Goal: Information Seeking & Learning: Learn about a topic

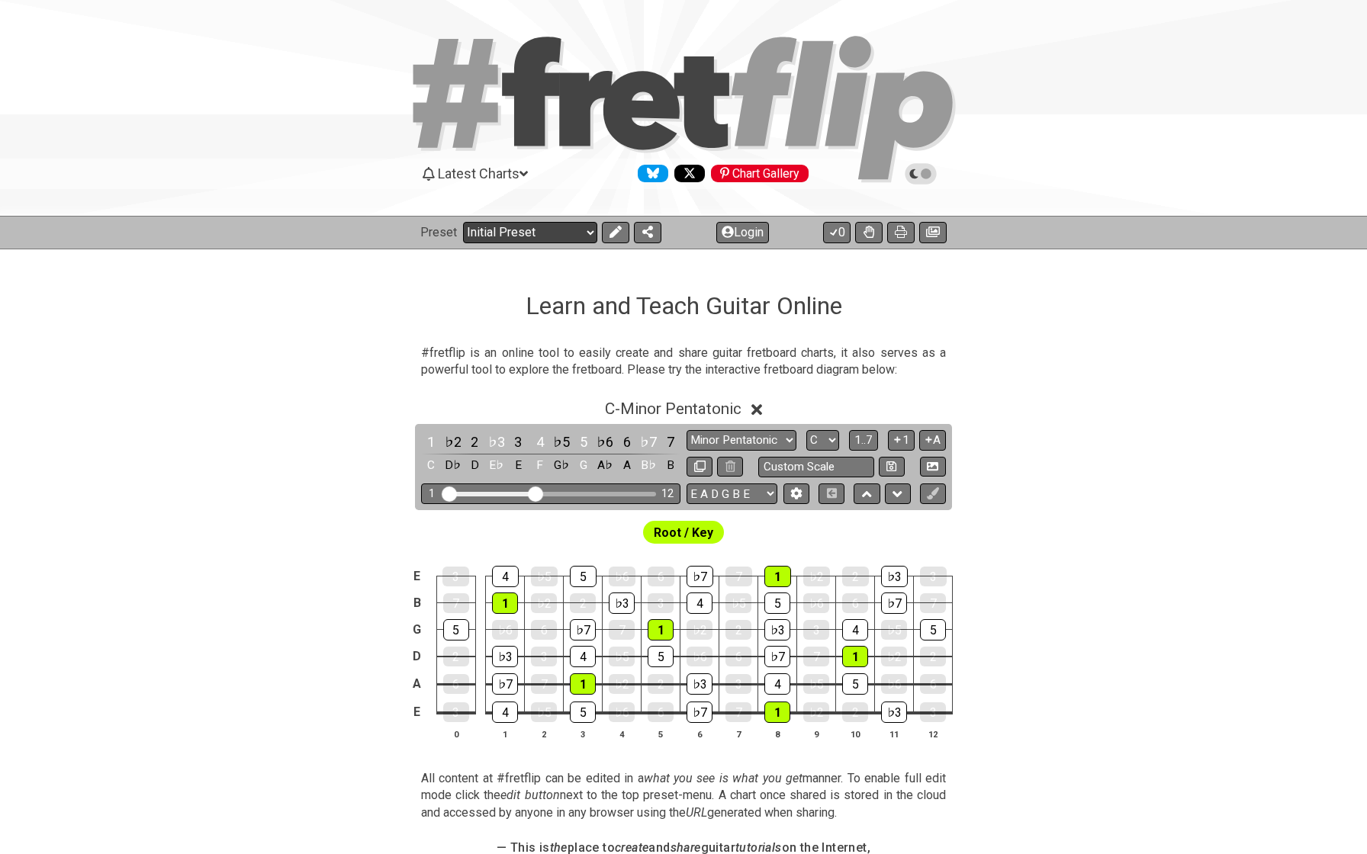
click at [474, 230] on select "Welcome to #fretflip! Initial Preset Custom Preset Minor Pentatonic Major Penta…" at bounding box center [530, 232] width 134 height 21
click at [510, 231] on select "Welcome to #fretflip! Initial Preset Custom Preset Minor Pentatonic Major Penta…" at bounding box center [530, 232] width 134 height 21
select select "/user-defined"
select select "A"
select select "Testing 1, 3 and 4"
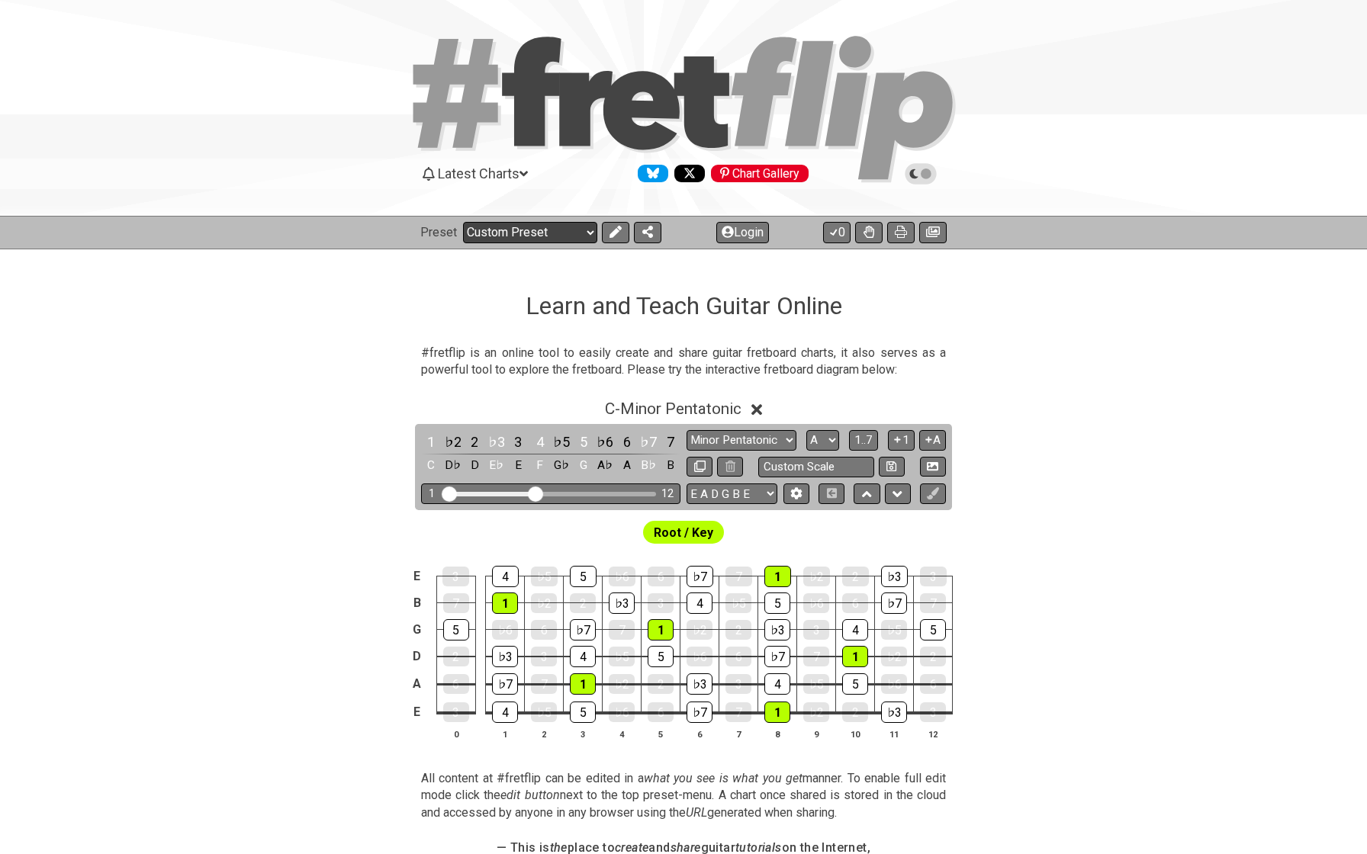
select select "C"
select select "A"
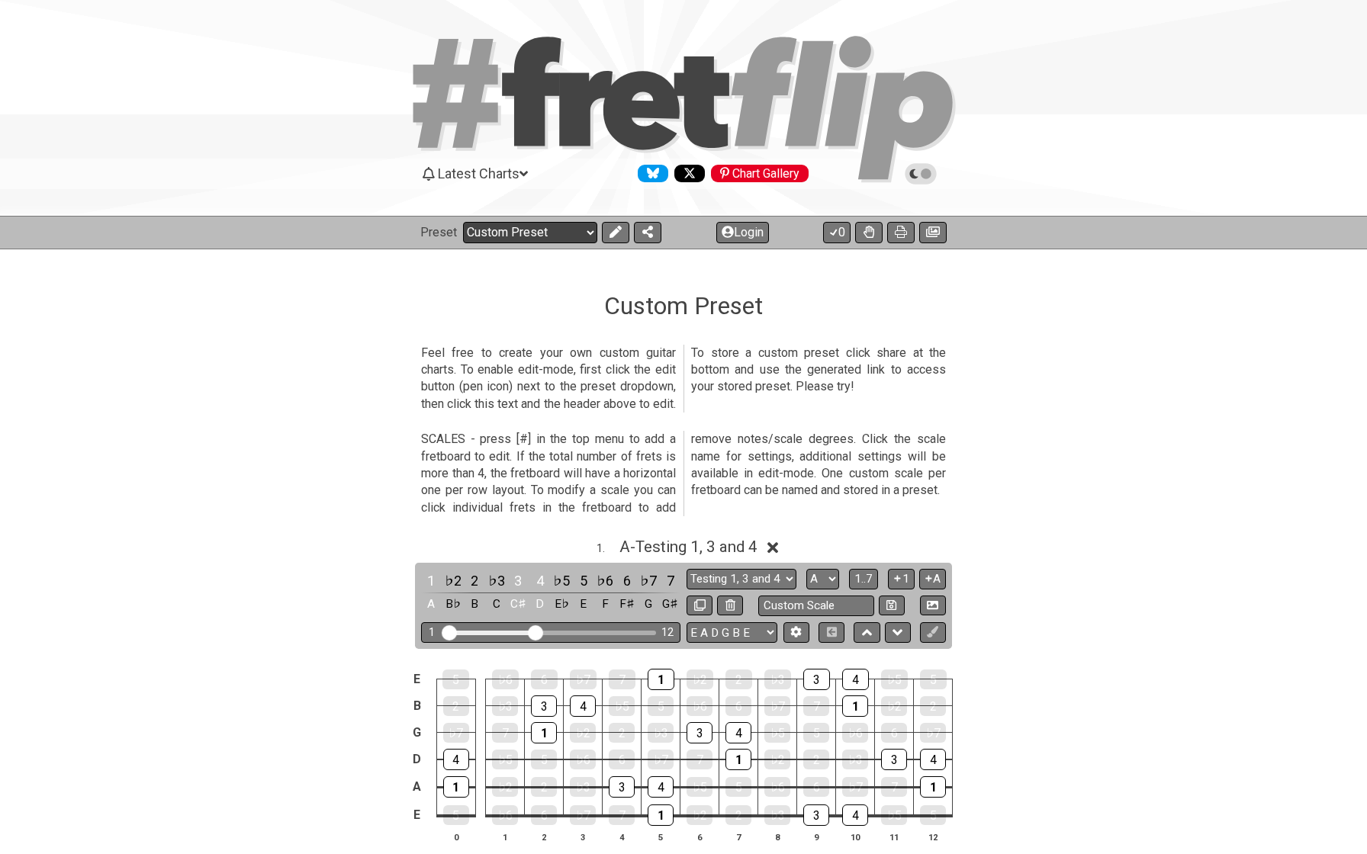
click at [487, 231] on select "Welcome to #fretflip! Initial Preset Custom Preset Minor Pentatonic Major Penta…" at bounding box center [530, 232] width 134 height 21
select select "/minor-pentatonic"
select select "C"
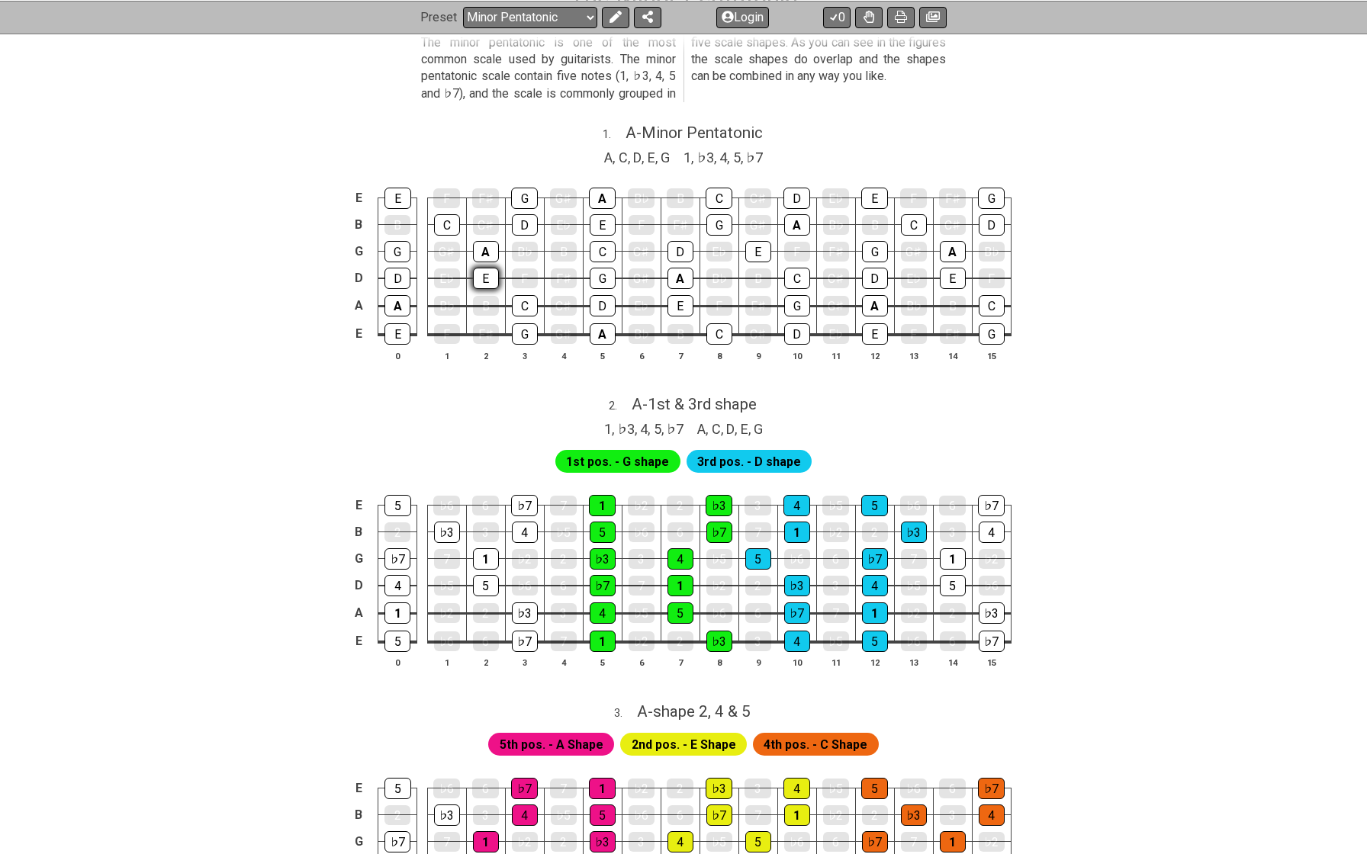
scroll to position [329, 0]
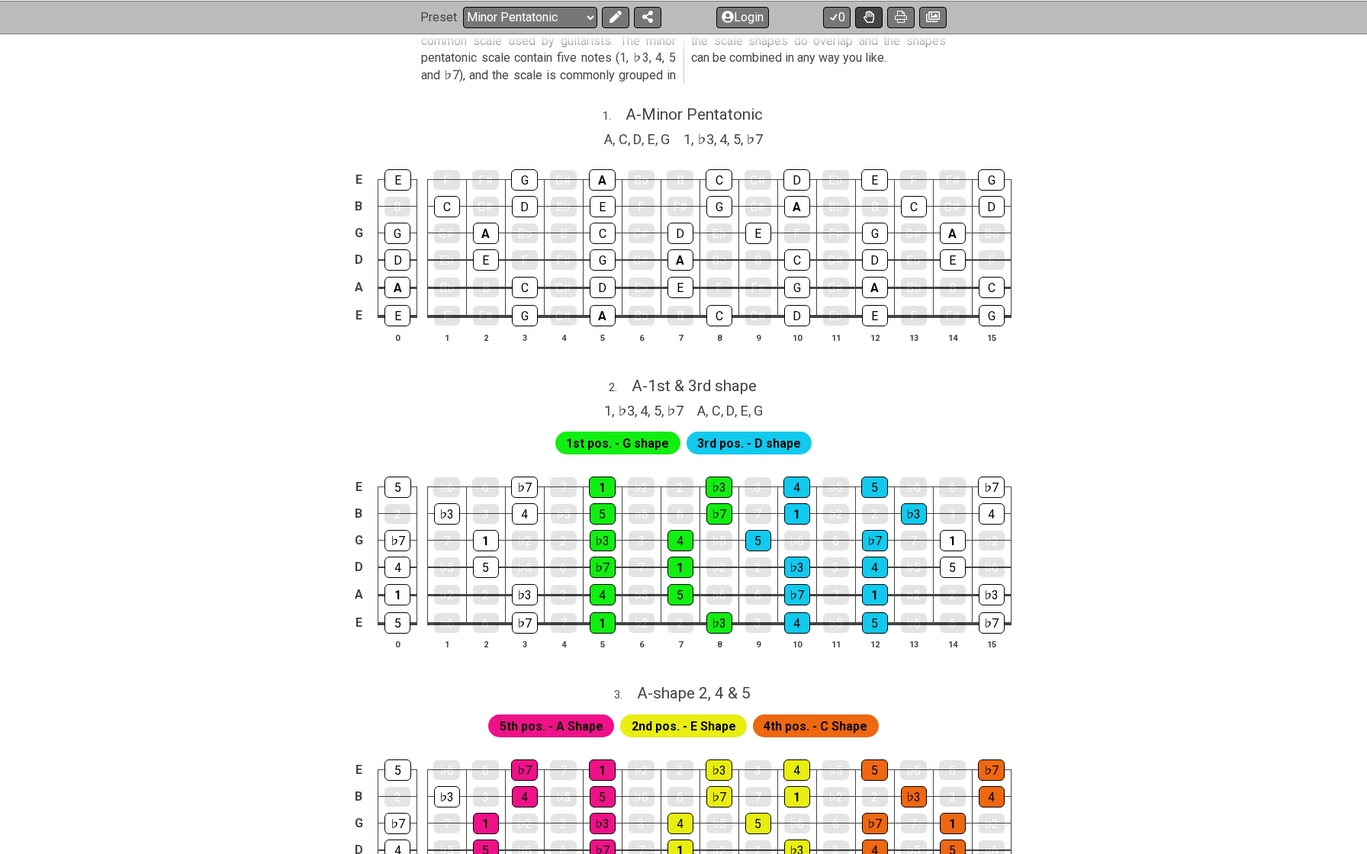
click at [871, 16] on icon at bounding box center [868, 17] width 11 height 12
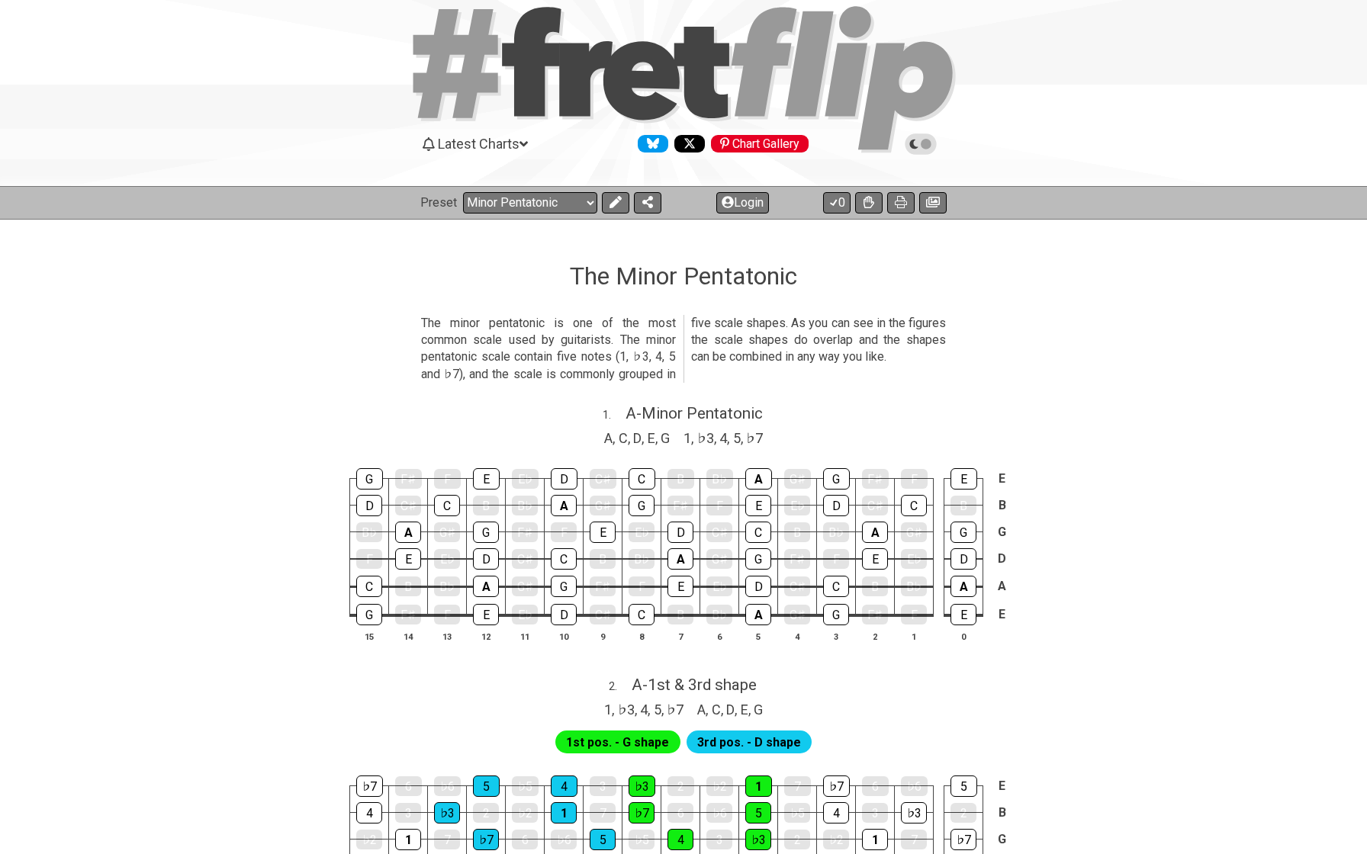
scroll to position [38, 0]
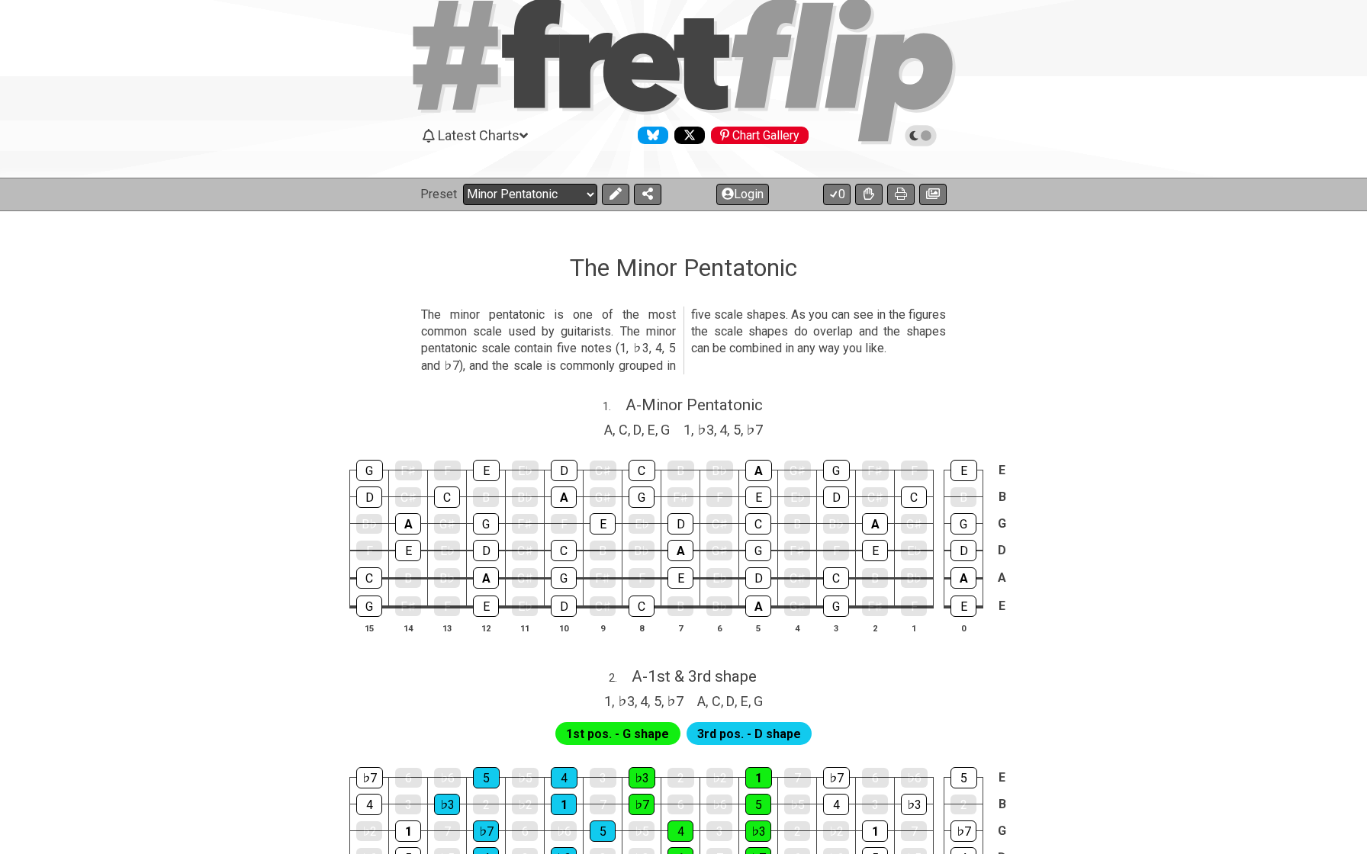
click at [518, 188] on select "Welcome to #fretflip! Initial Preset Custom Preset Minor Pentatonic Major Penta…" at bounding box center [530, 194] width 134 height 21
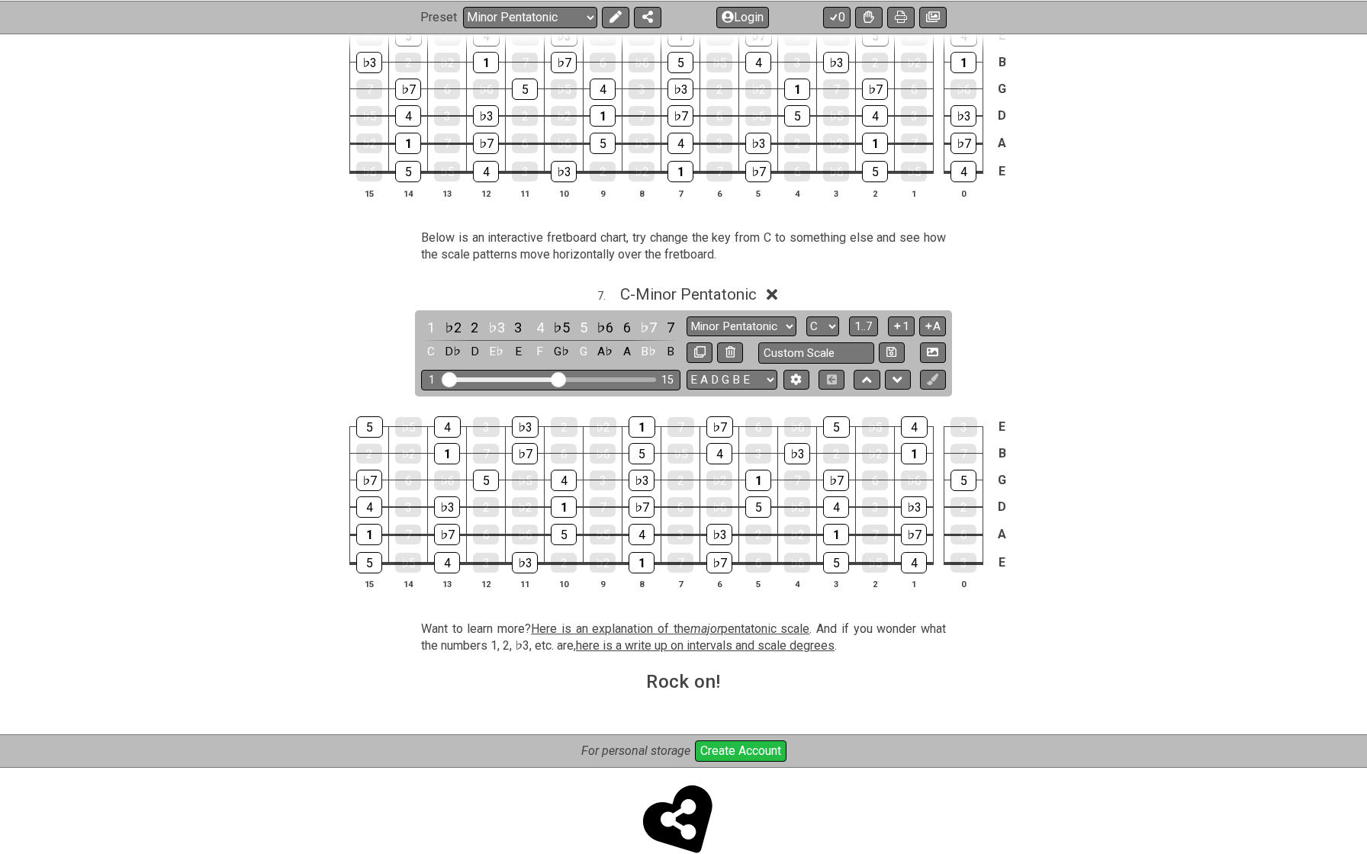
scroll to position [1910, 0]
click at [645, 622] on span "Here is an explanation of the major pentatonic scale" at bounding box center [670, 629] width 278 height 14
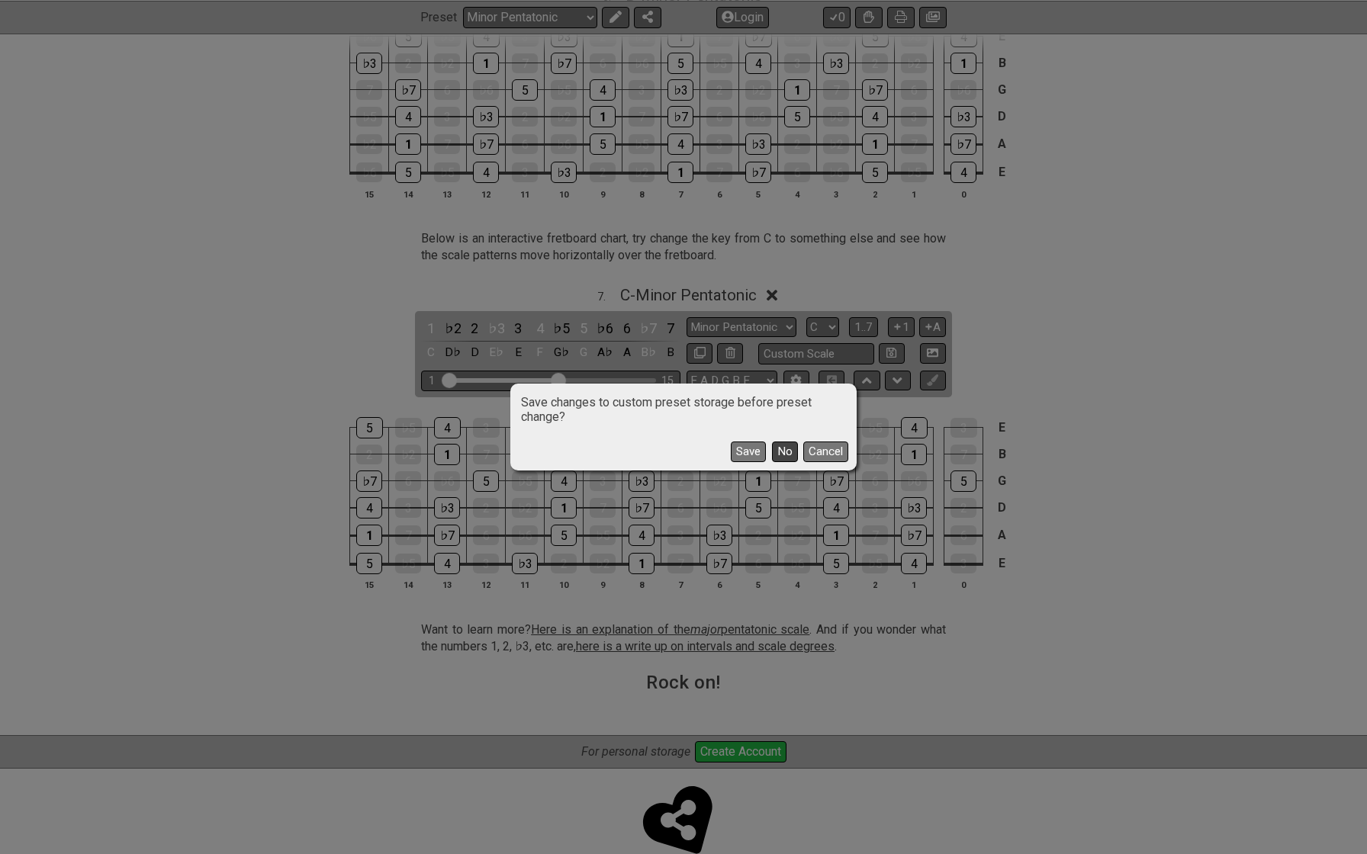
click at [789, 452] on button "No" at bounding box center [785, 452] width 26 height 21
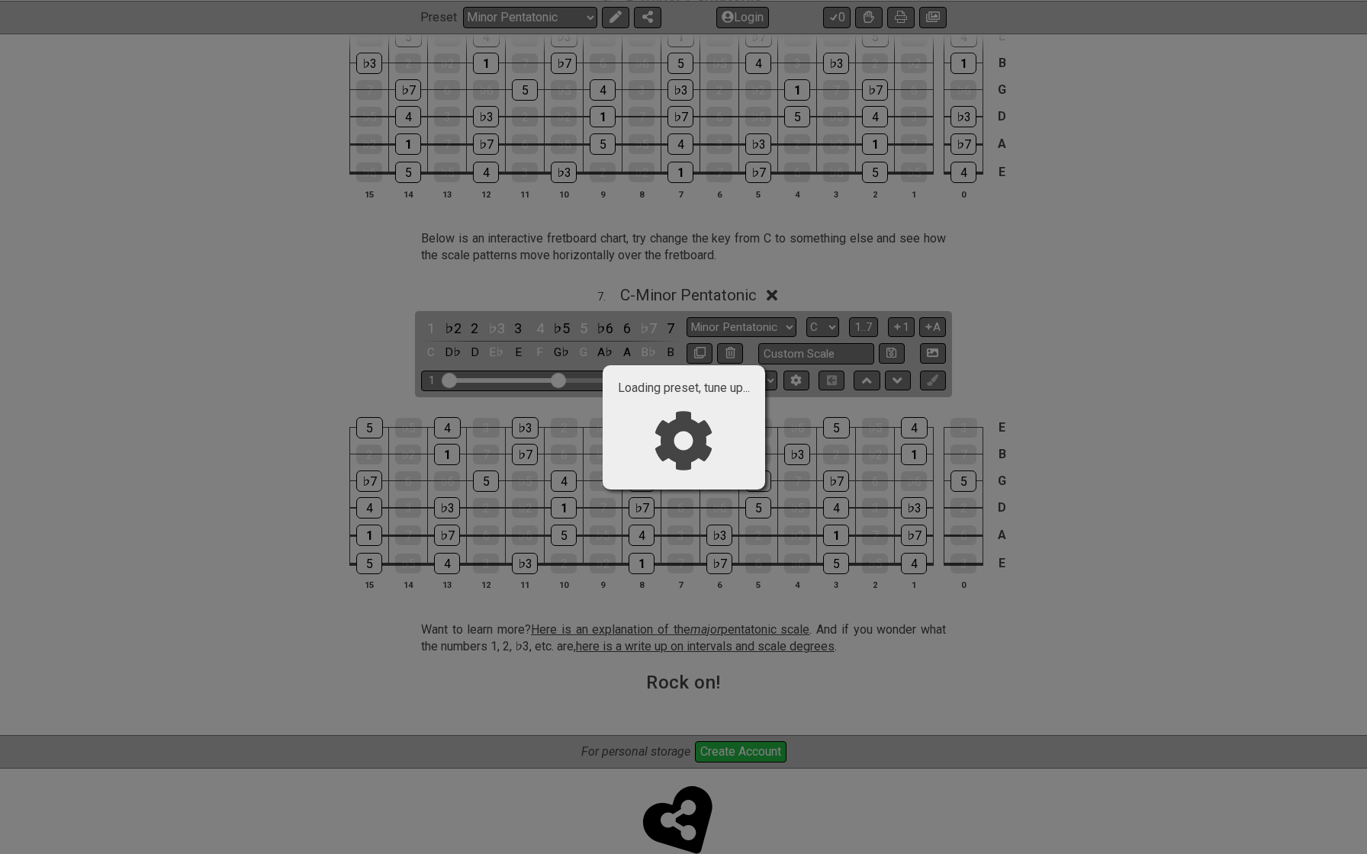
scroll to position [0, 0]
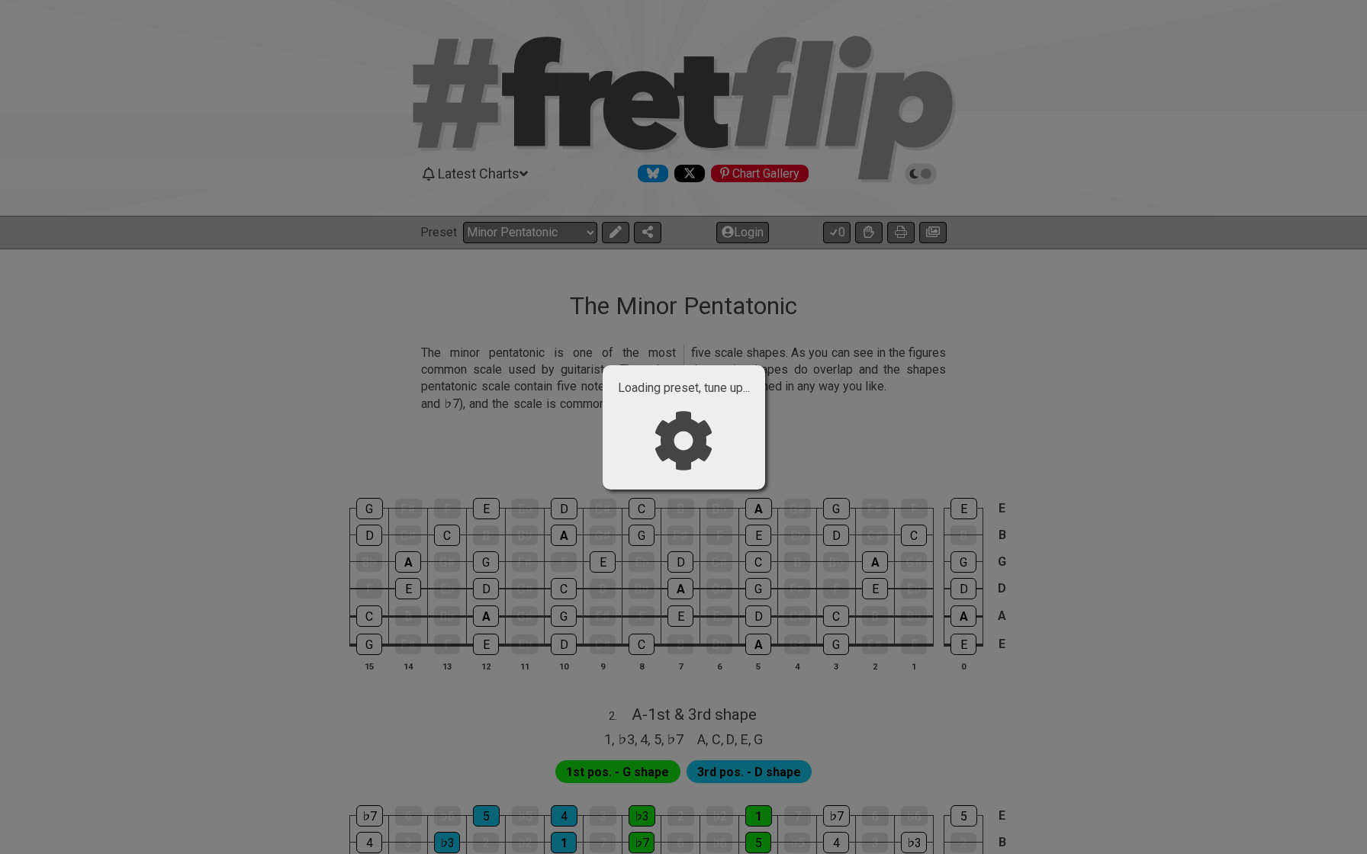
select select "/major-pentatonic"
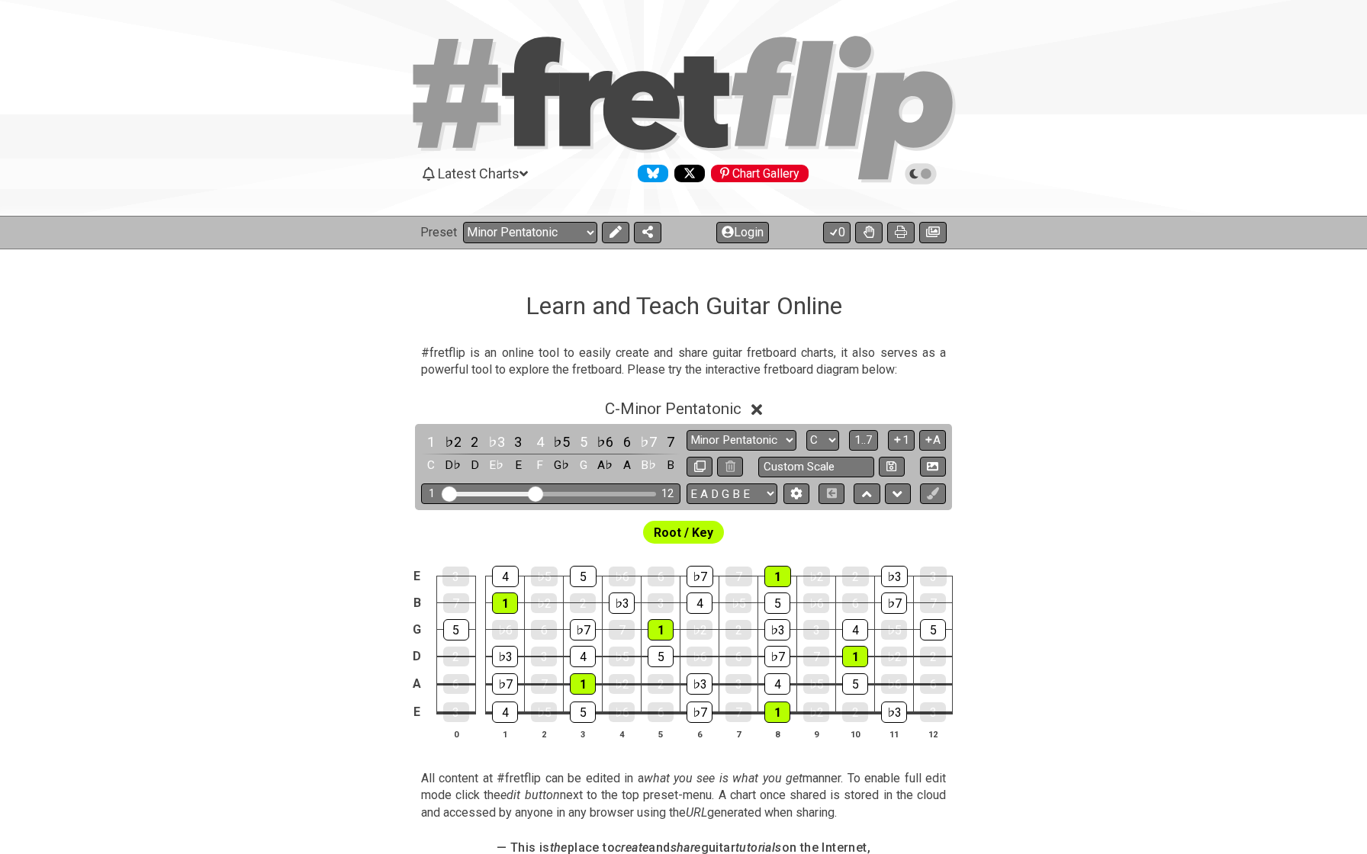
select select "/welcome"
select select "C"
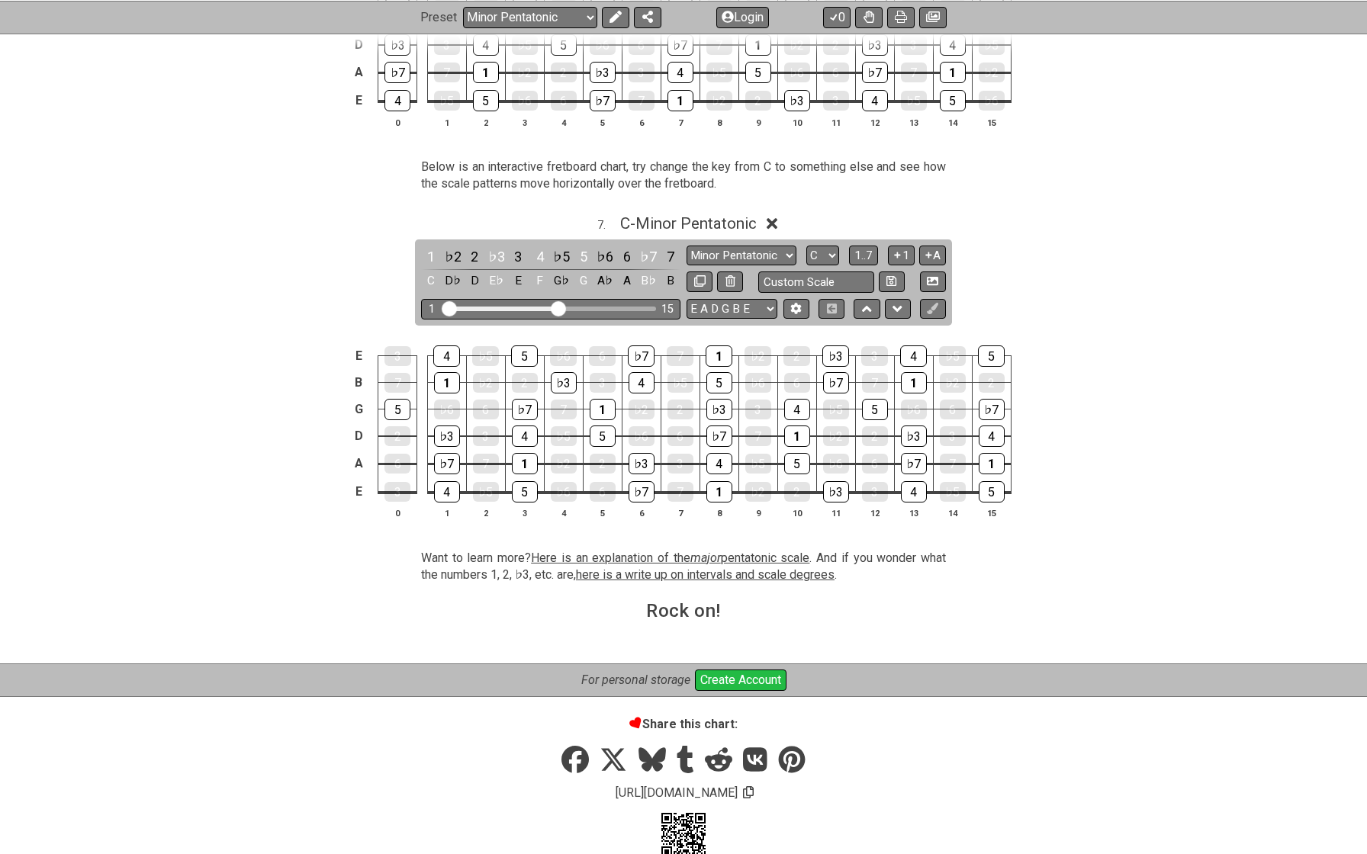
scroll to position [1981, 0]
click at [678, 568] on span "here is a write up on intervals and scale degrees" at bounding box center [705, 575] width 259 height 14
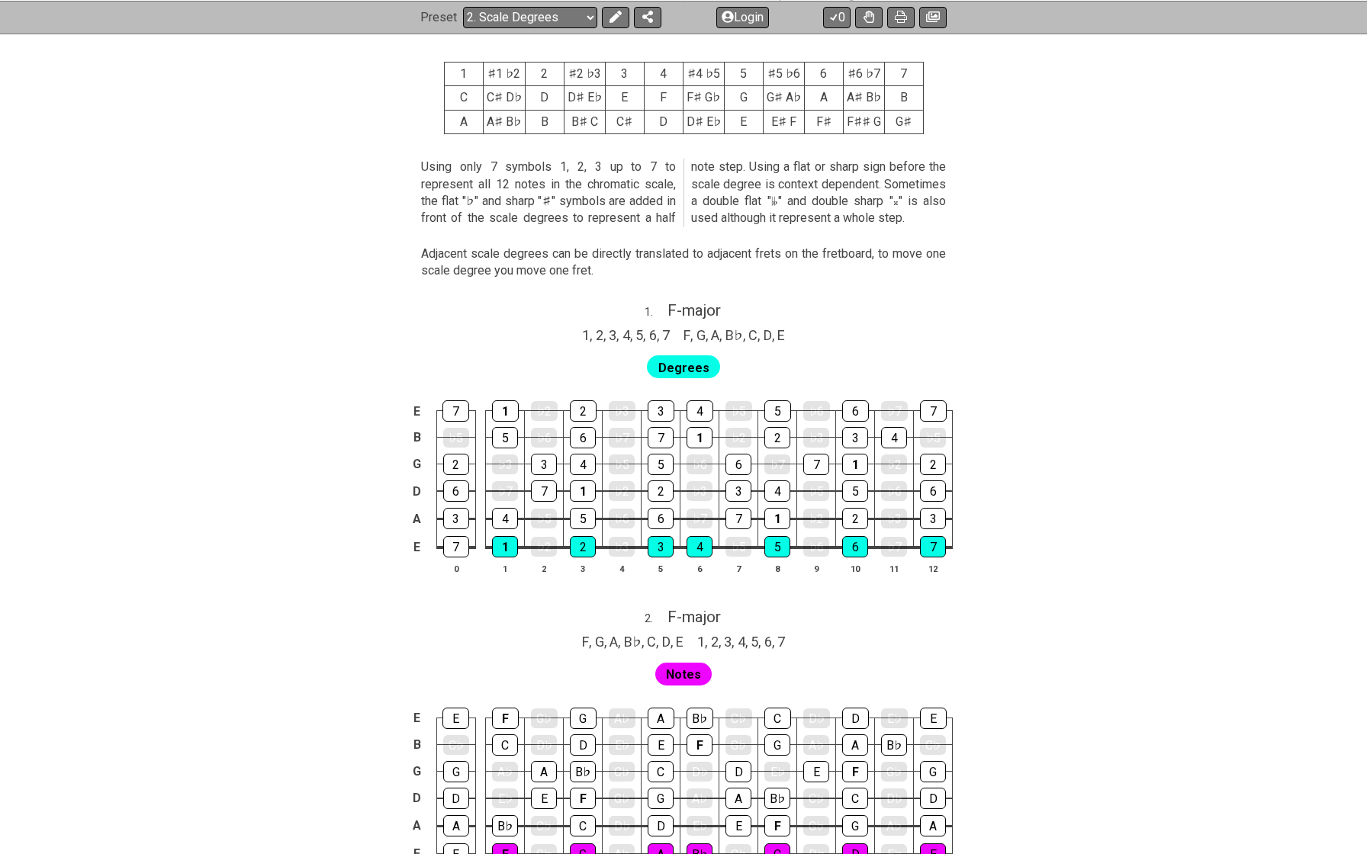
scroll to position [721, 0]
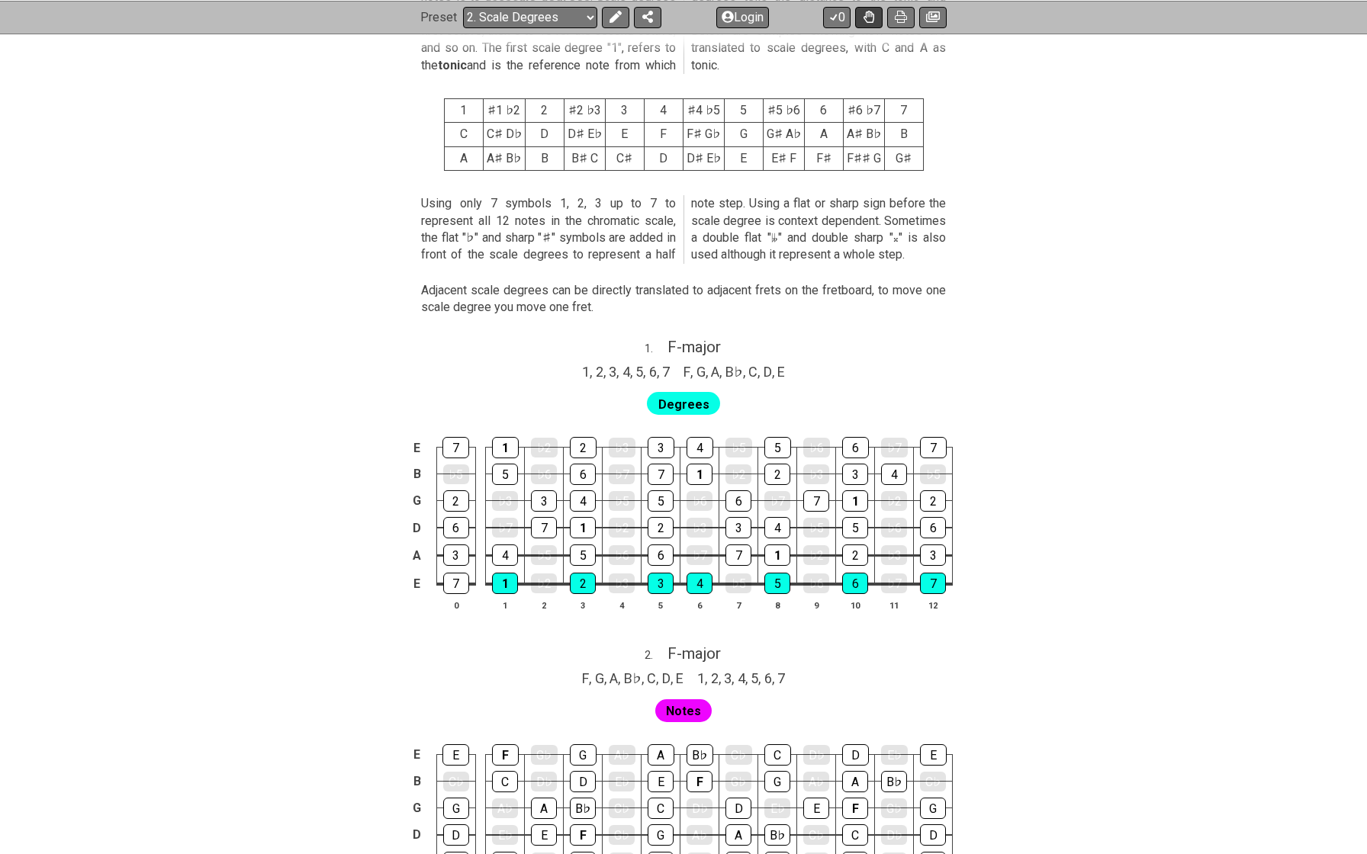
click at [871, 18] on icon at bounding box center [868, 17] width 11 height 12
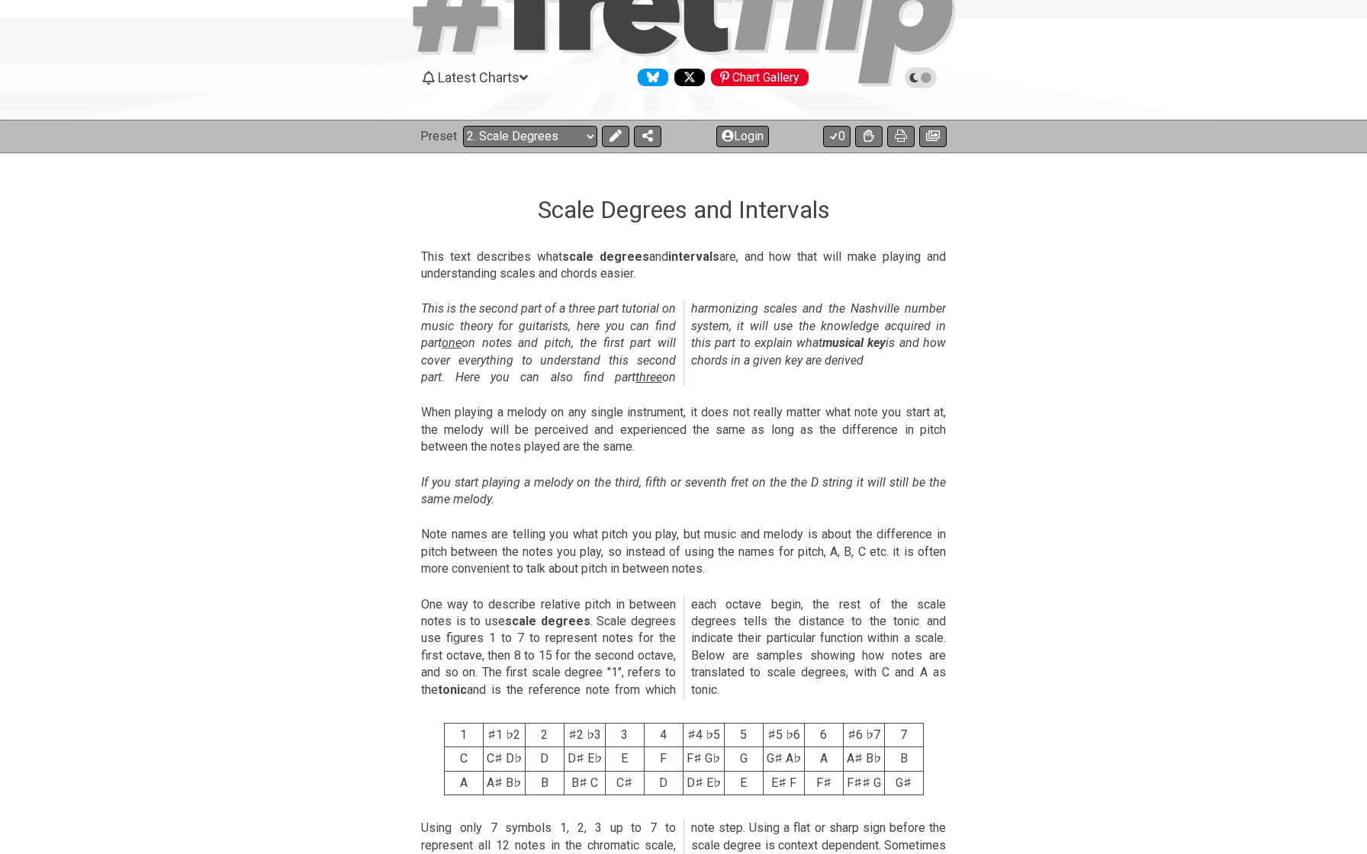
scroll to position [114, 0]
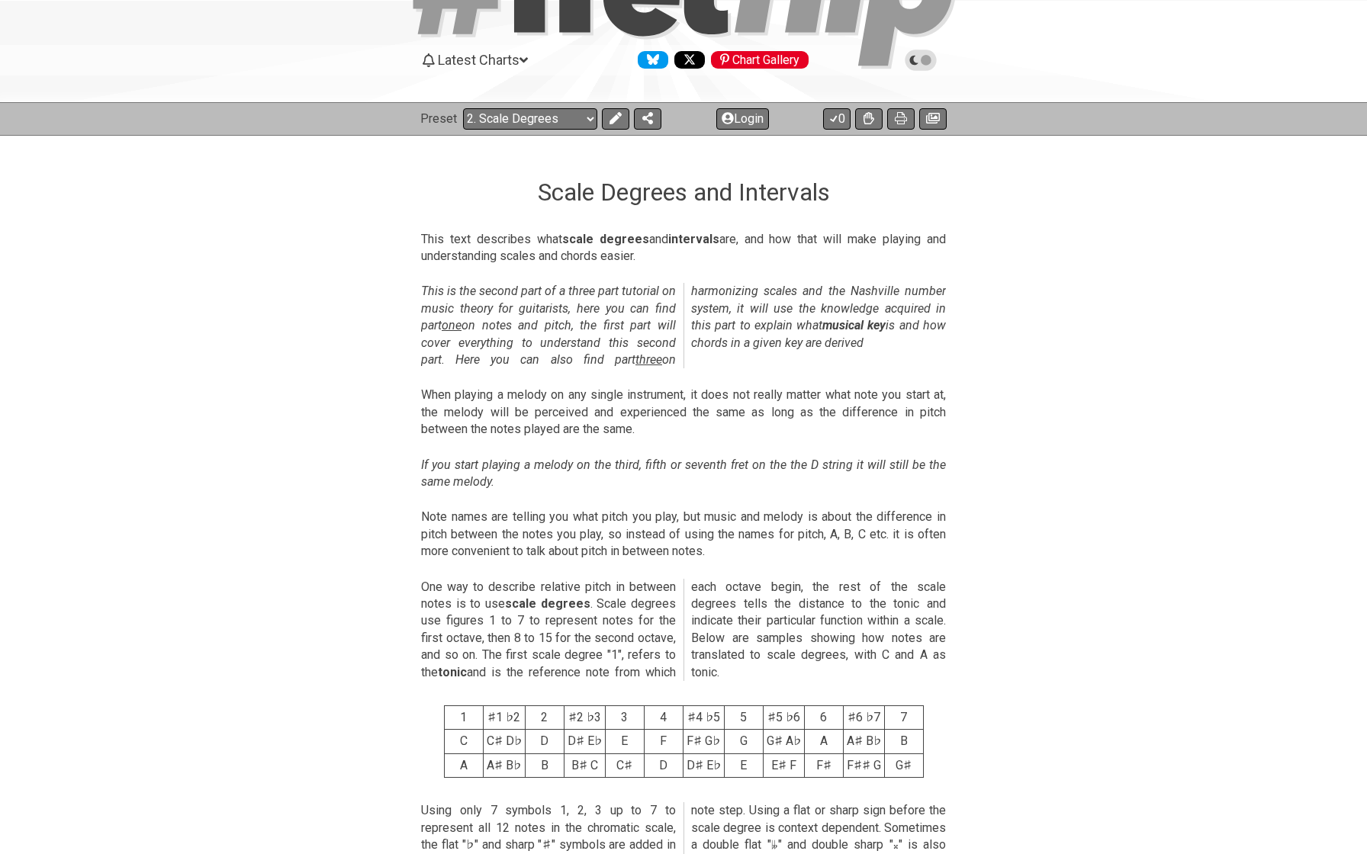
click at [458, 327] on span "one" at bounding box center [452, 325] width 20 height 14
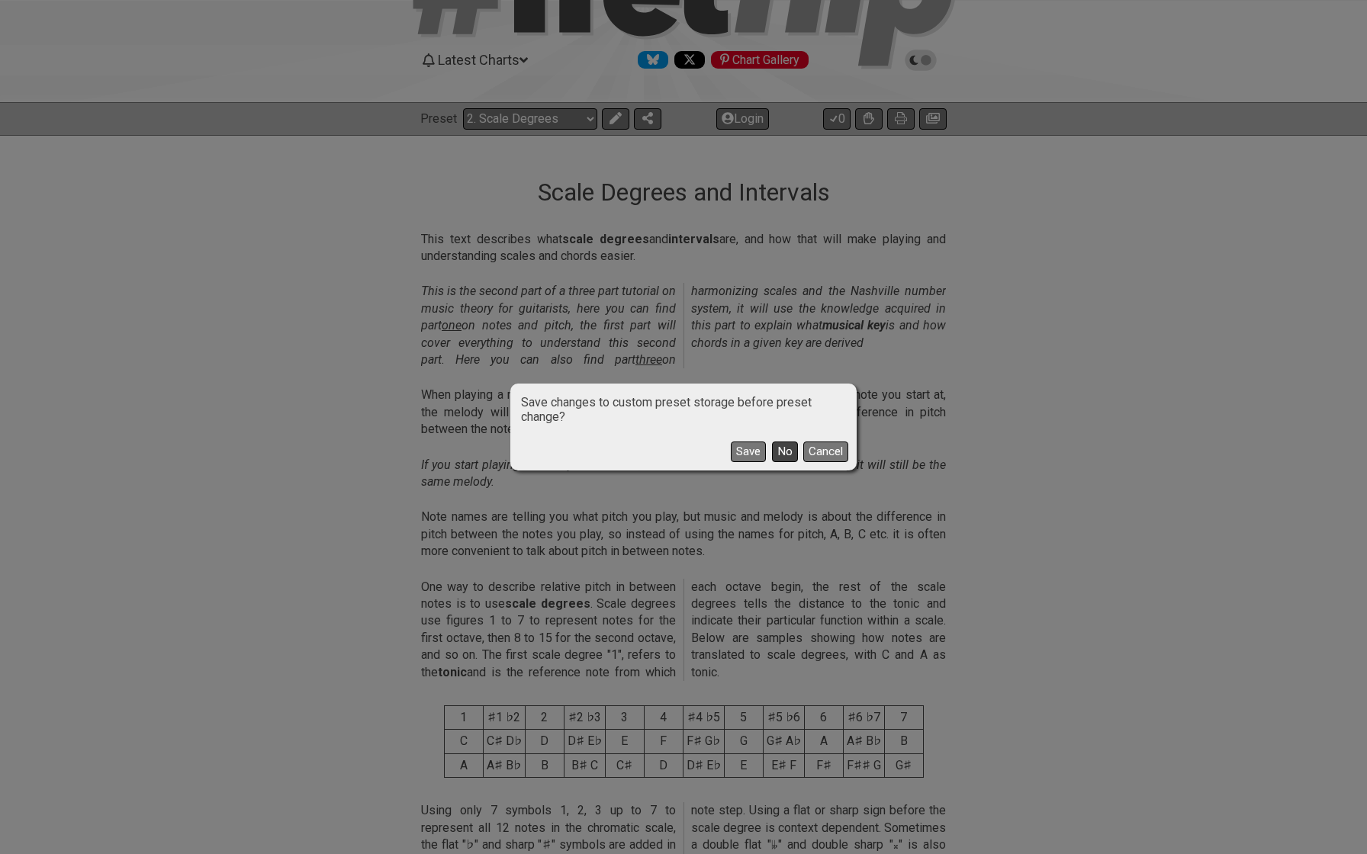
click at [775, 452] on button "No" at bounding box center [785, 452] width 26 height 21
select select "/musical-notes-explained"
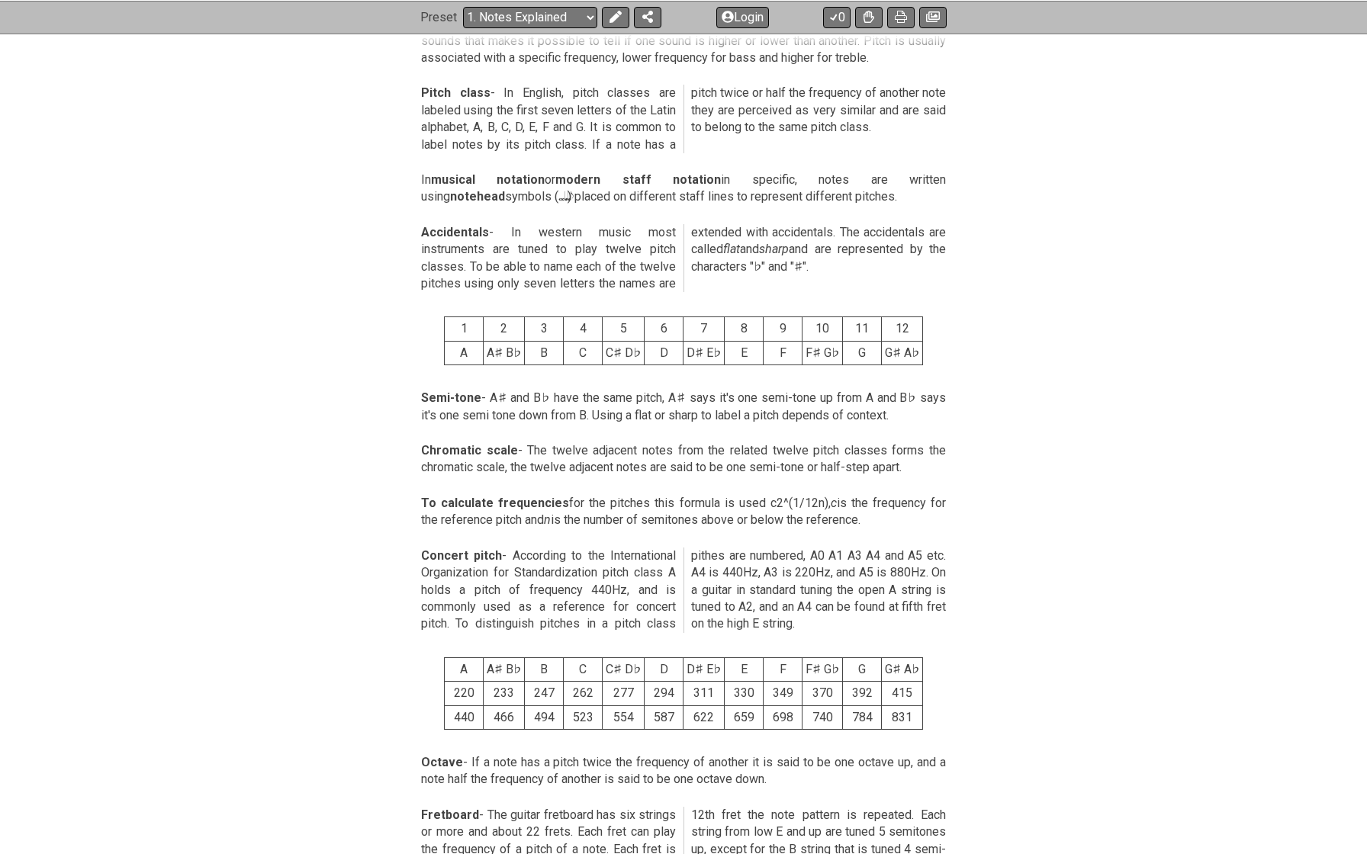
scroll to position [503, 0]
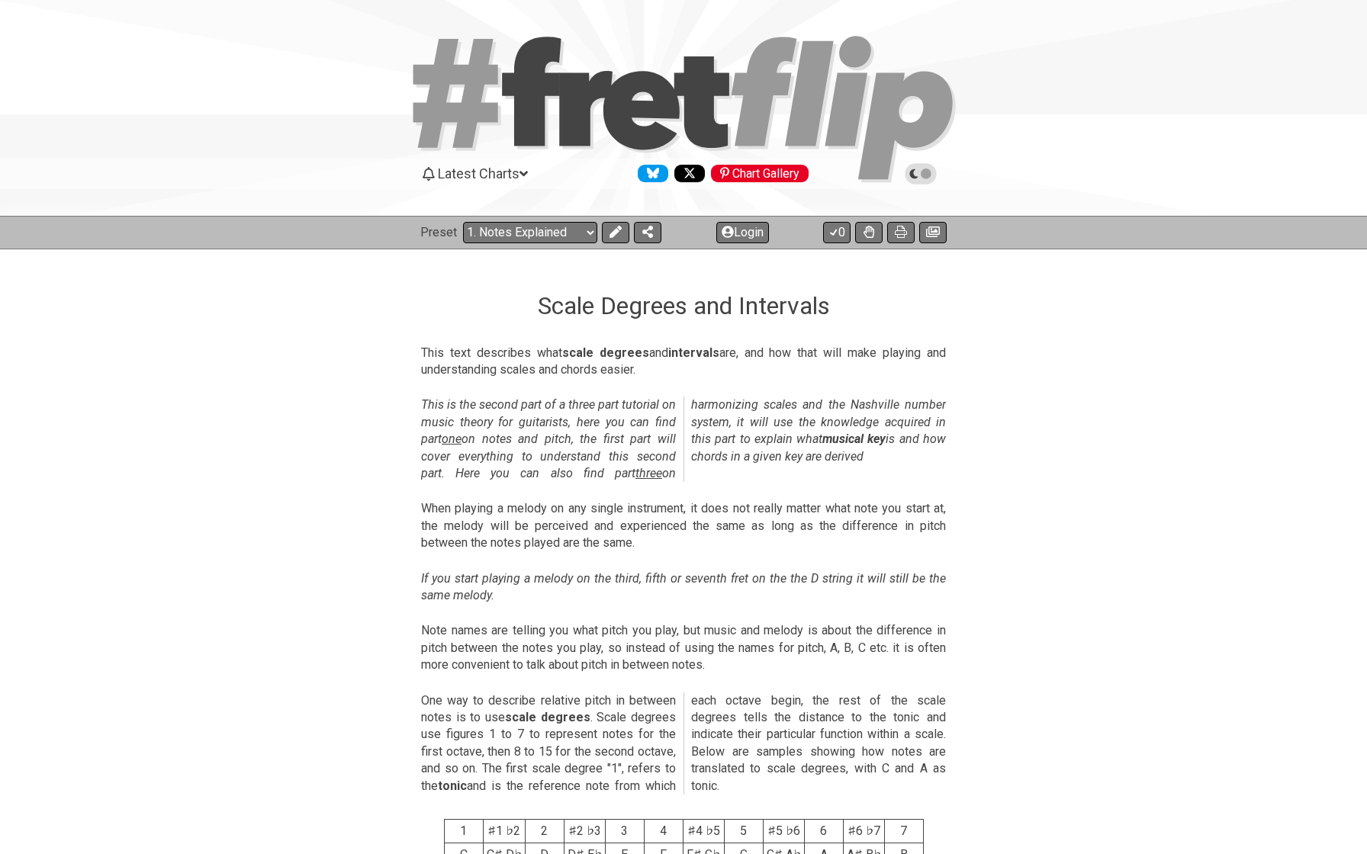
select select "/scale-degrees-and-intervals"
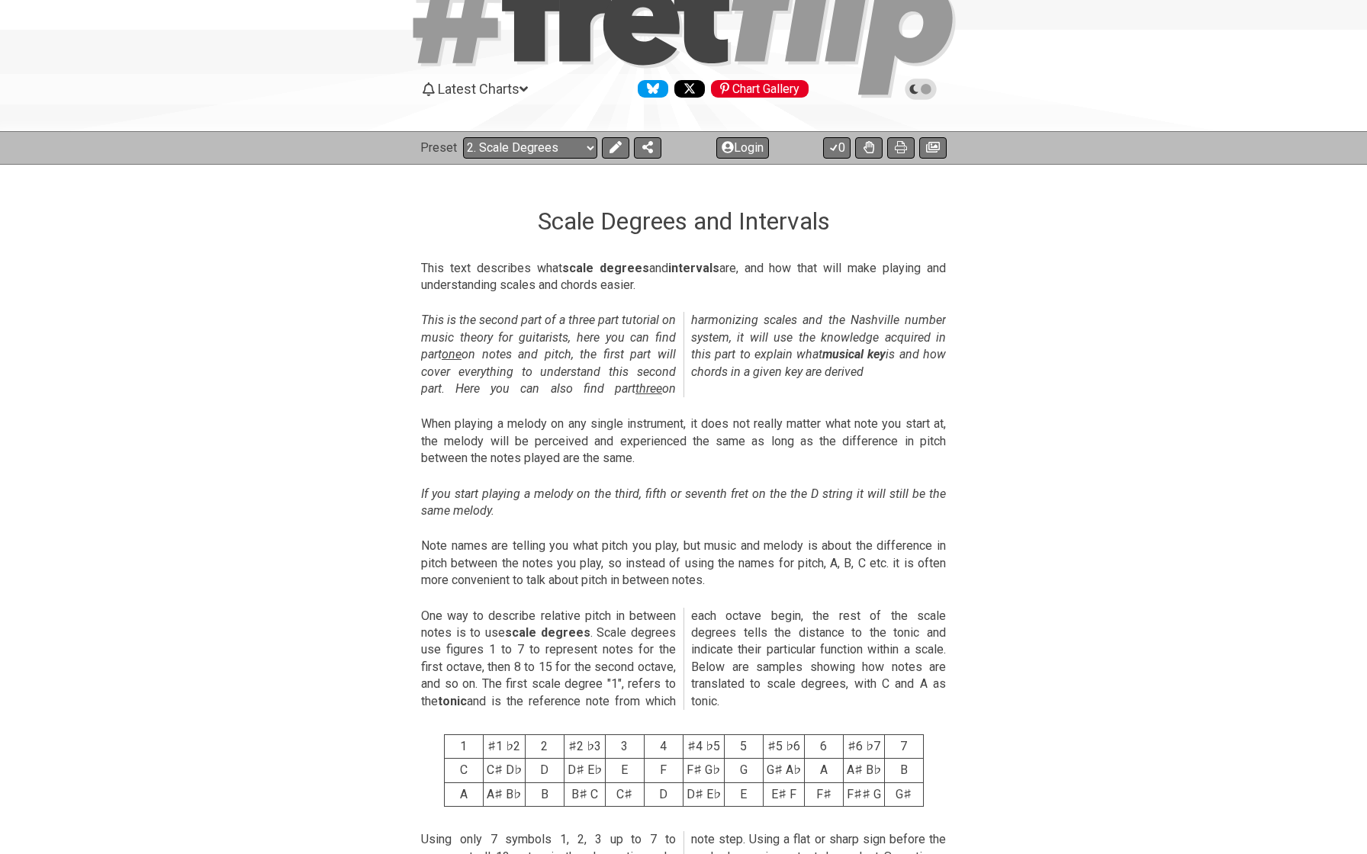
scroll to position [82, 0]
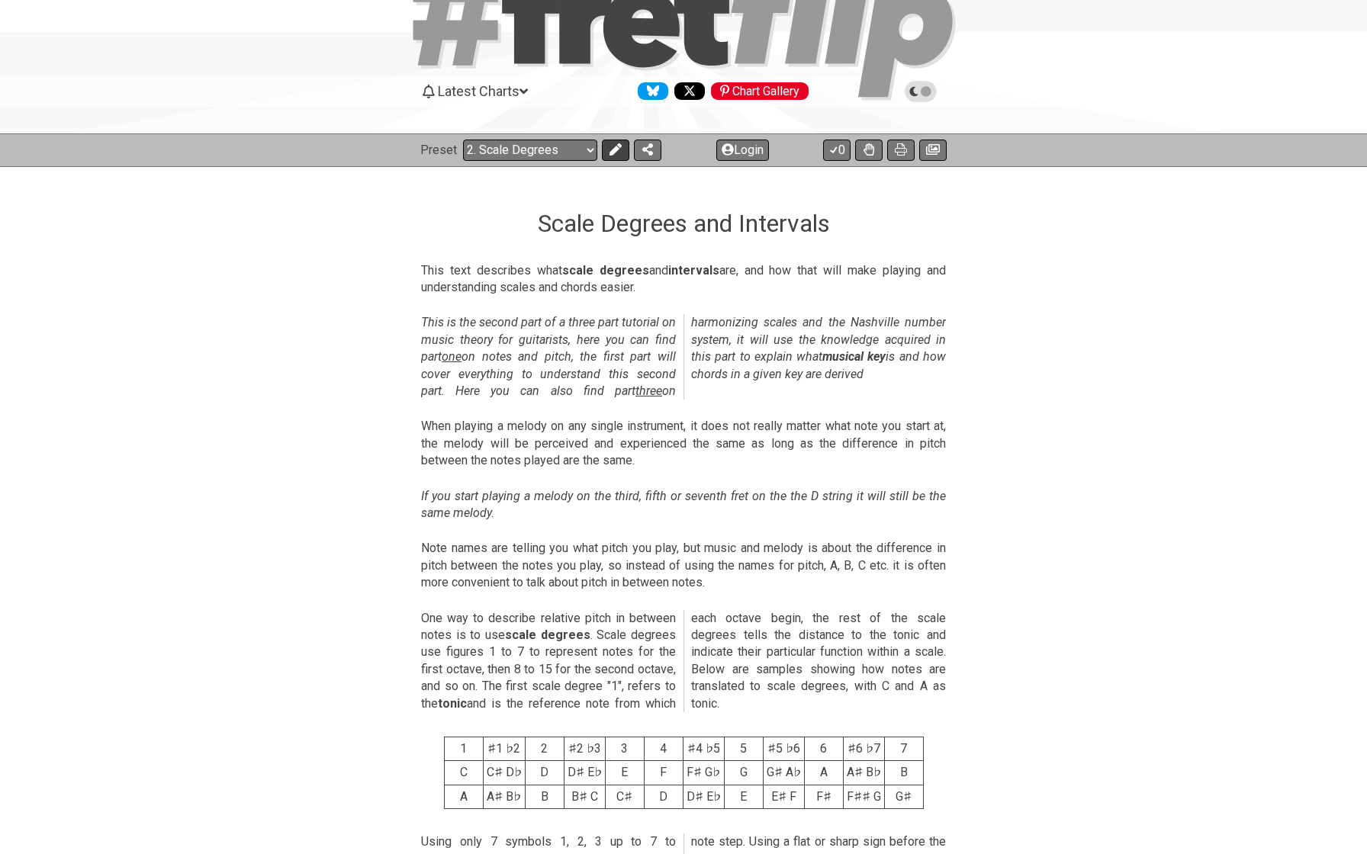
click at [616, 150] on icon at bounding box center [615, 149] width 12 height 12
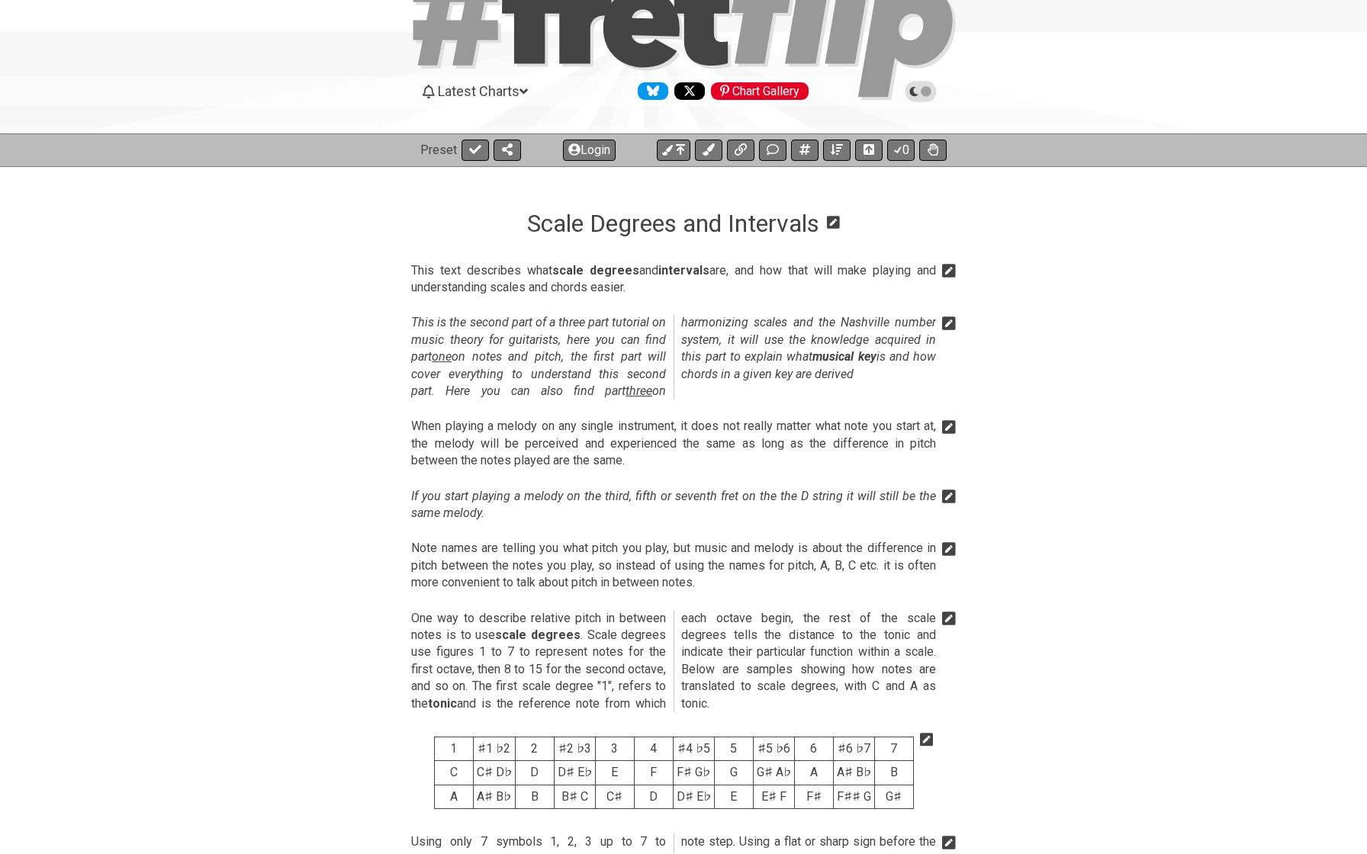
click at [950, 320] on icon at bounding box center [949, 323] width 14 height 15
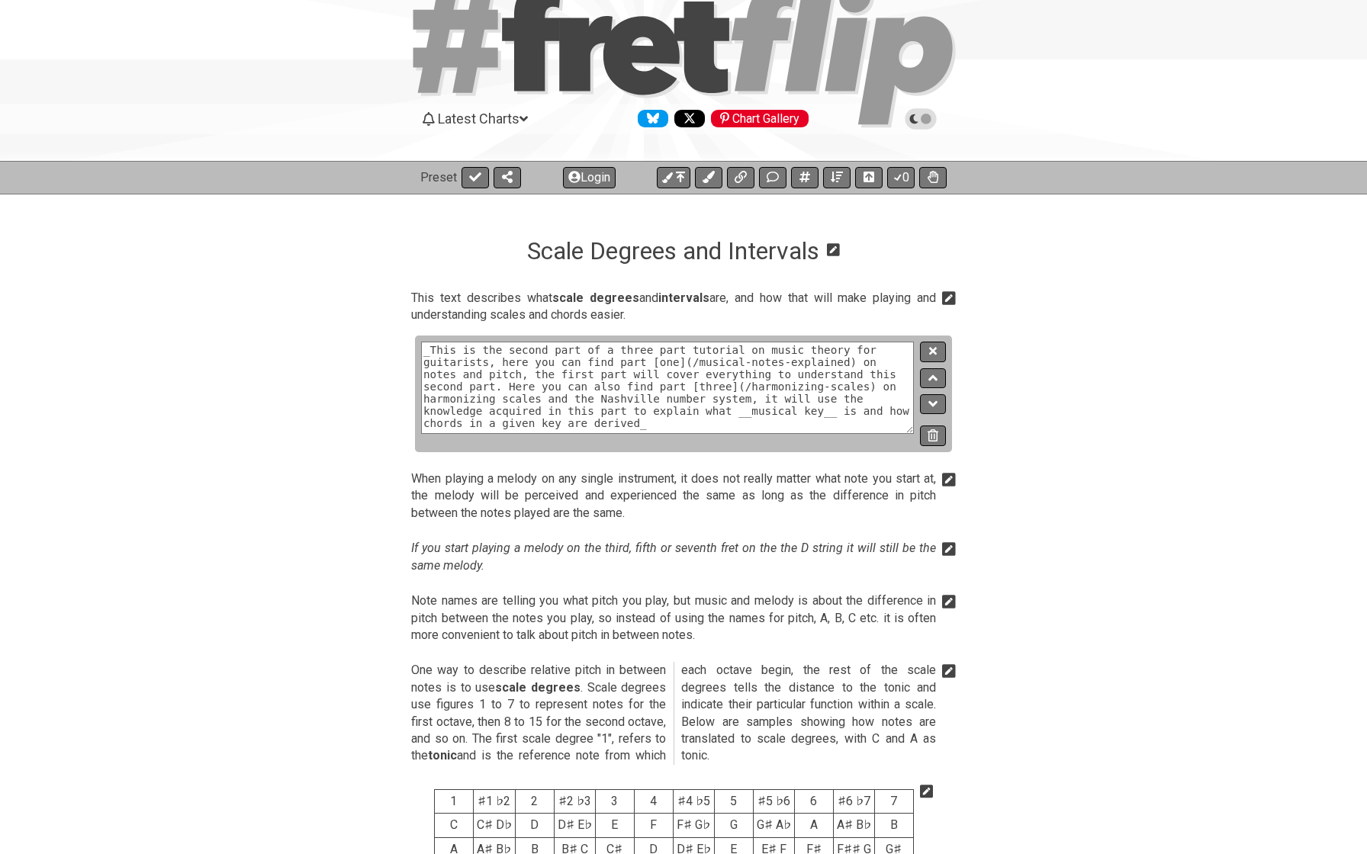
scroll to position [51, 0]
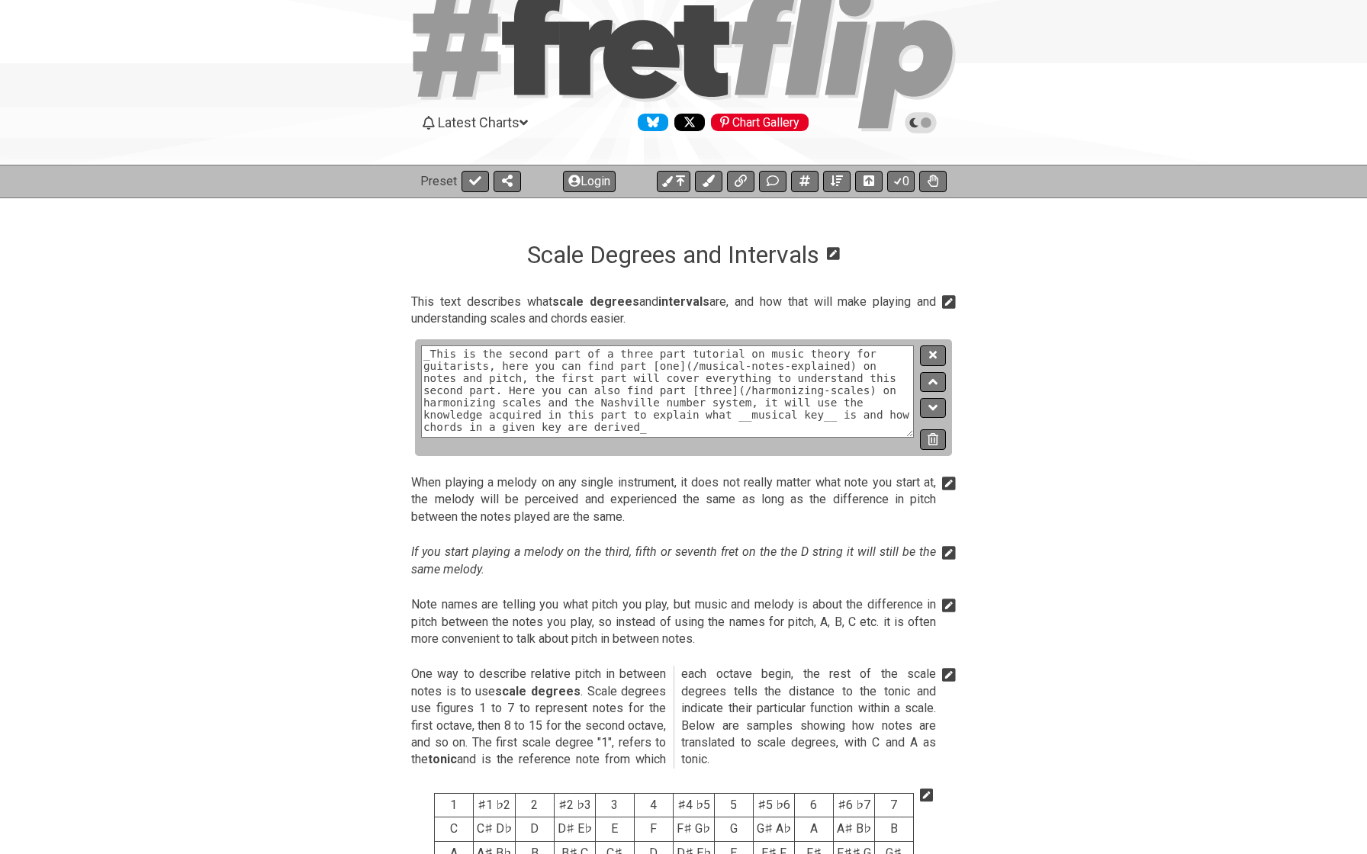
click at [719, 400] on textarea "_This is the second part of a three part tutorial on music theory for guitarist…" at bounding box center [667, 392] width 493 height 92
click at [932, 352] on icon at bounding box center [933, 356] width 8 height 8
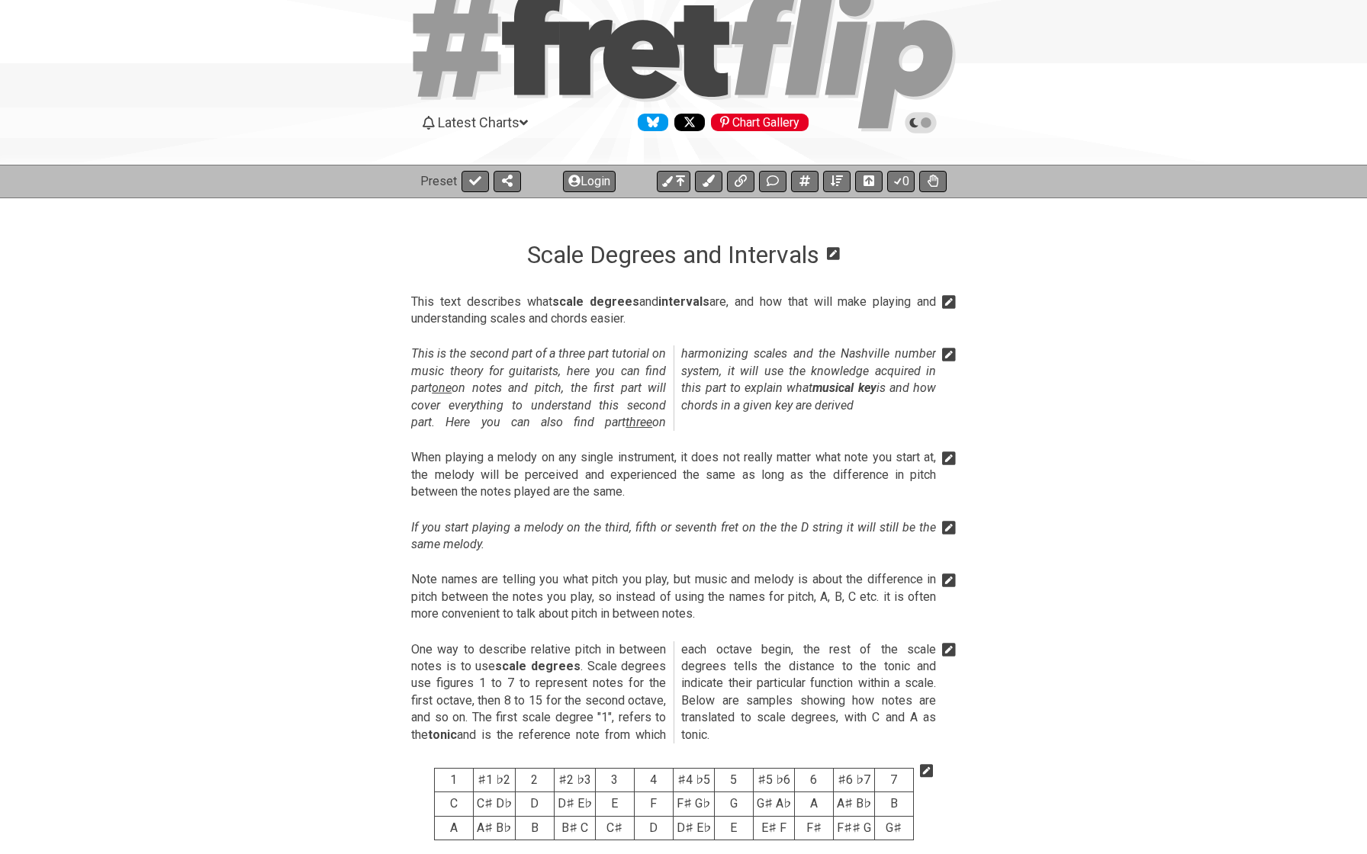
click at [932, 352] on em "This is the second part of a three part tutorial on music theory for guitarists…" at bounding box center [673, 387] width 525 height 83
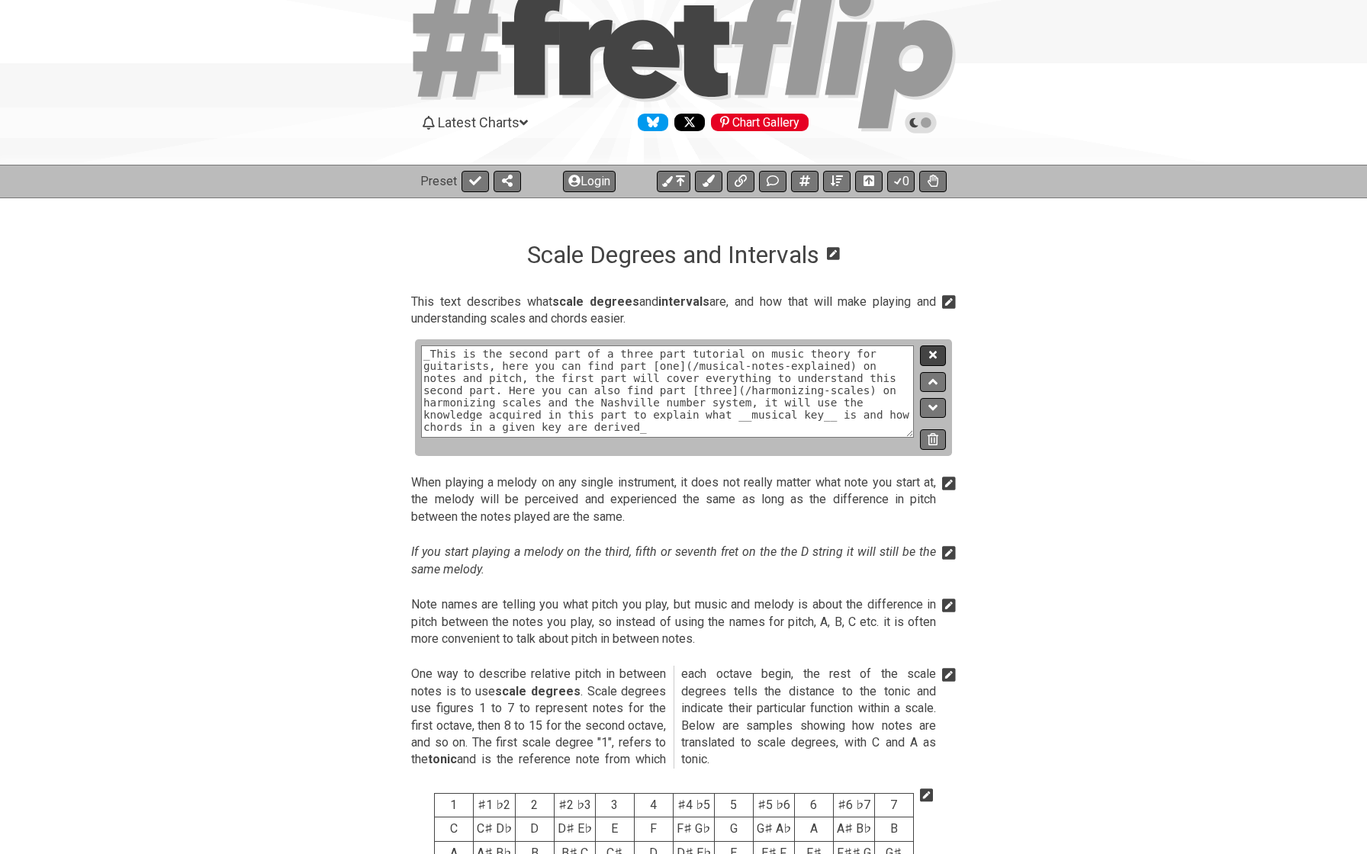
click at [931, 362] on button at bounding box center [933, 356] width 26 height 21
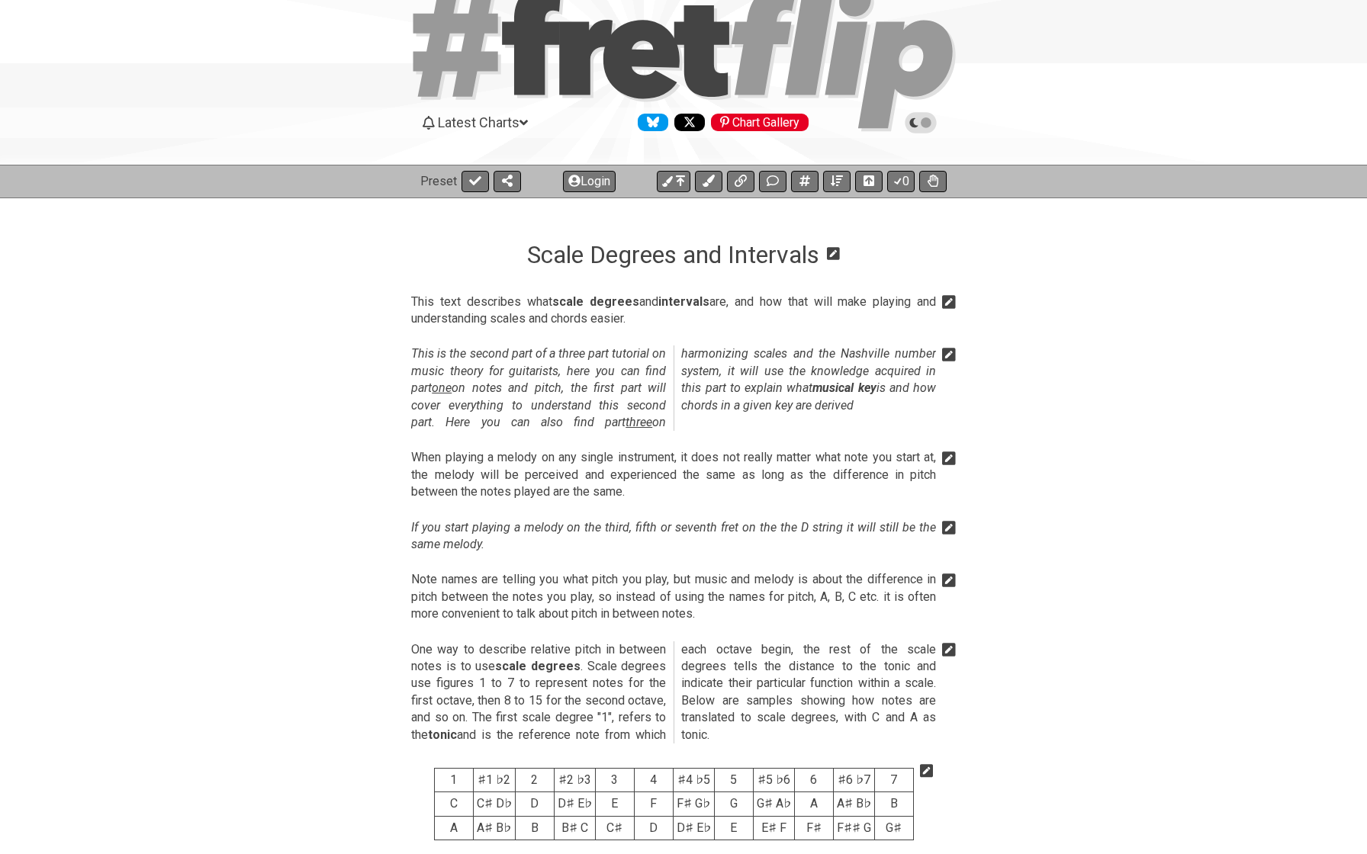
click at [947, 355] on icon at bounding box center [949, 354] width 14 height 15
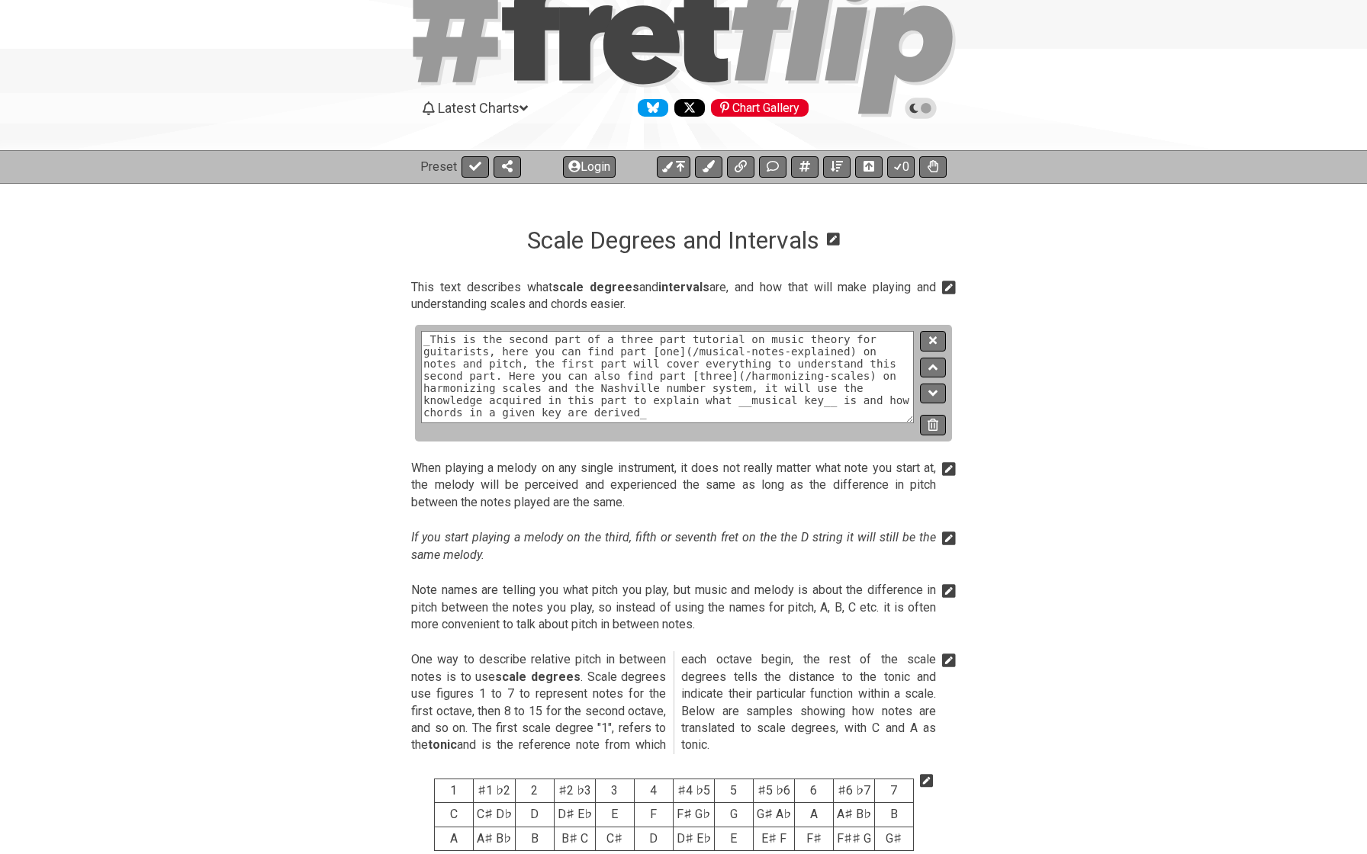
scroll to position [63, 0]
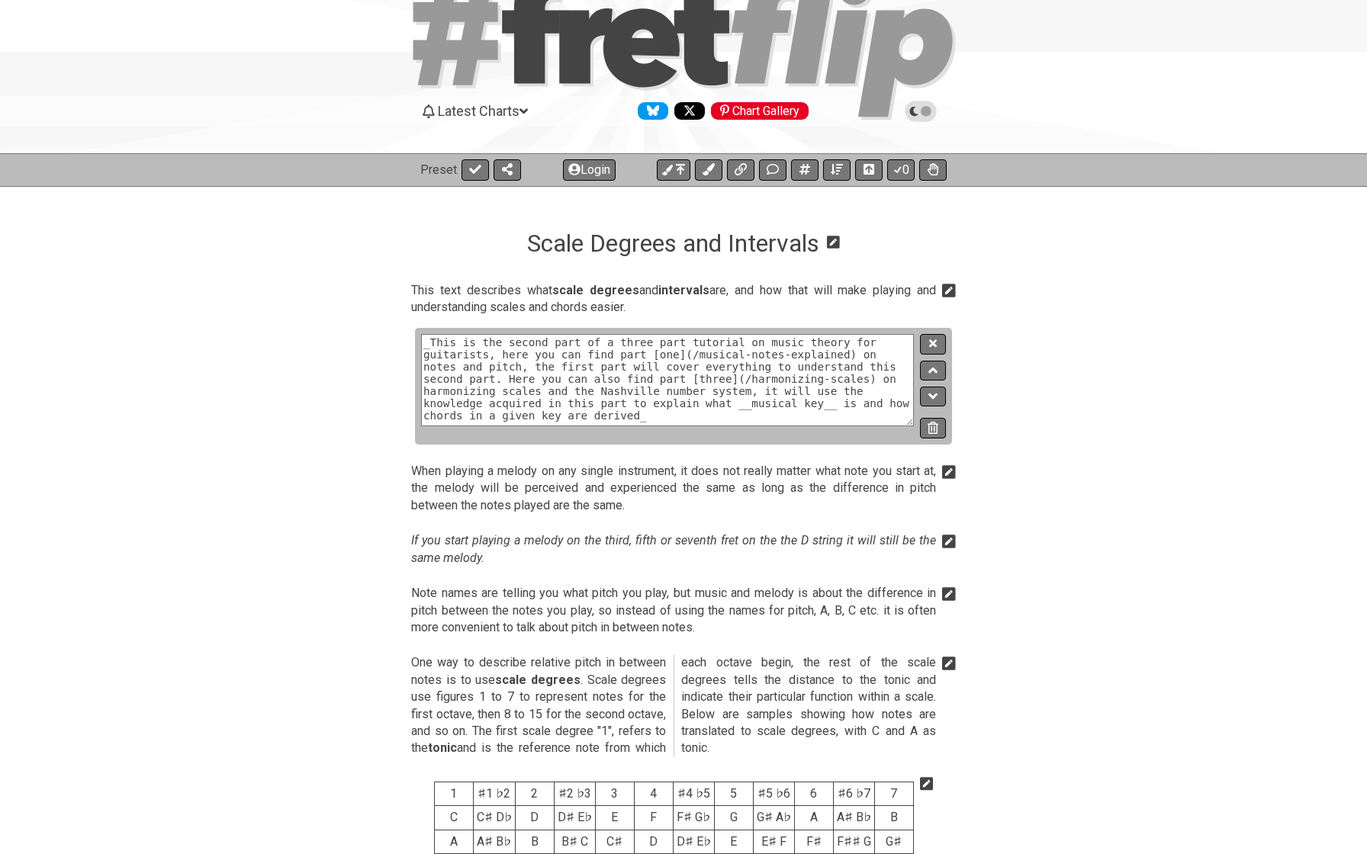
click at [639, 376] on textarea "_This is the second part of a three part tutorial on music theory for guitarist…" at bounding box center [667, 380] width 493 height 92
click at [688, 379] on textarea "_This is the second part of a three part tutorial on music theory for guitarist…" at bounding box center [667, 380] width 493 height 92
click at [930, 349] on button at bounding box center [933, 344] width 26 height 21
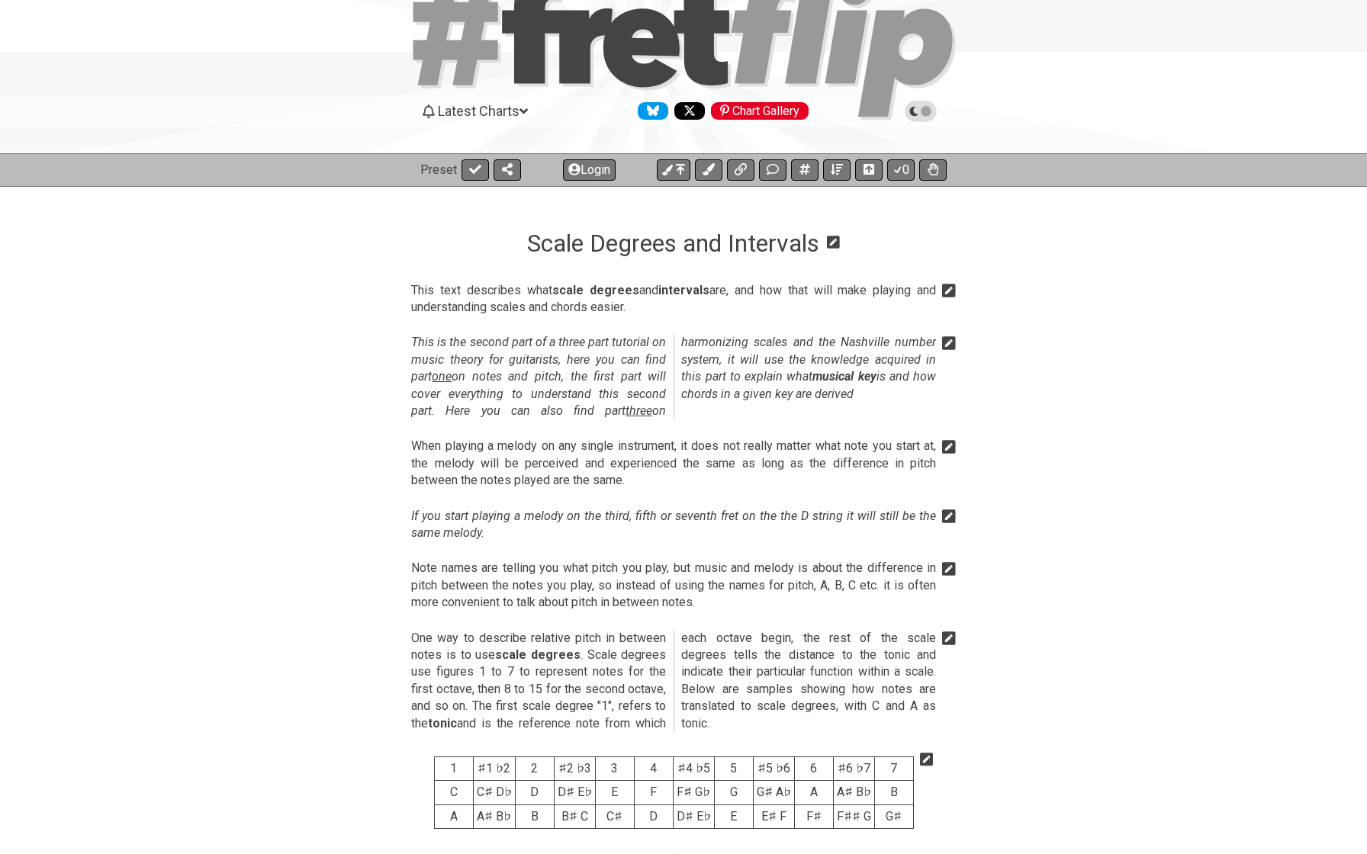
click at [950, 346] on icon at bounding box center [949, 343] width 14 height 14
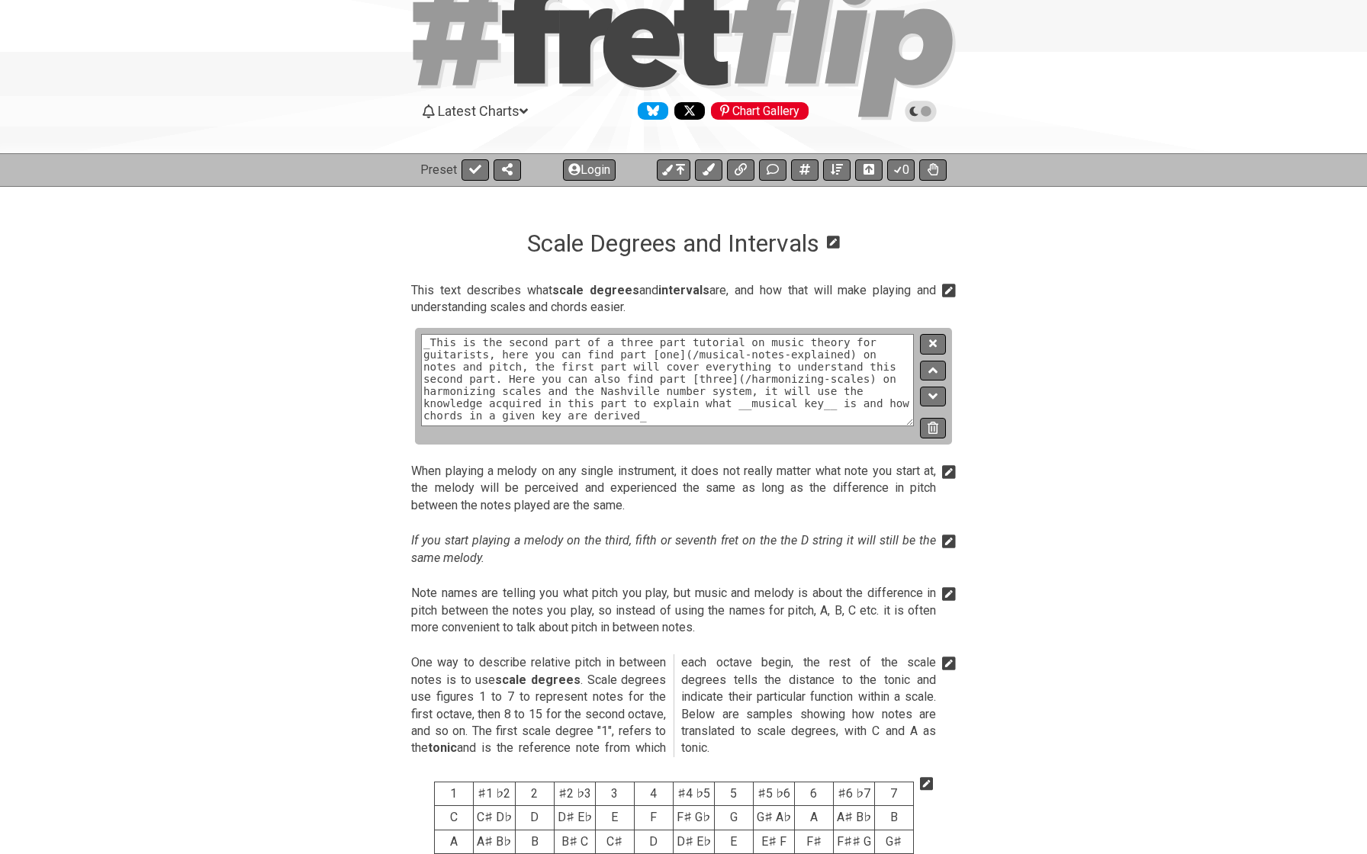
click at [650, 420] on textarea "_This is the second part of a three part tutorial on music theory for guitarist…" at bounding box center [667, 380] width 493 height 92
click at [461, 378] on textarea "_This is the second part of a three part tutorial on music theory for guitarist…" at bounding box center [667, 380] width 493 height 92
type textarea "_This is the second part of a three part tutorial on music theory for guitarist…"
click at [926, 342] on button at bounding box center [933, 344] width 26 height 21
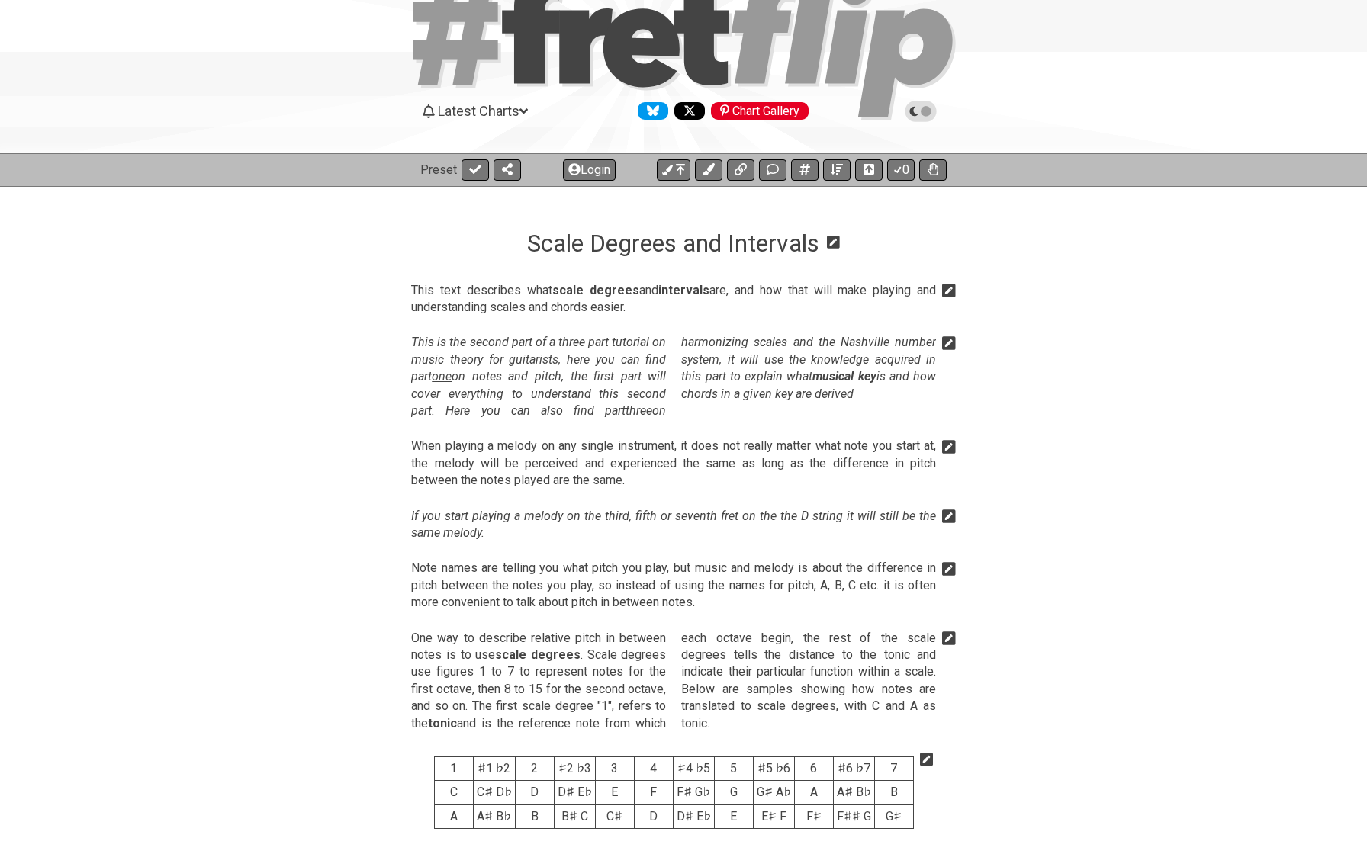
click at [953, 342] on icon at bounding box center [949, 343] width 14 height 14
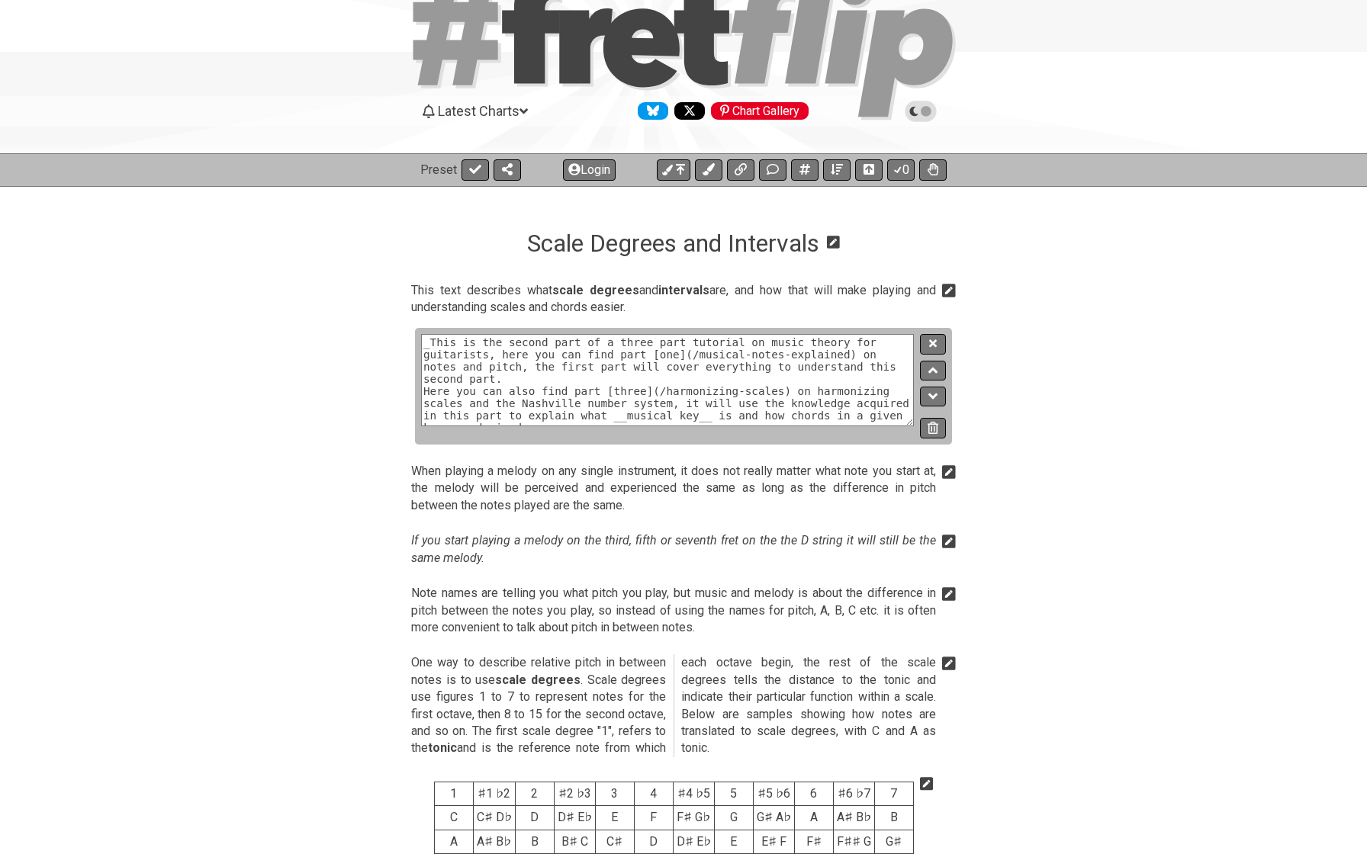
click at [533, 376] on textarea "_This is the second part of a three part tutorial on music theory for guitarist…" at bounding box center [667, 380] width 493 height 92
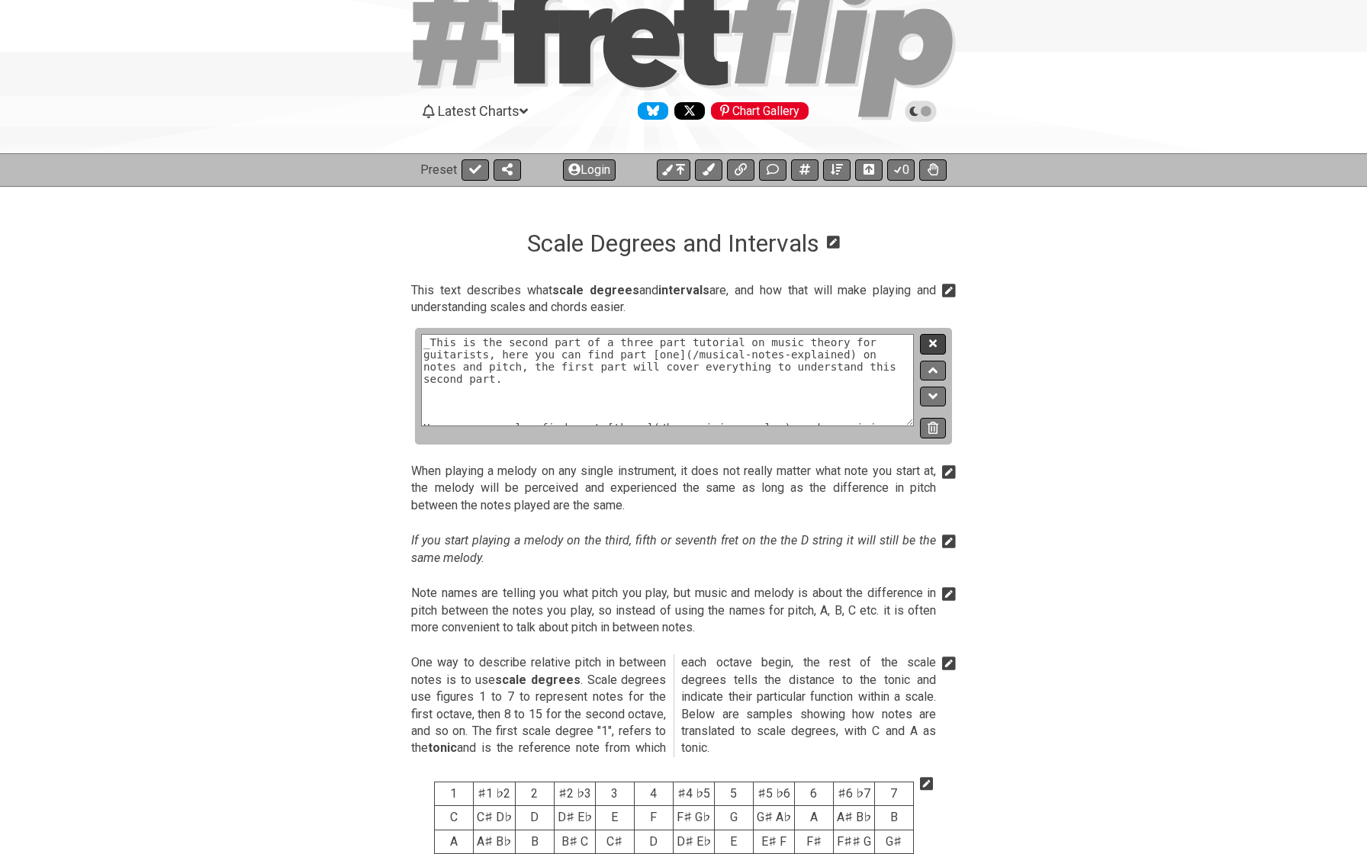
type textarea "_This is the second part of a three part tutorial on music theory for guitarist…"
click at [932, 347] on icon at bounding box center [933, 343] width 8 height 11
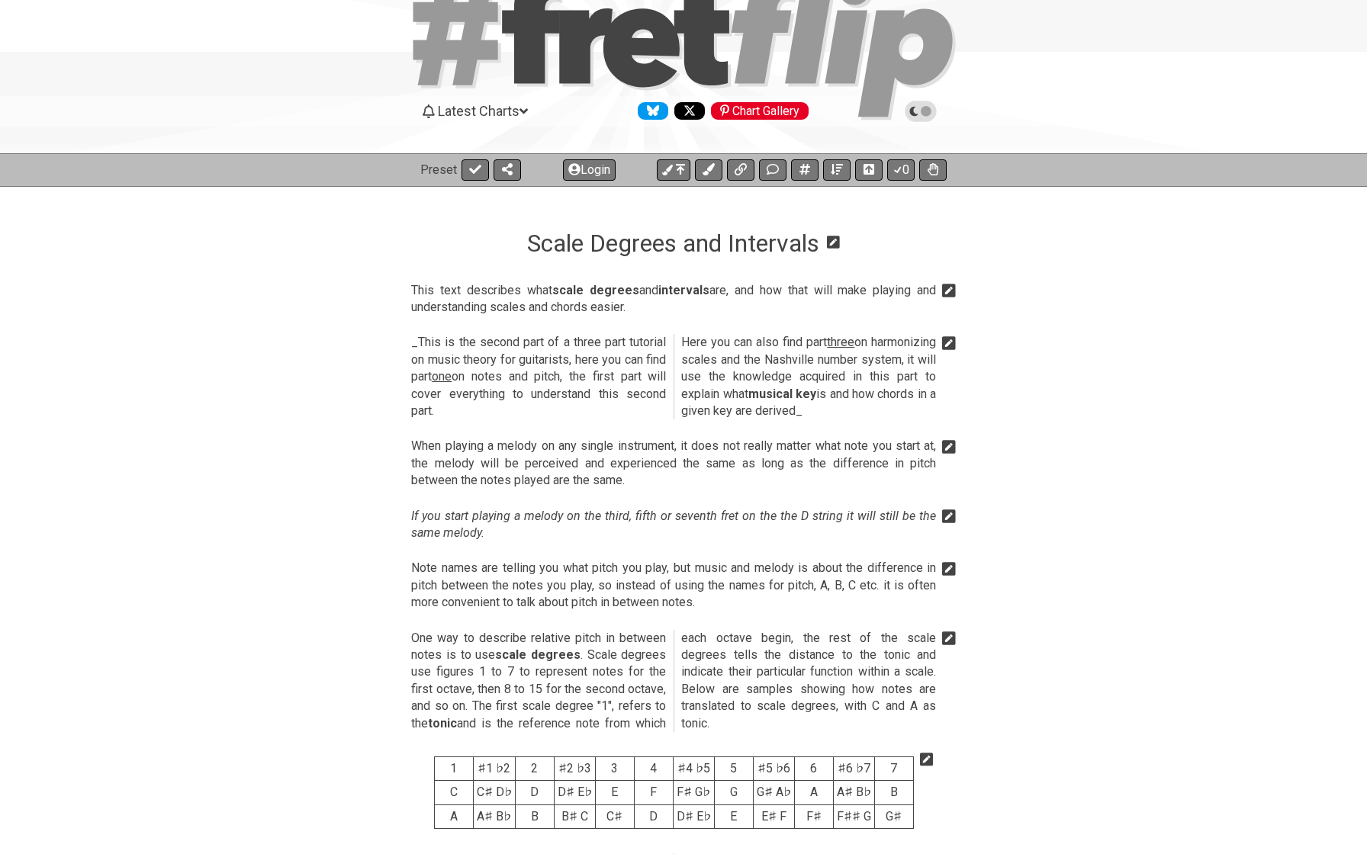
click at [948, 342] on icon at bounding box center [949, 343] width 14 height 14
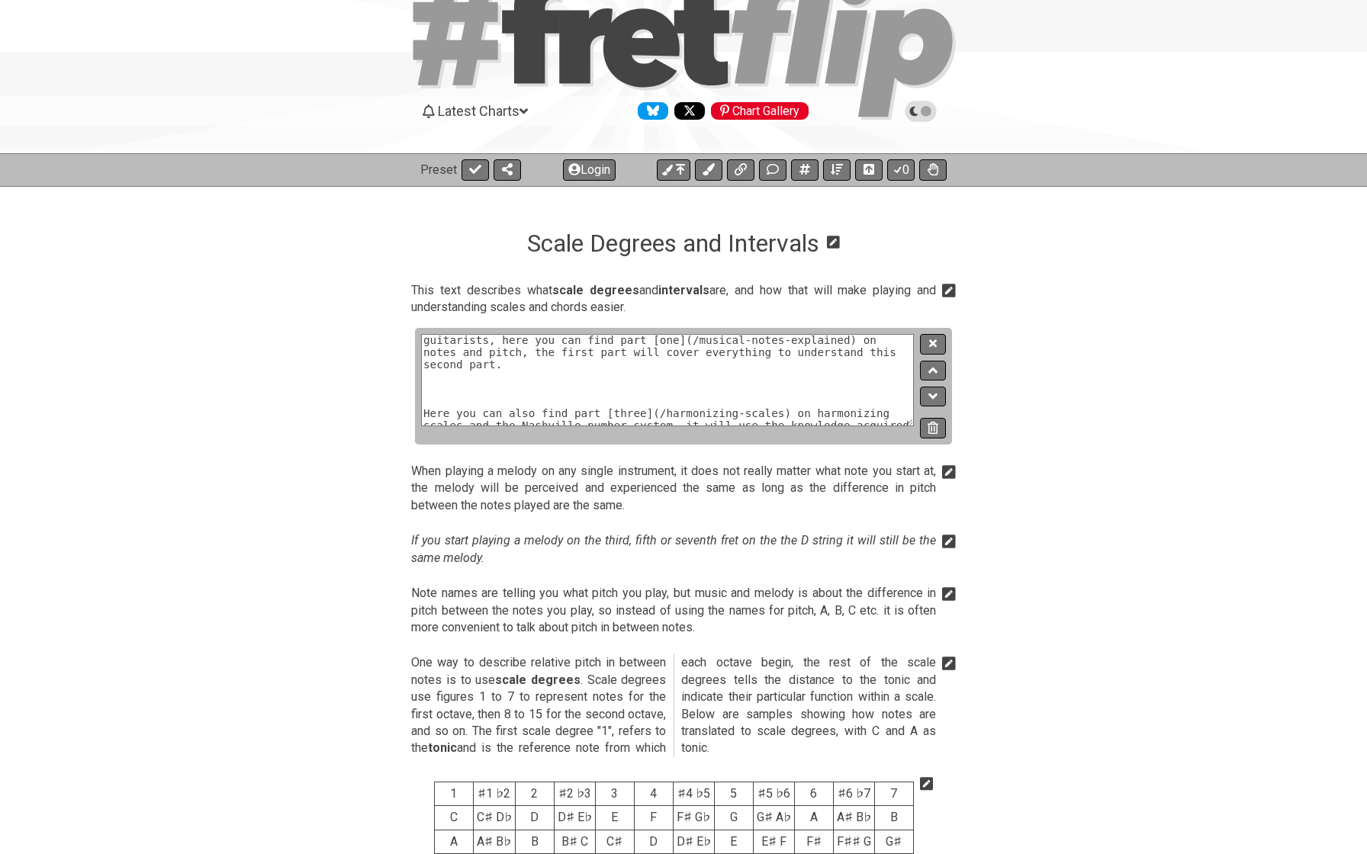
scroll to position [47, 0]
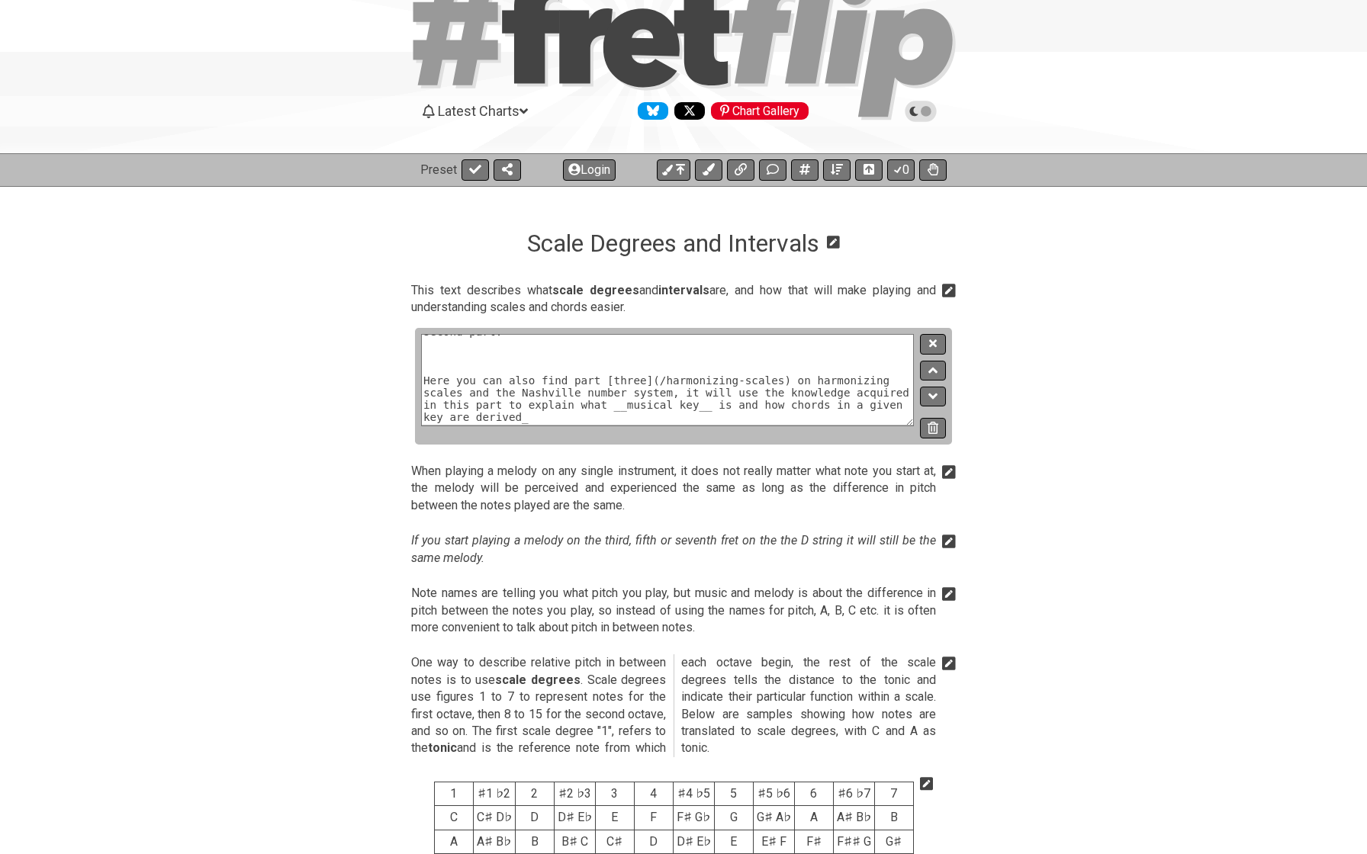
drag, startPoint x: 551, startPoint y: 386, endPoint x: 651, endPoint y: 461, distance: 124.6
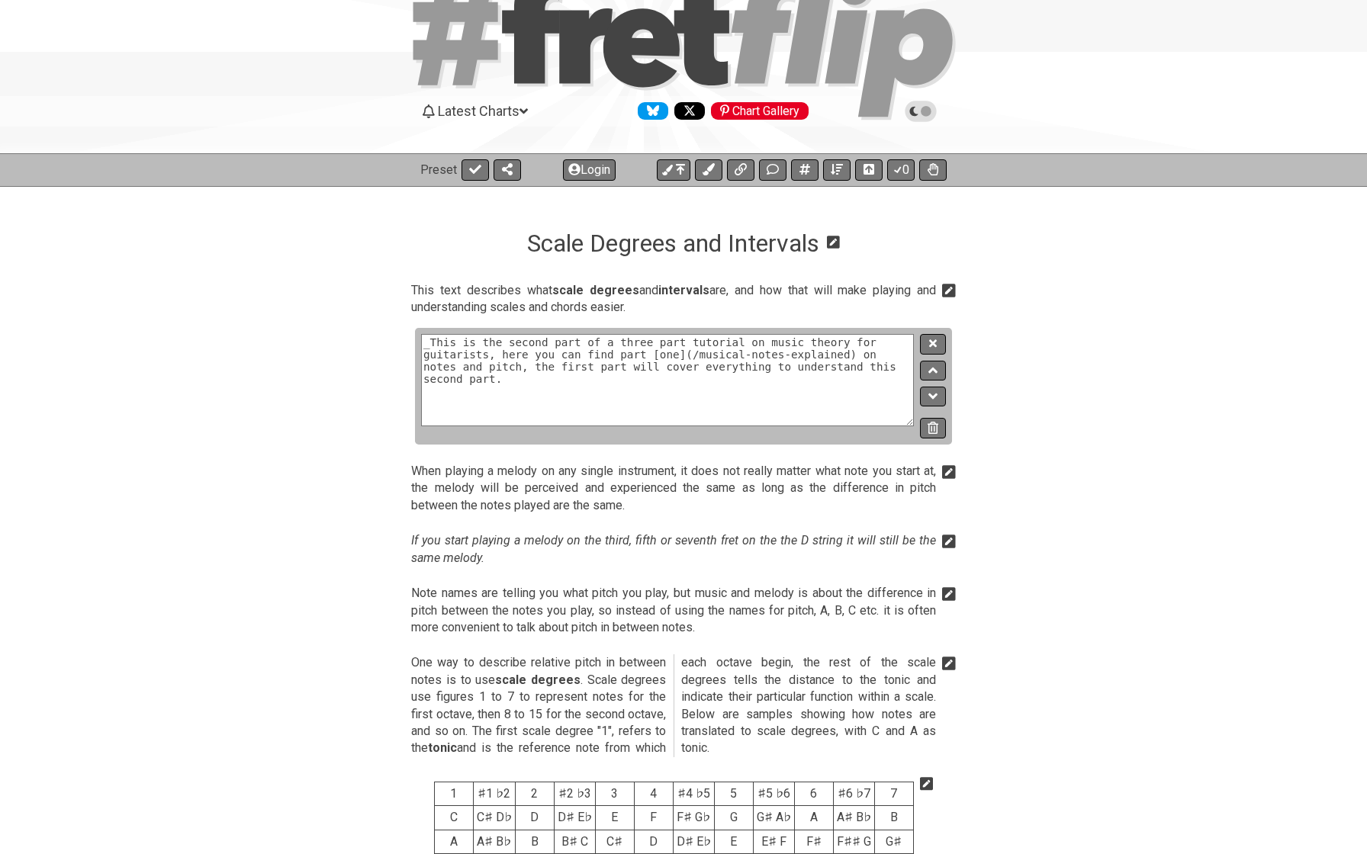
scroll to position [0, 0]
type textarea "_This is the second part of a three part tutorial on music theory for guitarist…"
click at [925, 340] on button at bounding box center [933, 344] width 26 height 21
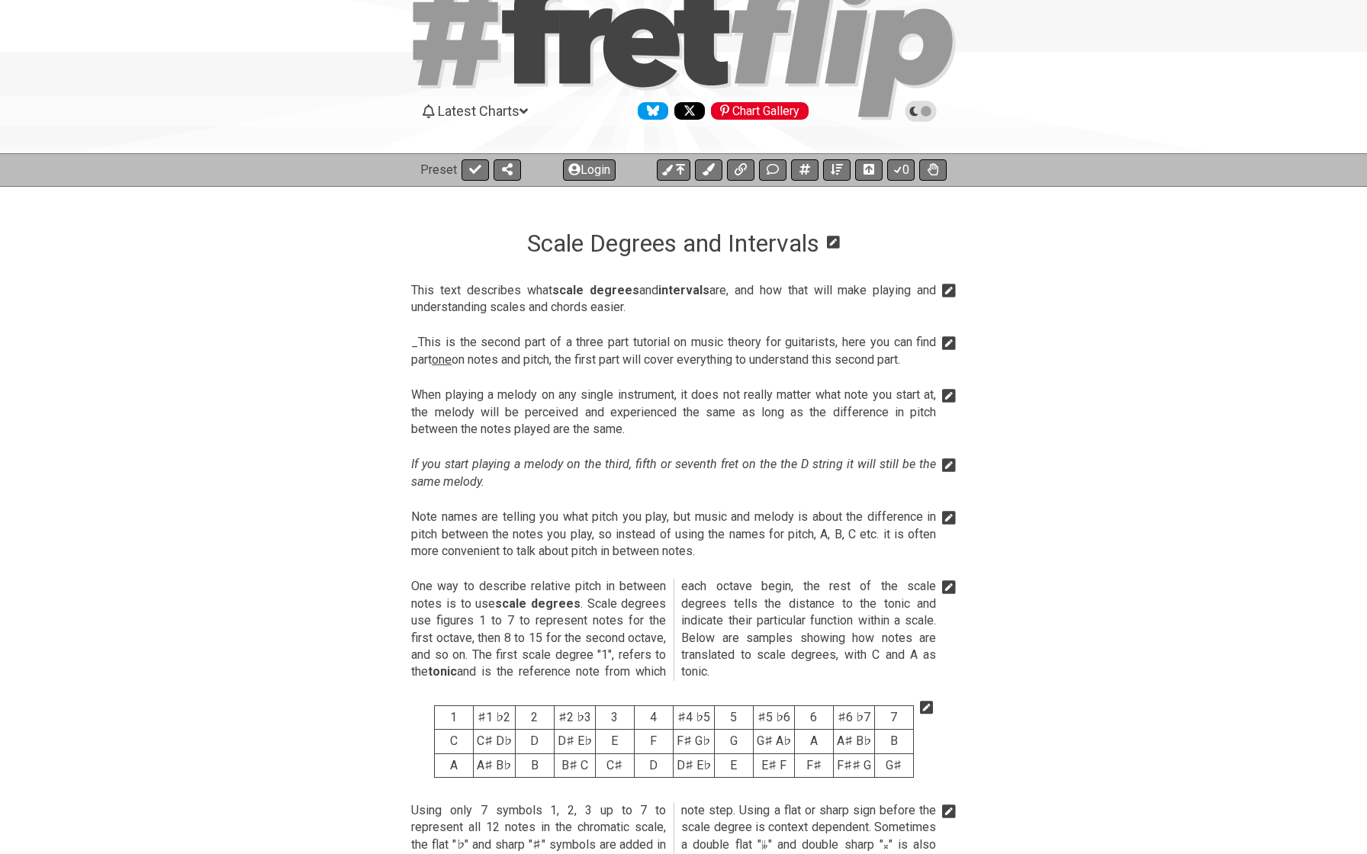
click at [947, 342] on icon at bounding box center [949, 343] width 14 height 14
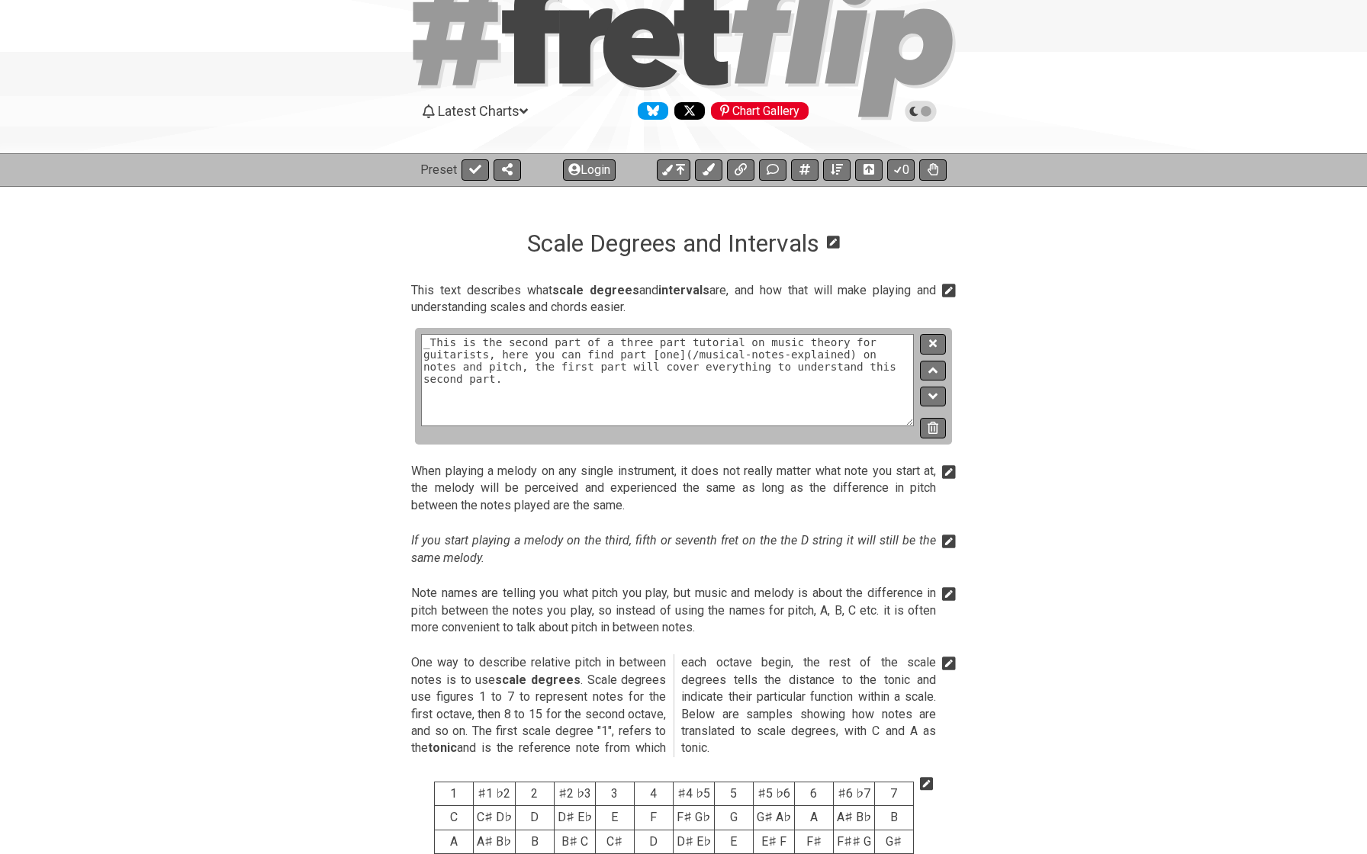
click at [947, 342] on div "_This is the second part of a three part tutorial on music theory for guitarist…" at bounding box center [683, 386] width 537 height 117
click at [854, 365] on textarea "_This is the second part of a three part tutorial on music theory for guitarist…" at bounding box center [667, 380] width 493 height 92
paste textarea "_This is the second part of a three part tutorial on music theory for guitarist…"
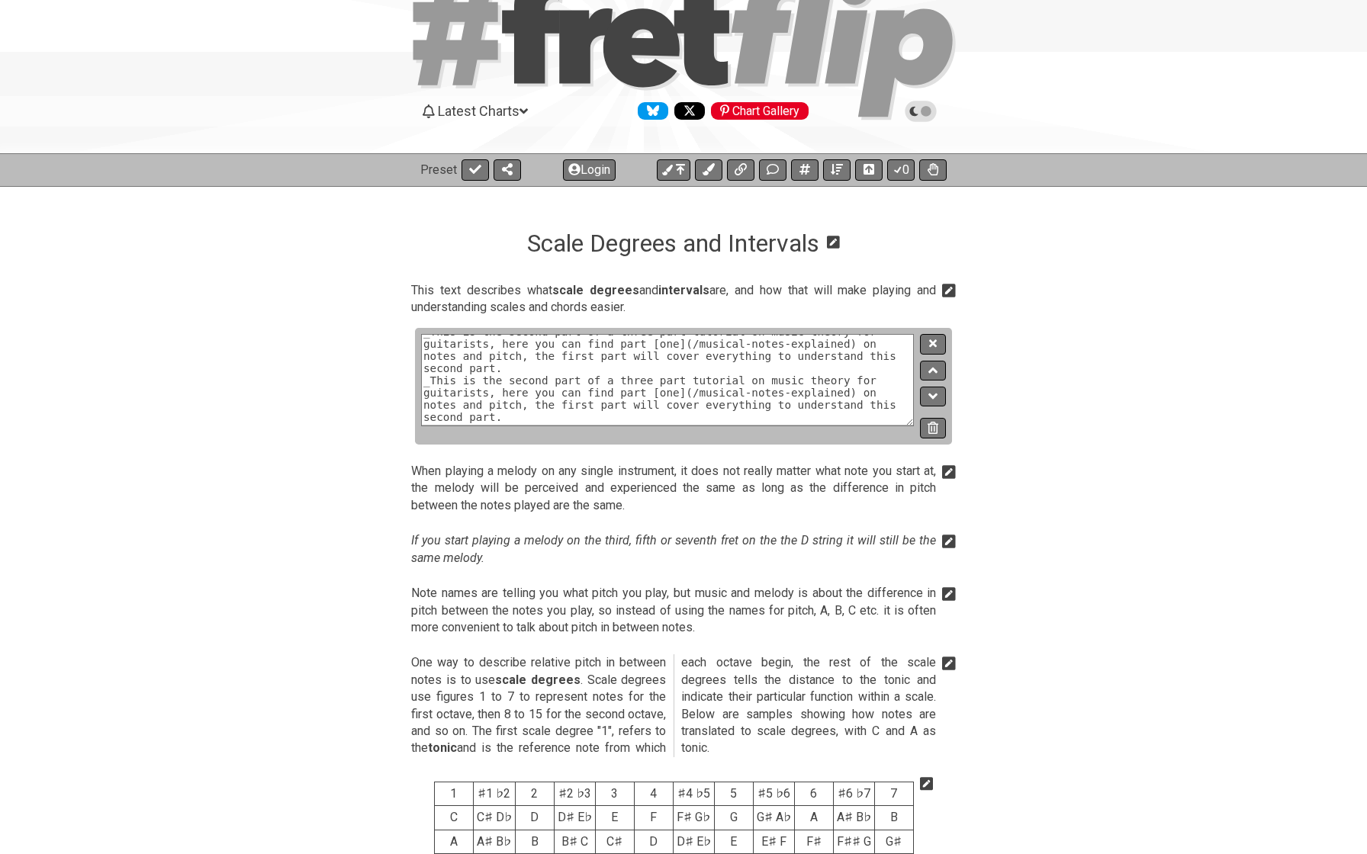
paste textarea "_This is the second part of a three part tutorial on music theory for guitarist…"
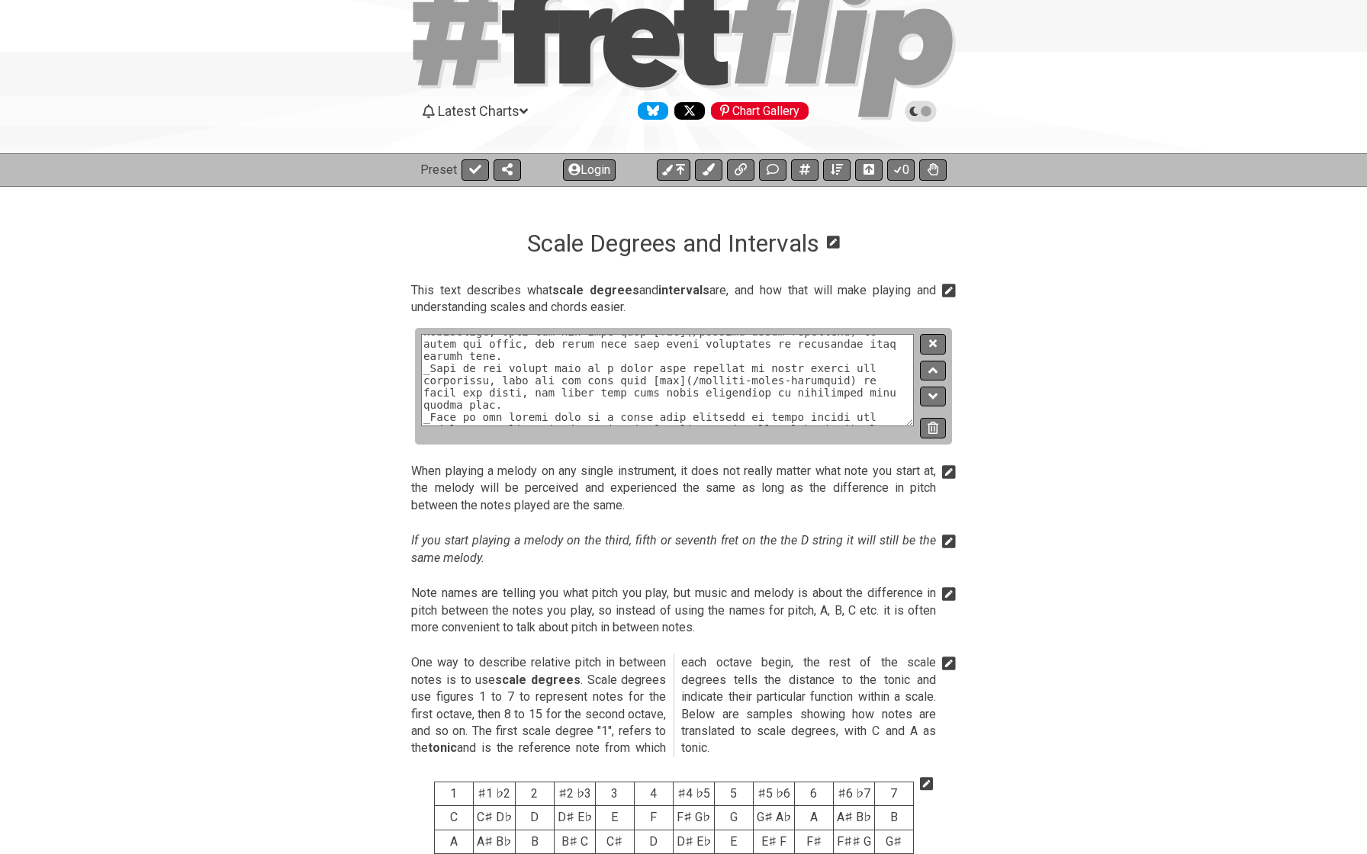
scroll to position [169, 0]
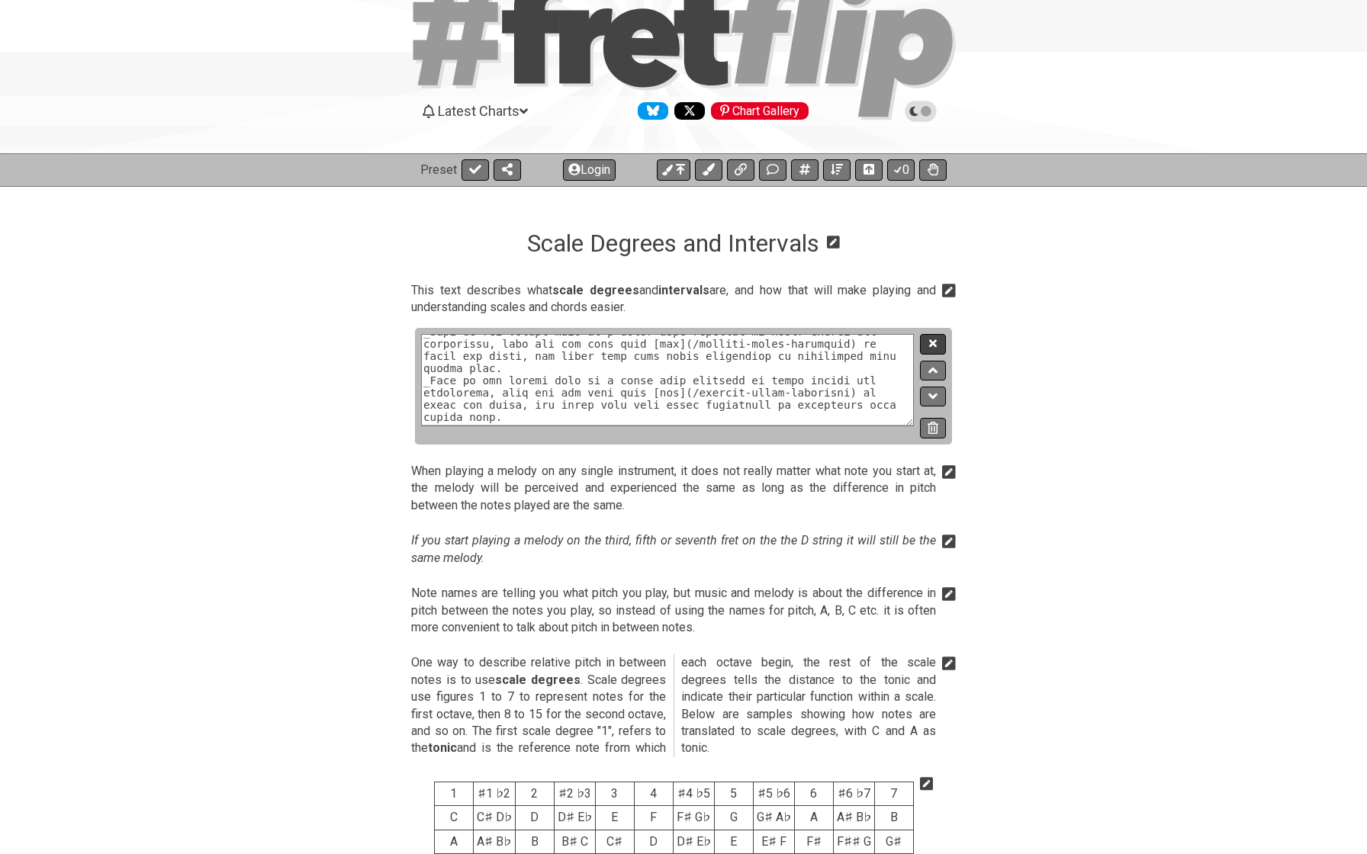
type textarea "_This is the second part of a three part tutorial on music theory for guitarist…"
click at [930, 342] on icon at bounding box center [933, 343] width 8 height 11
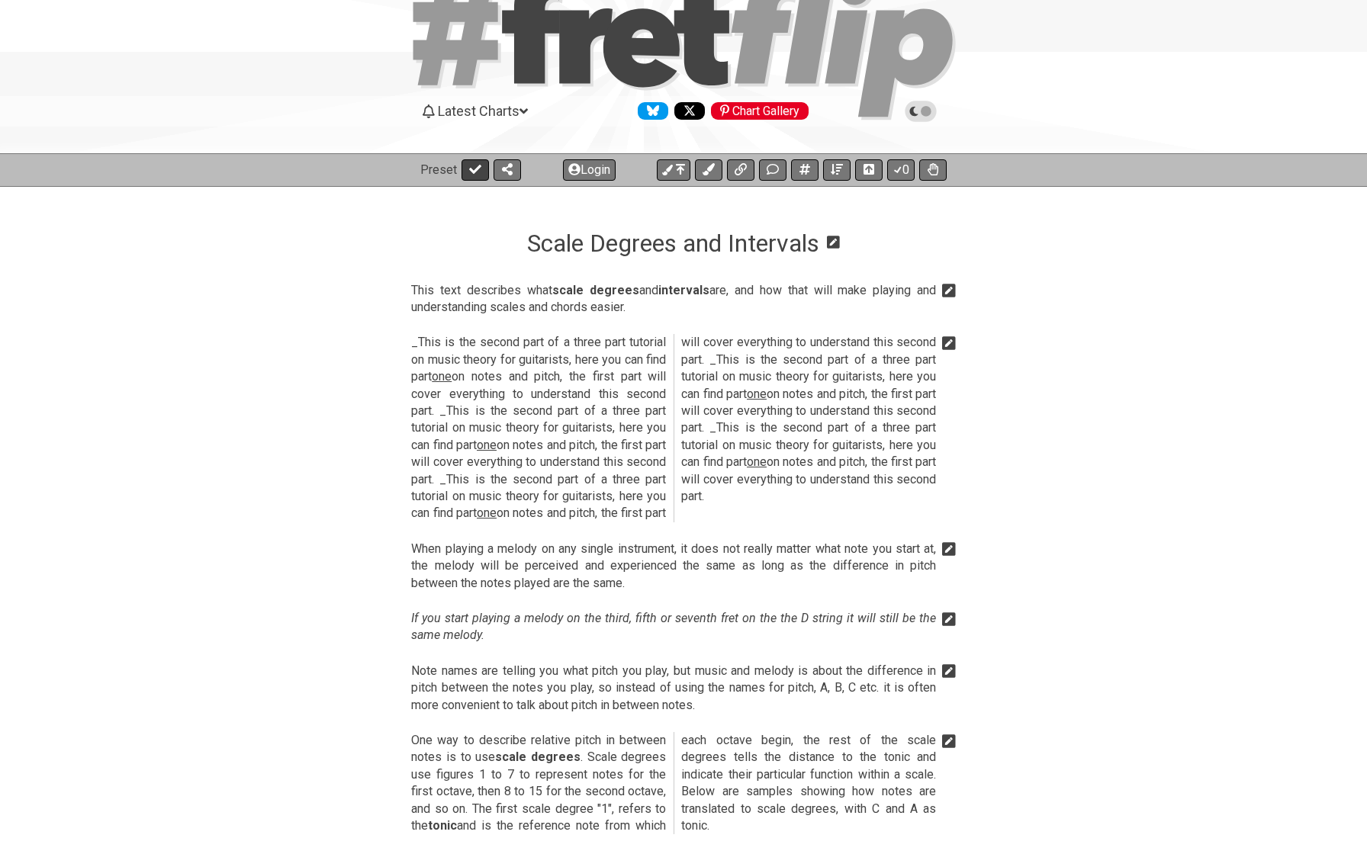
click at [484, 173] on button at bounding box center [474, 169] width 27 height 21
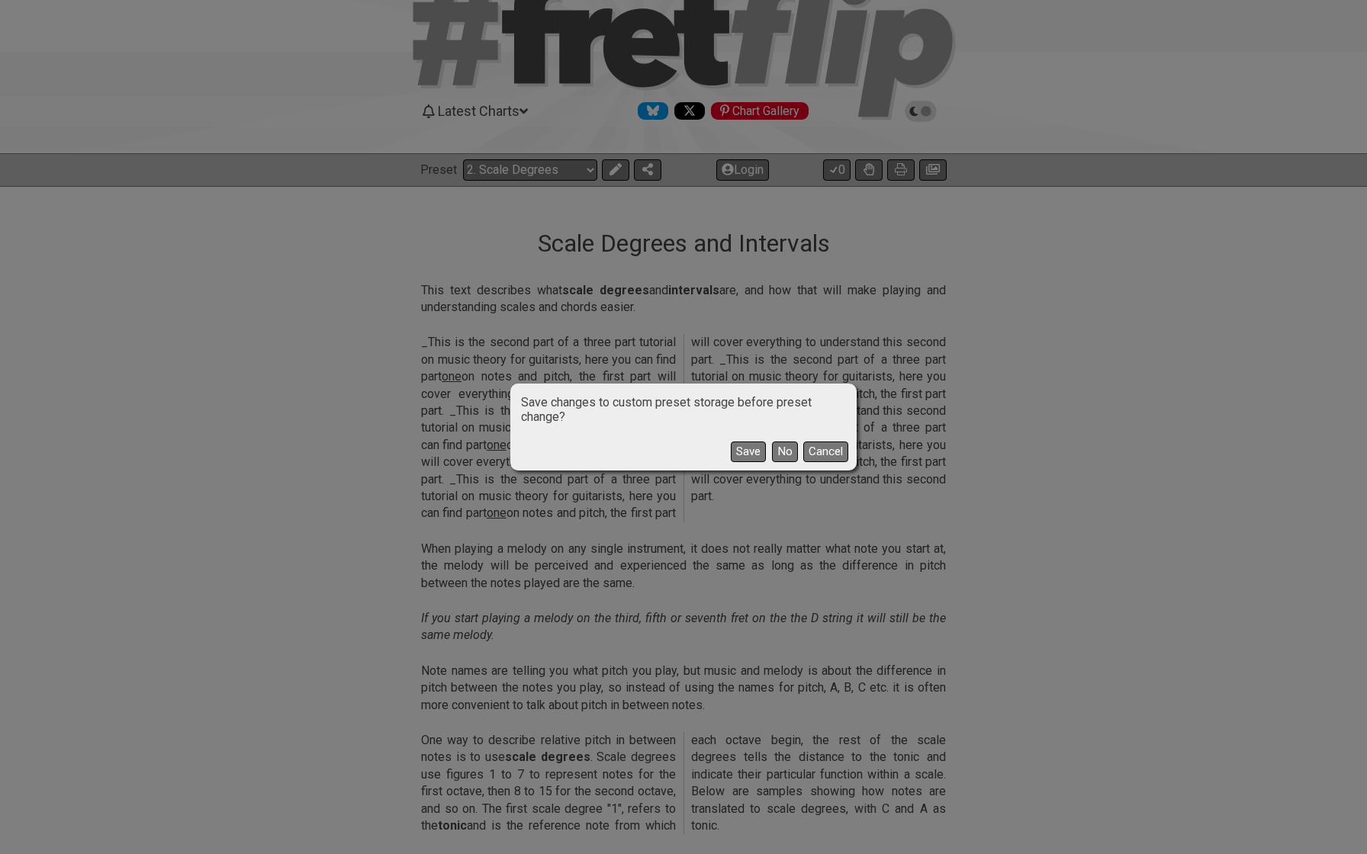
click at [783, 456] on button "No" at bounding box center [785, 452] width 26 height 21
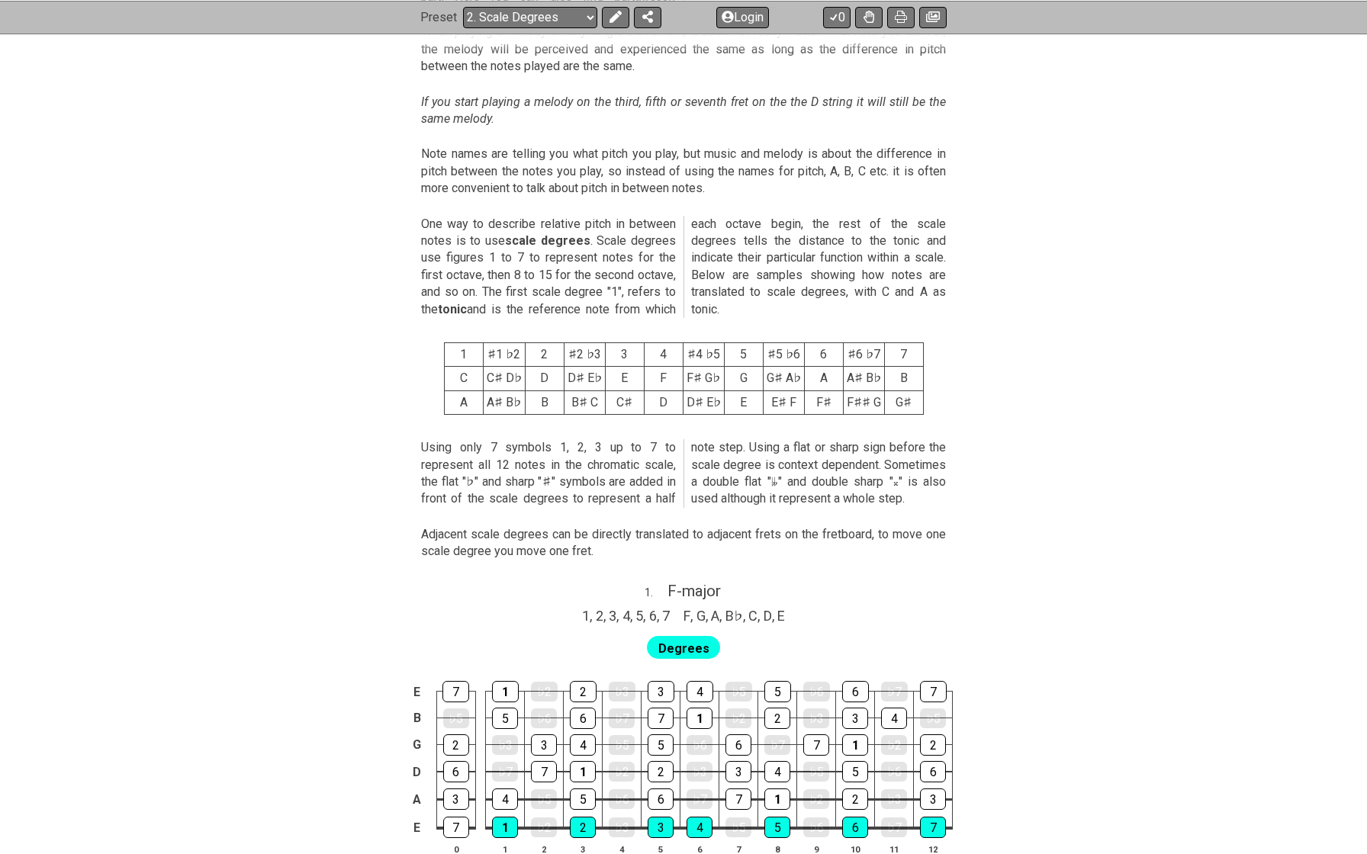
scroll to position [478, 0]
click at [348, 396] on section "1 ♯1 ♭2 2 ♯2 ♭3 3 4 ♯4 ♭5 5 ♯5 ♭6 6 ♯6 ♭7 7 C C♯ D♭ D D♯ E♭ E F F♯ G♭ G G♯ A♭ A…" at bounding box center [683, 381] width 1367 height 103
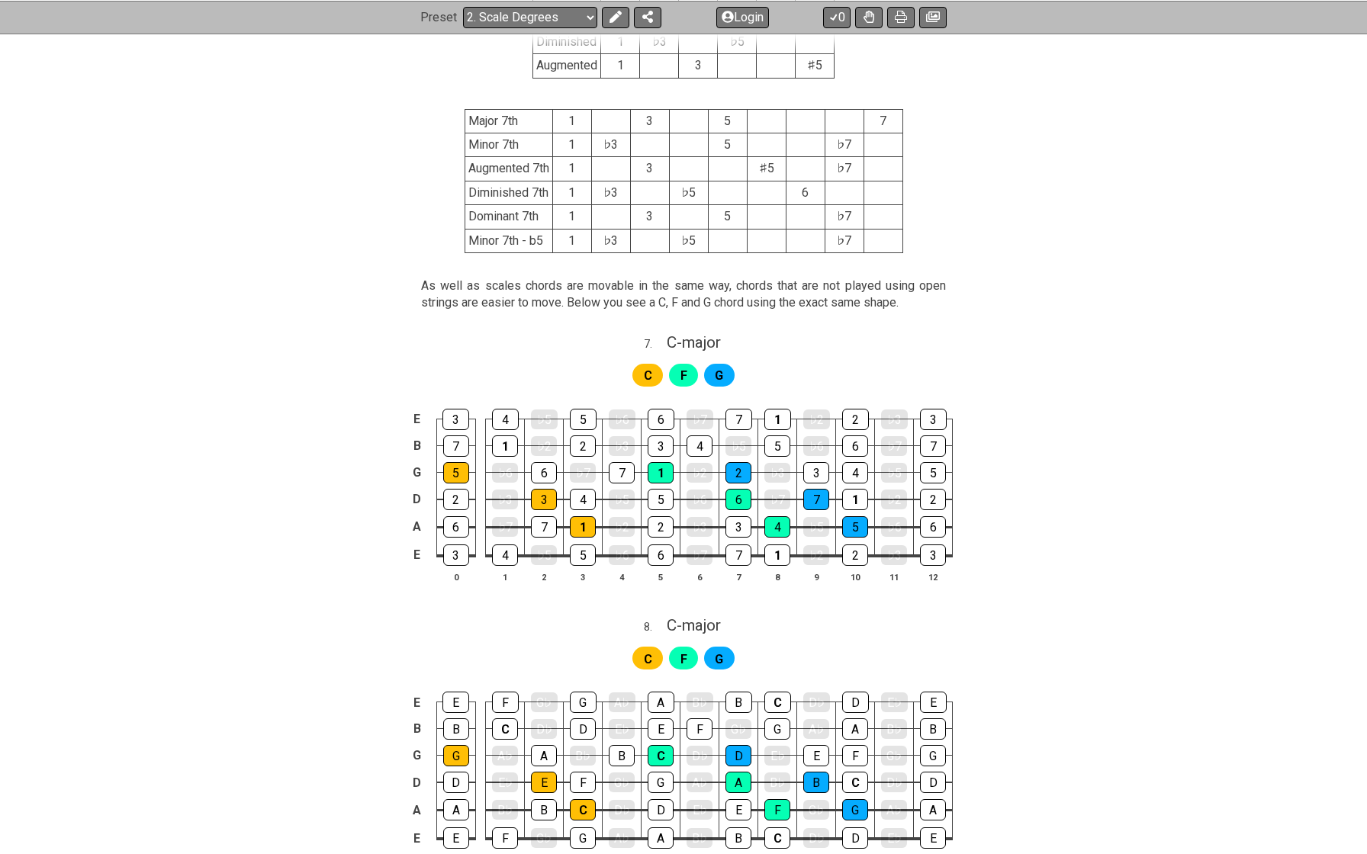
scroll to position [3088, 0]
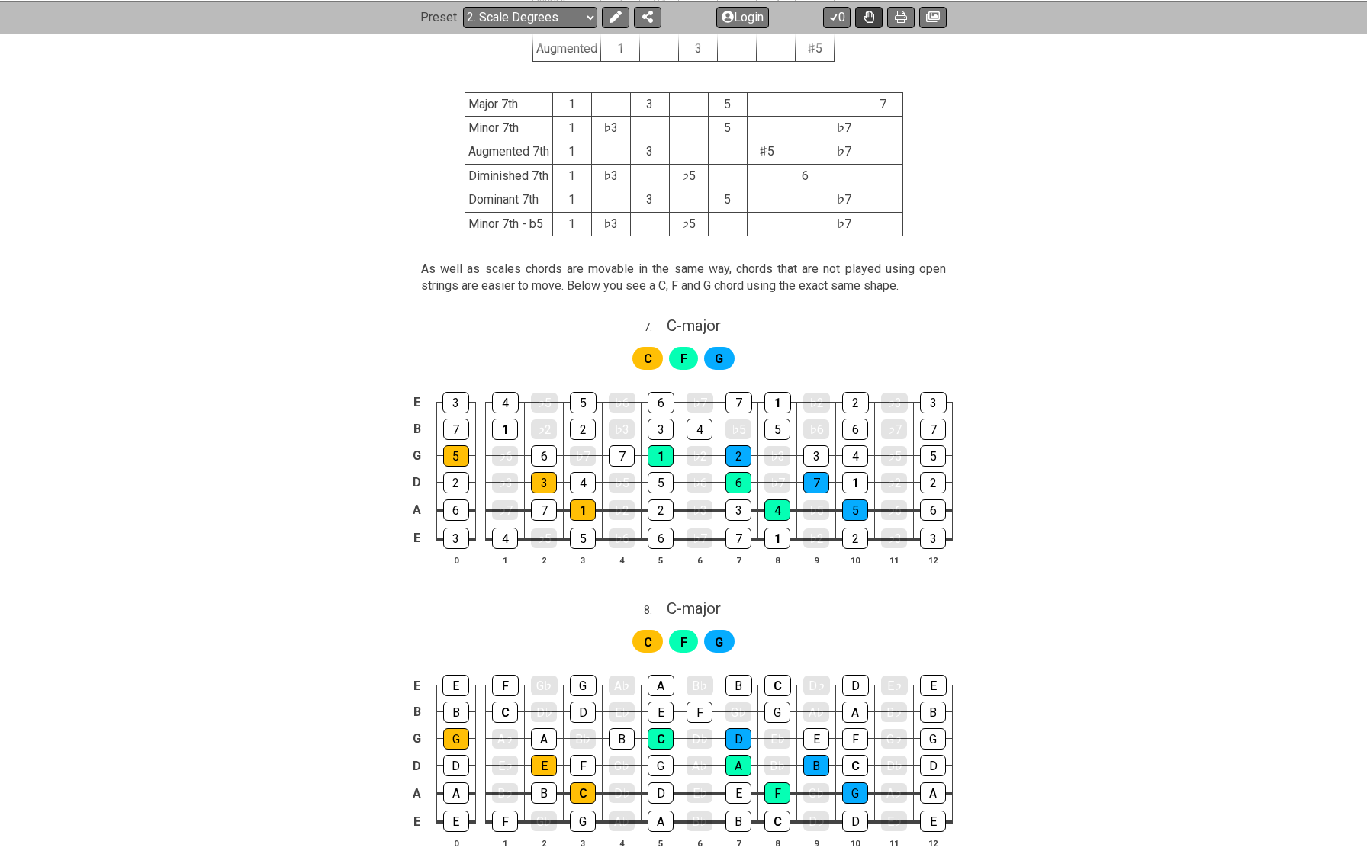
click at [867, 18] on icon at bounding box center [868, 17] width 11 height 12
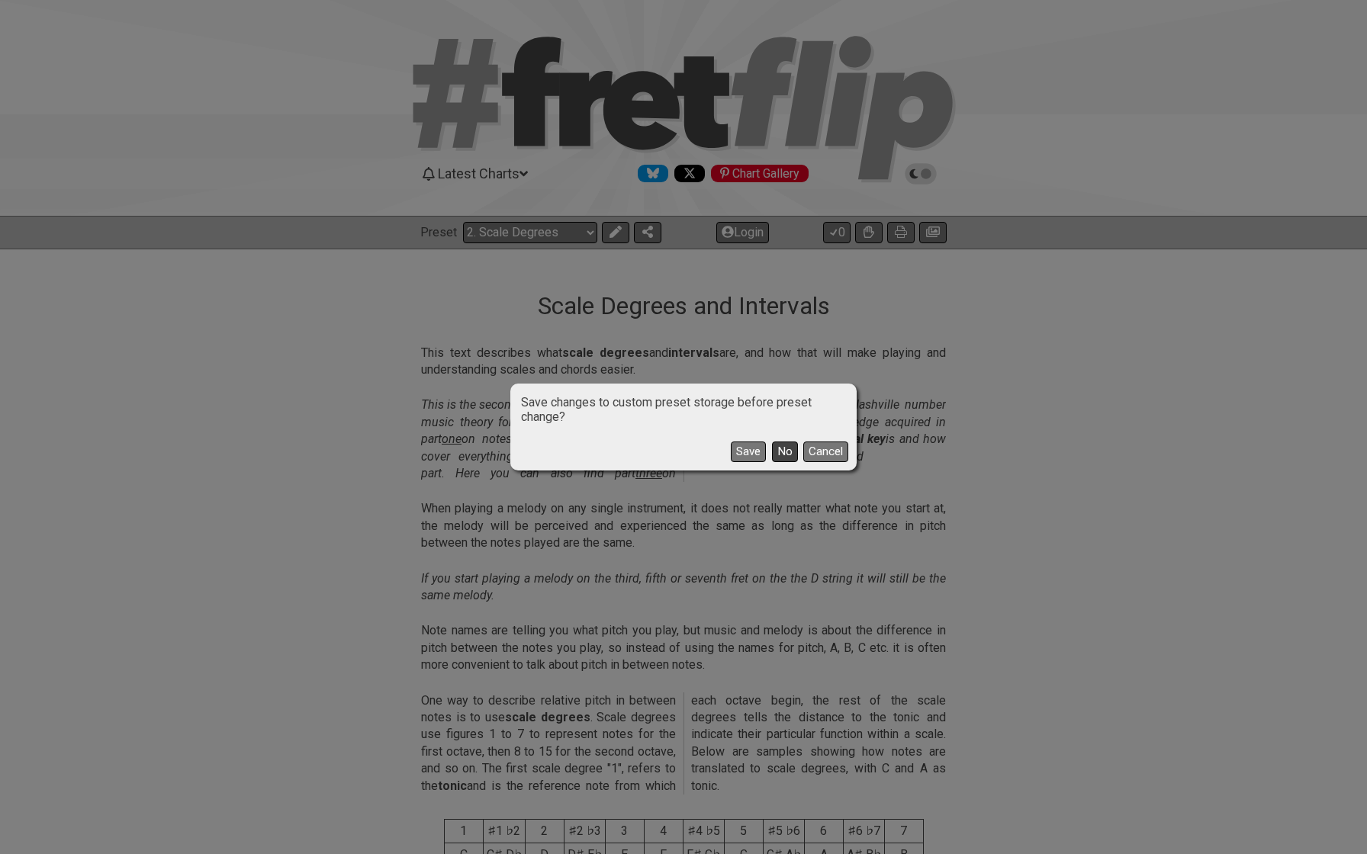
click at [784, 449] on button "No" at bounding box center [785, 452] width 26 height 21
select select "/harmonizing-scales"
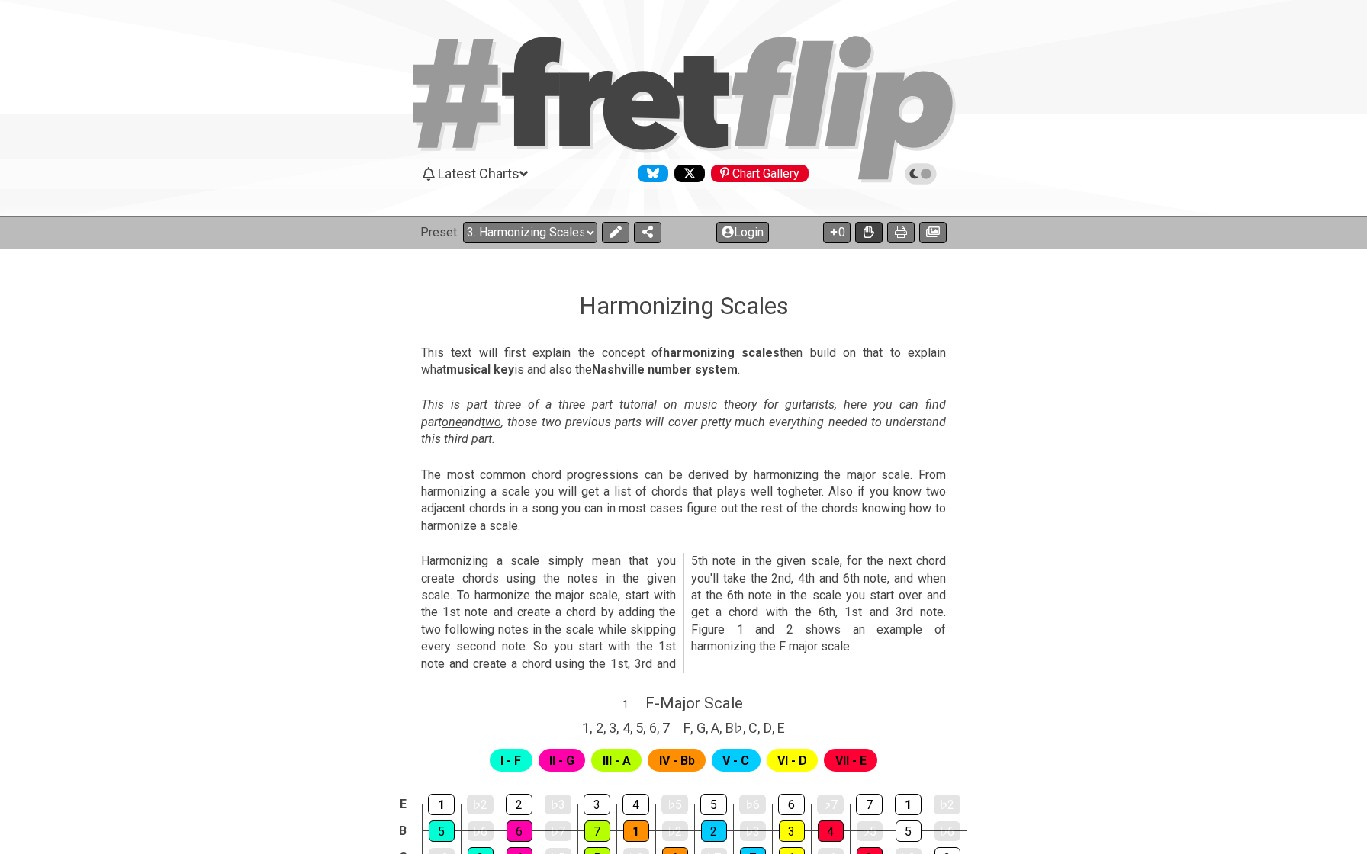
click at [870, 233] on icon at bounding box center [868, 232] width 11 height 12
click at [867, 230] on icon at bounding box center [868, 232] width 11 height 12
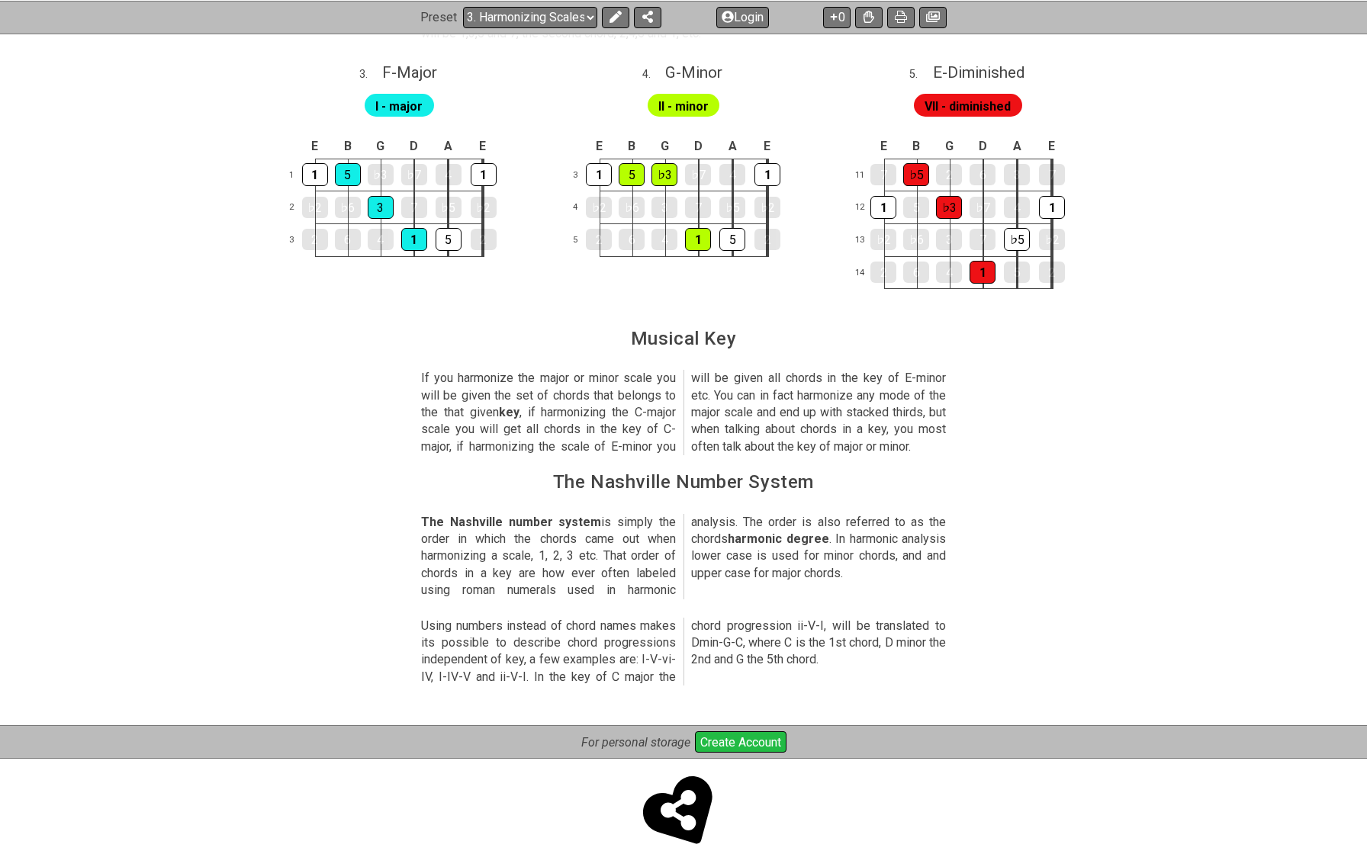
scroll to position [1522, 0]
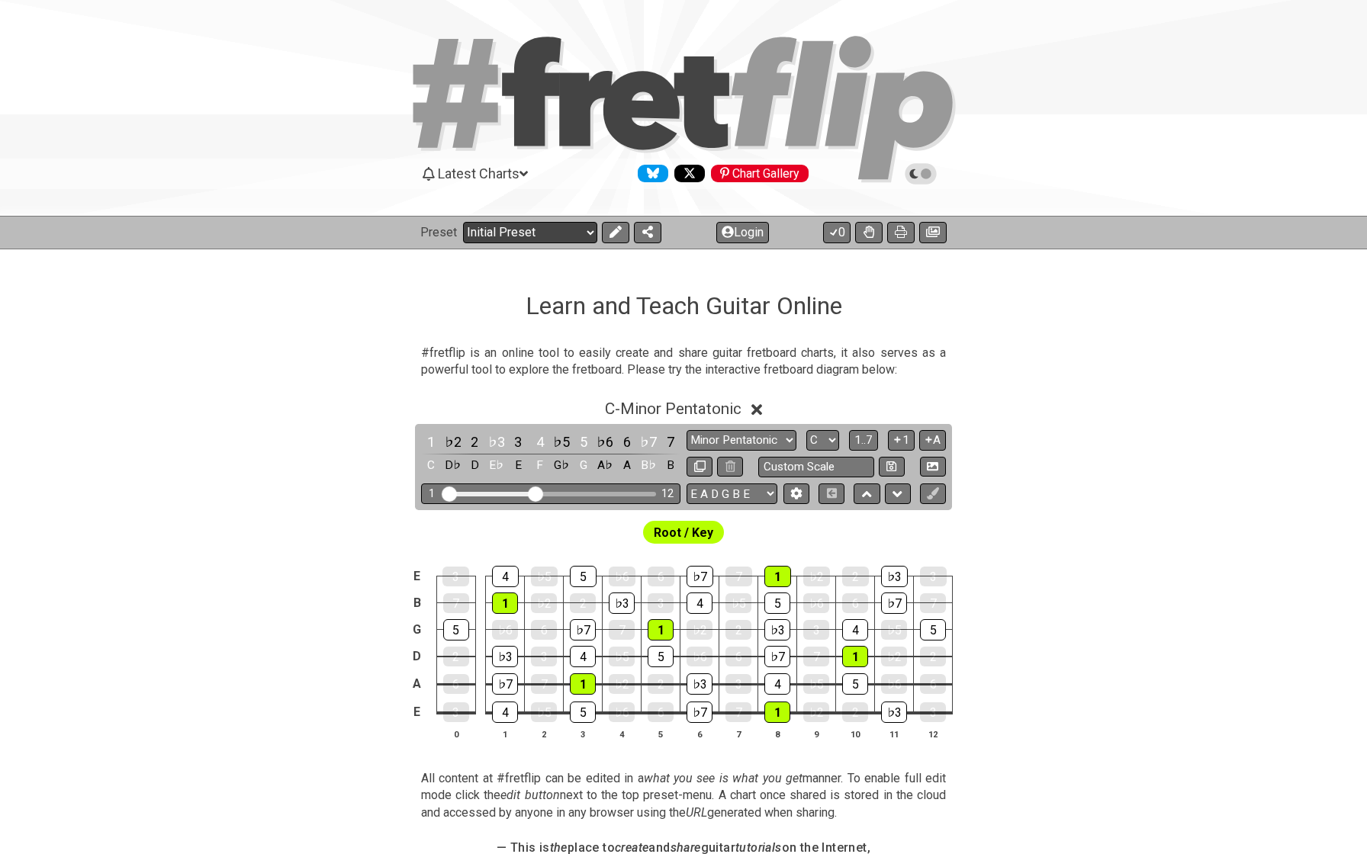
click at [552, 227] on select "Welcome to #fretflip! Initial Preset Custom Preset Minor Pentatonic Major Penta…" at bounding box center [530, 232] width 134 height 21
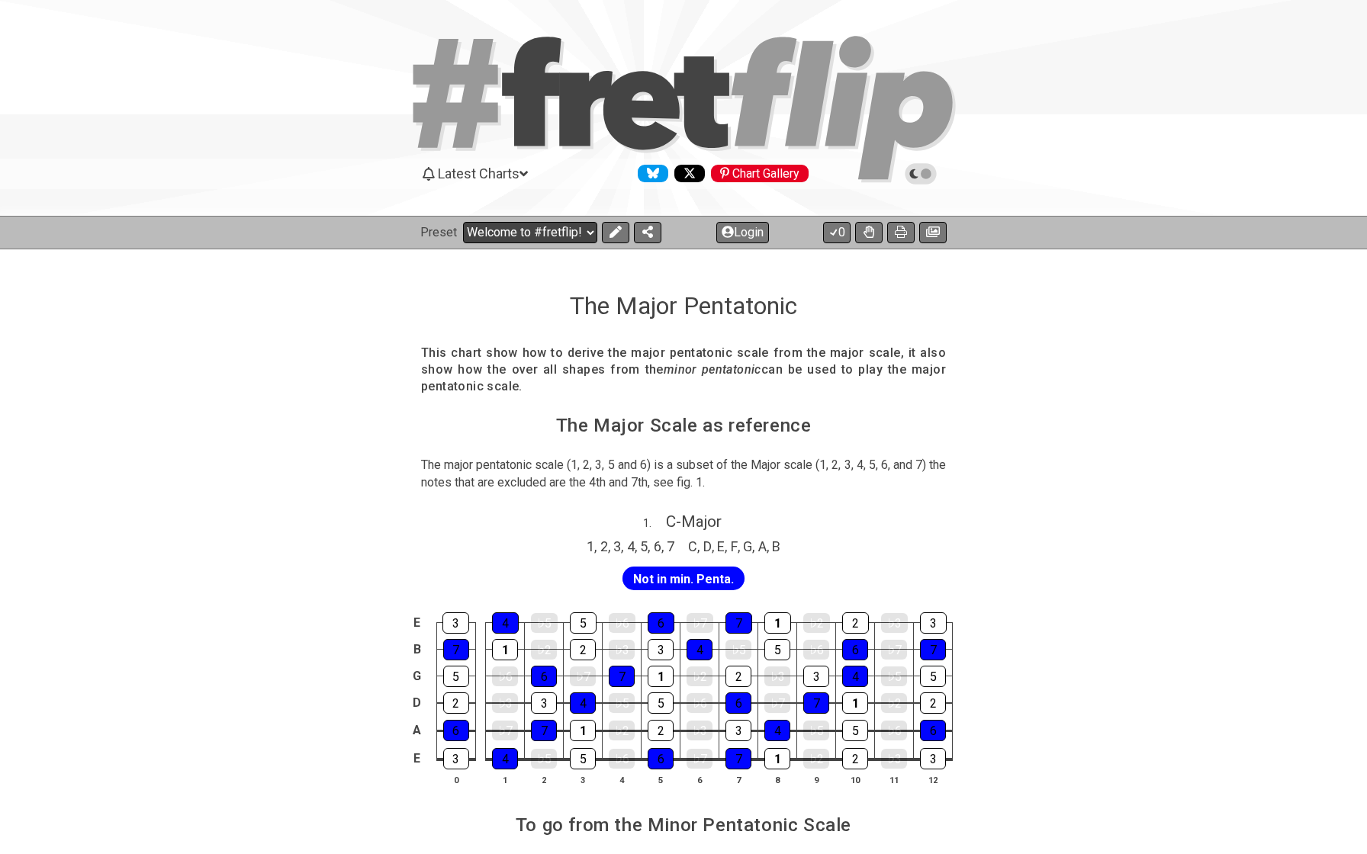
select select "/major-pentatonic"
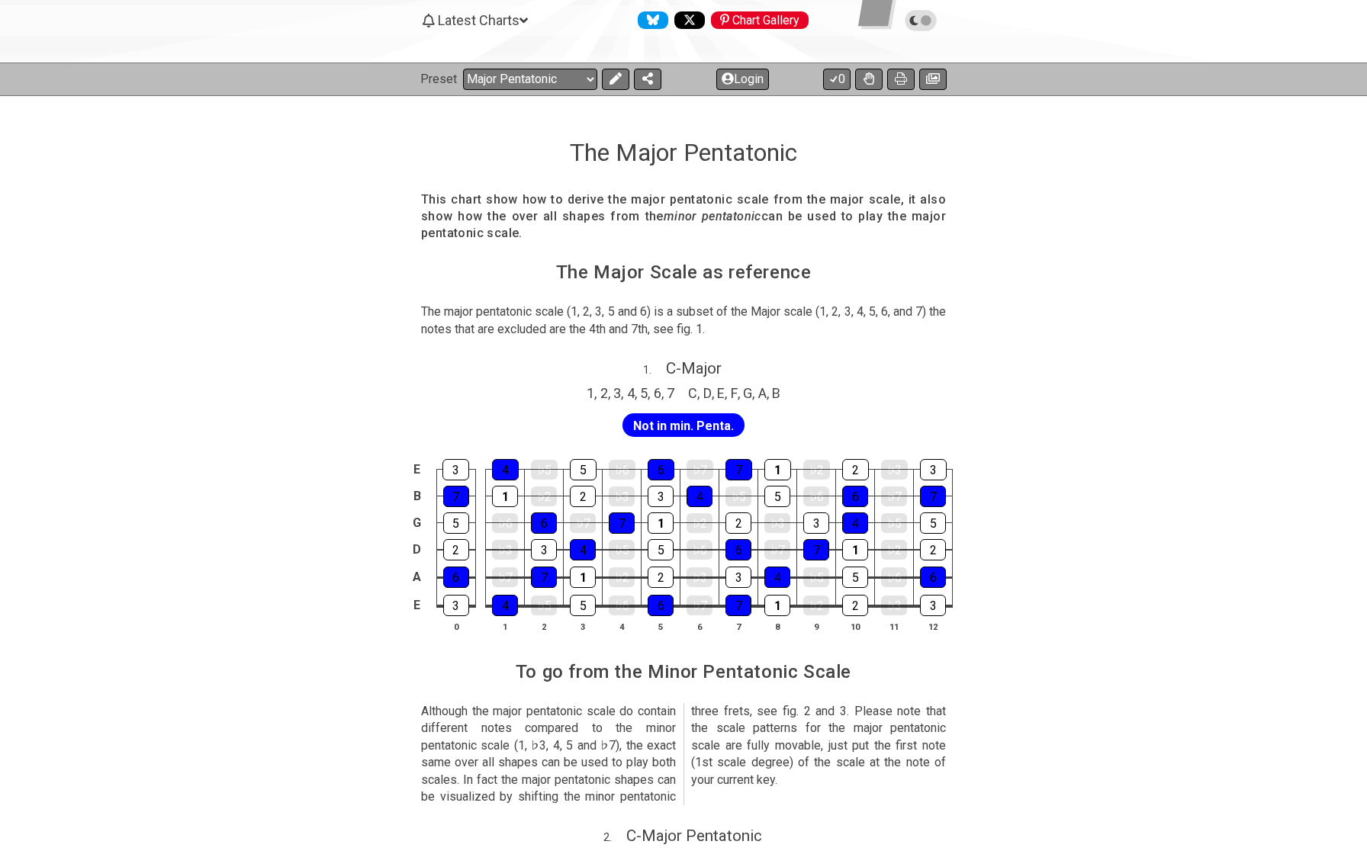
scroll to position [150, 0]
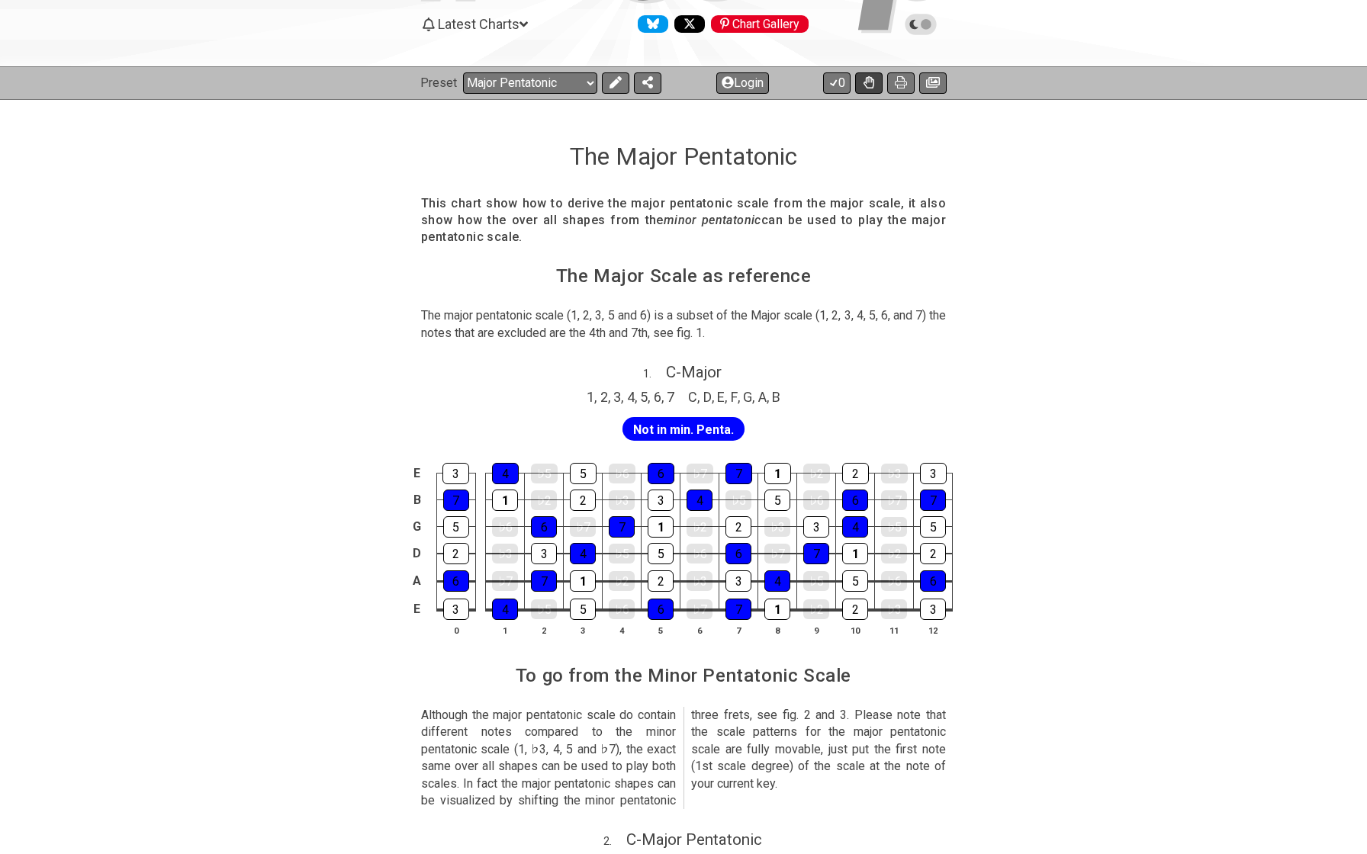
click at [870, 80] on icon at bounding box center [868, 82] width 11 height 12
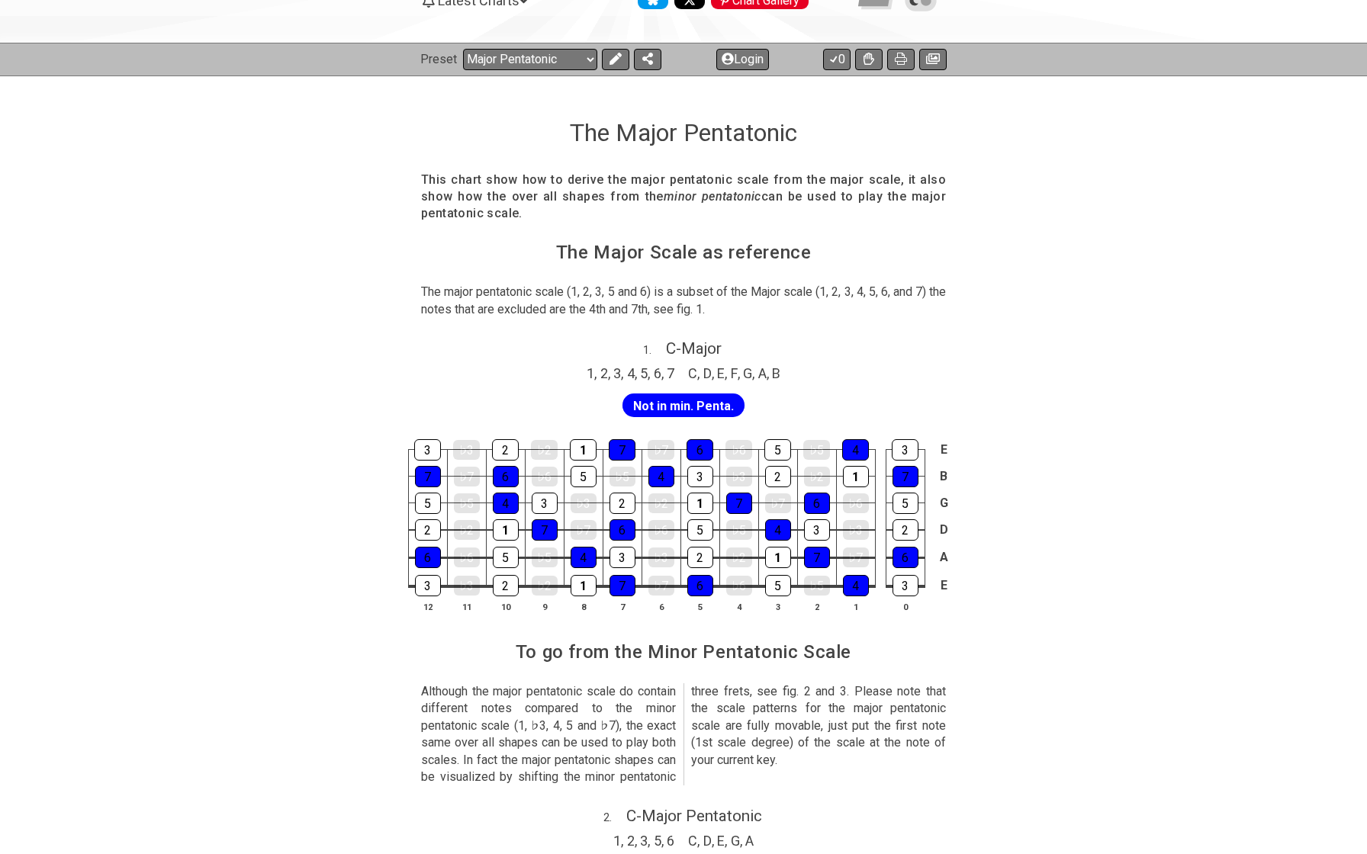
scroll to position [173, 0]
click at [610, 55] on icon at bounding box center [615, 59] width 12 height 12
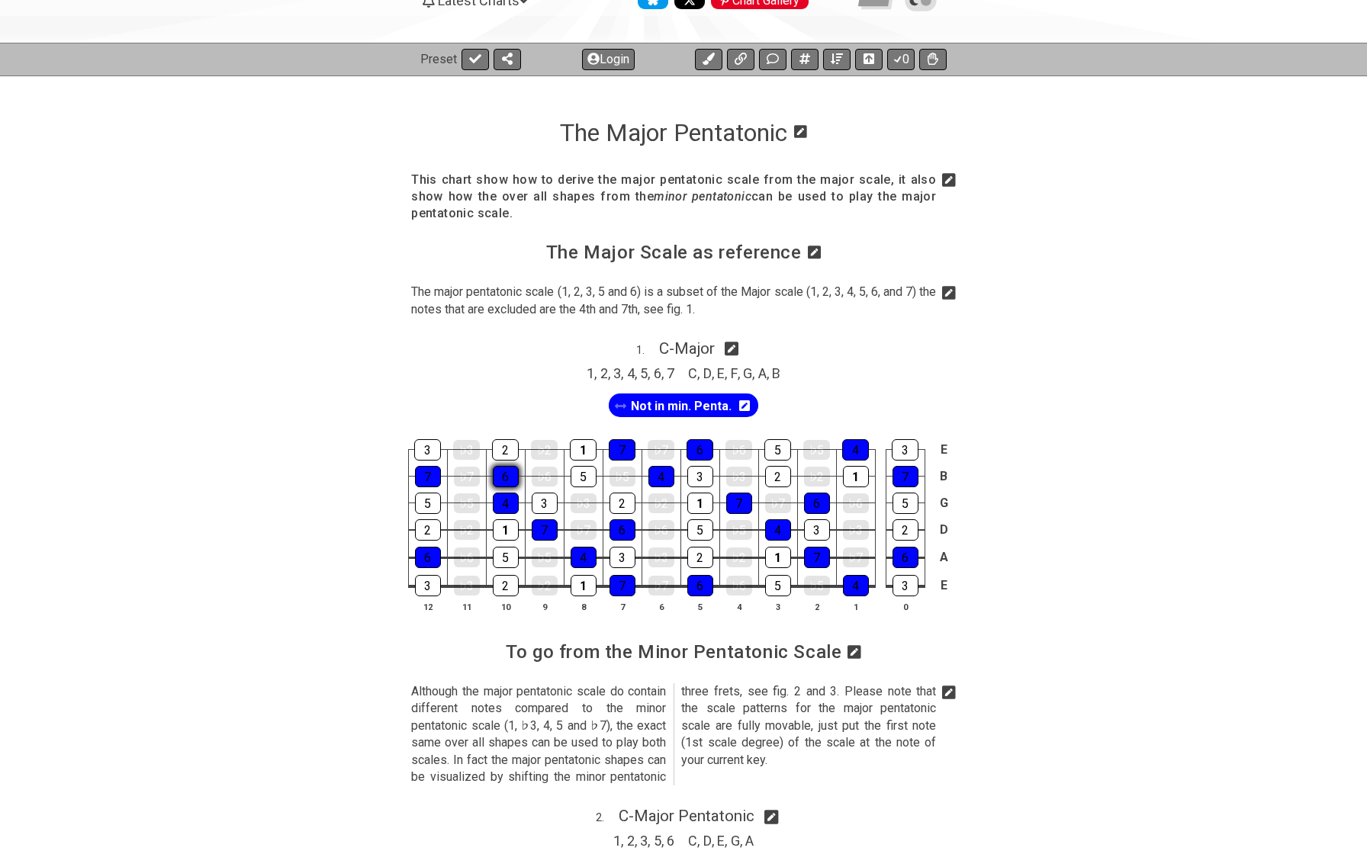
click at [497, 475] on div "6" at bounding box center [506, 476] width 26 height 21
click at [497, 475] on div "6" at bounding box center [506, 477] width 26 height 20
click at [690, 339] on span "C - Major" at bounding box center [687, 348] width 56 height 18
select select "C"
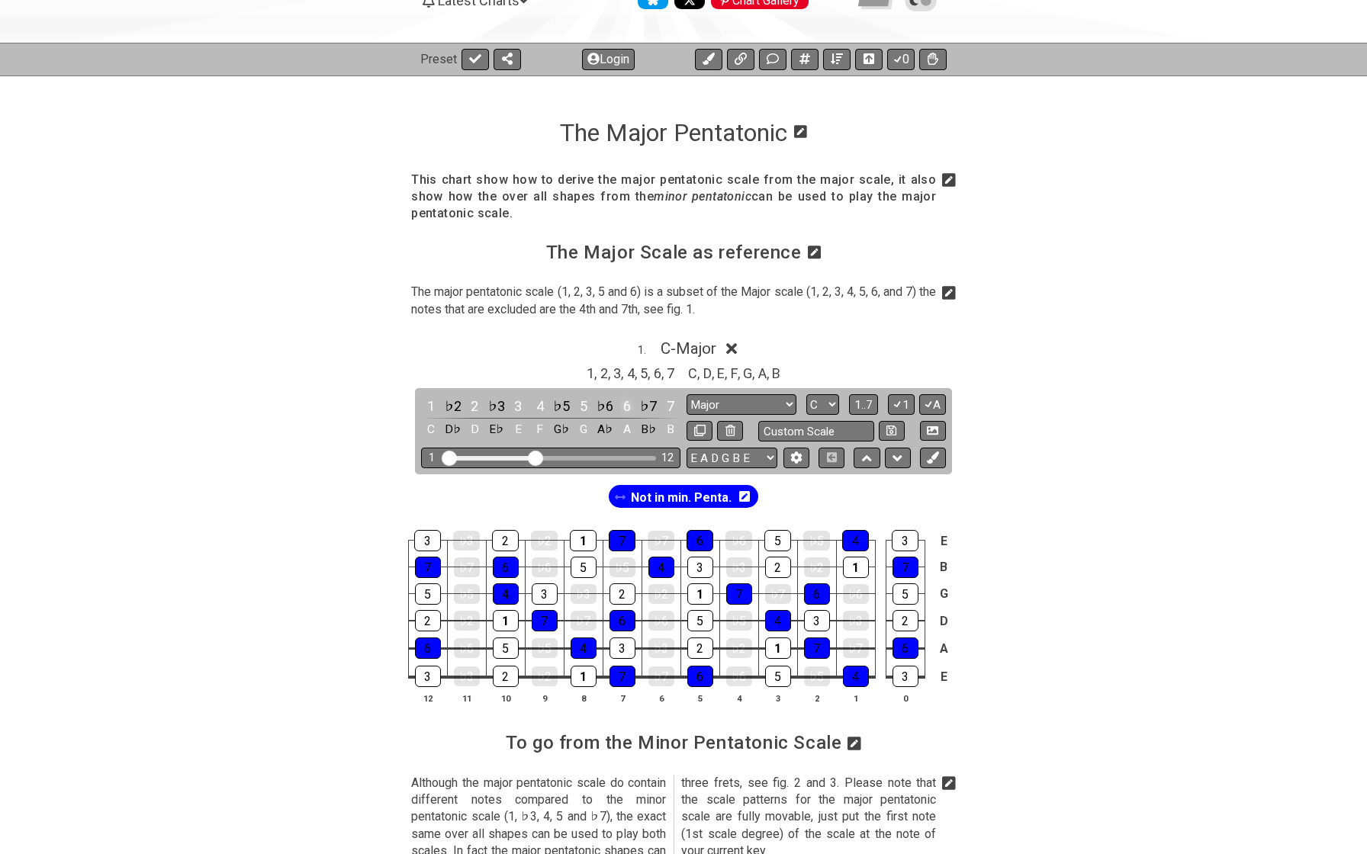
click at [622, 405] on div "6" at bounding box center [627, 406] width 20 height 21
click at [642, 496] on span "Not in min. Penta." at bounding box center [681, 498] width 101 height 22
click at [624, 401] on div "6" at bounding box center [627, 406] width 20 height 21
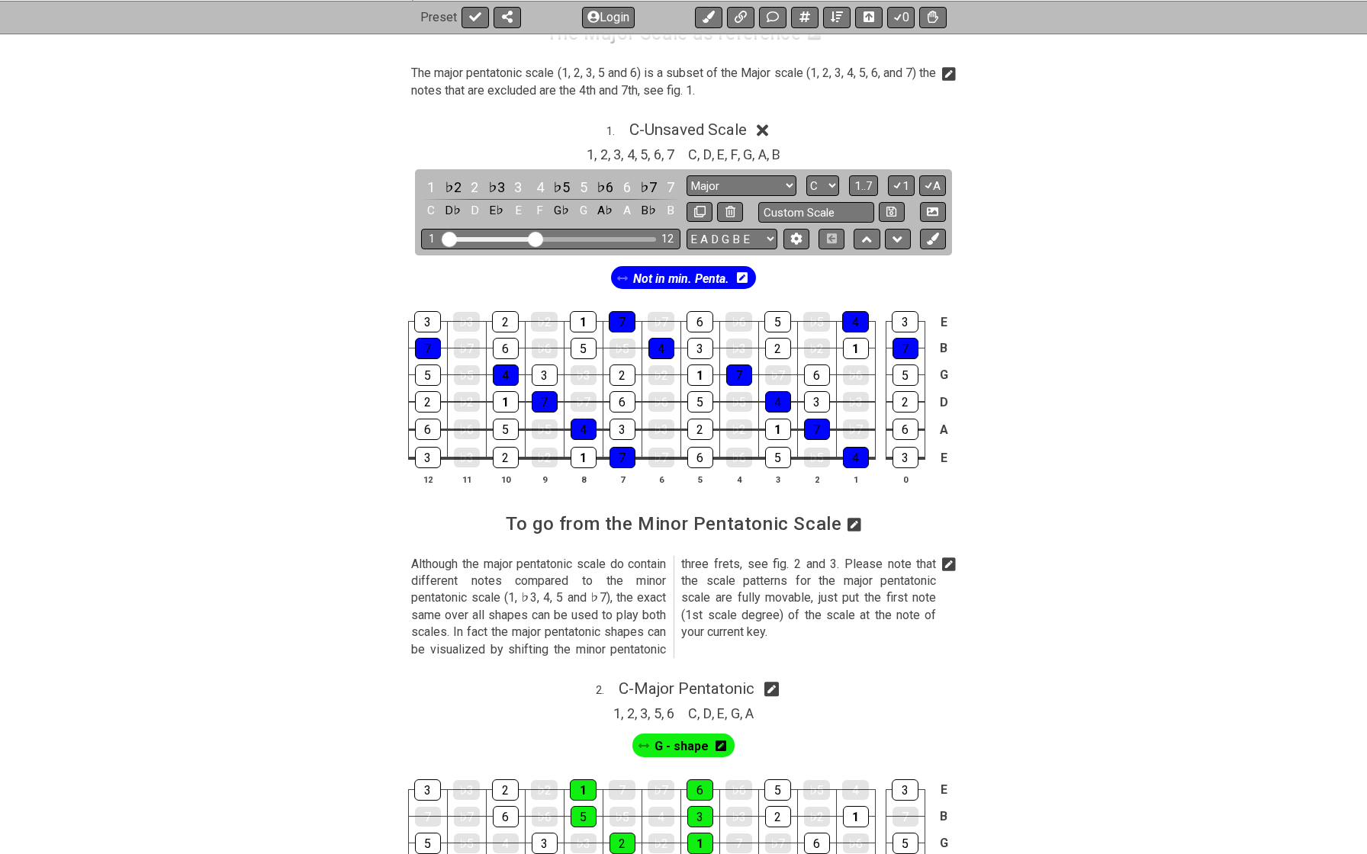
scroll to position [392, 0]
click at [474, 9] on button at bounding box center [474, 16] width 27 height 21
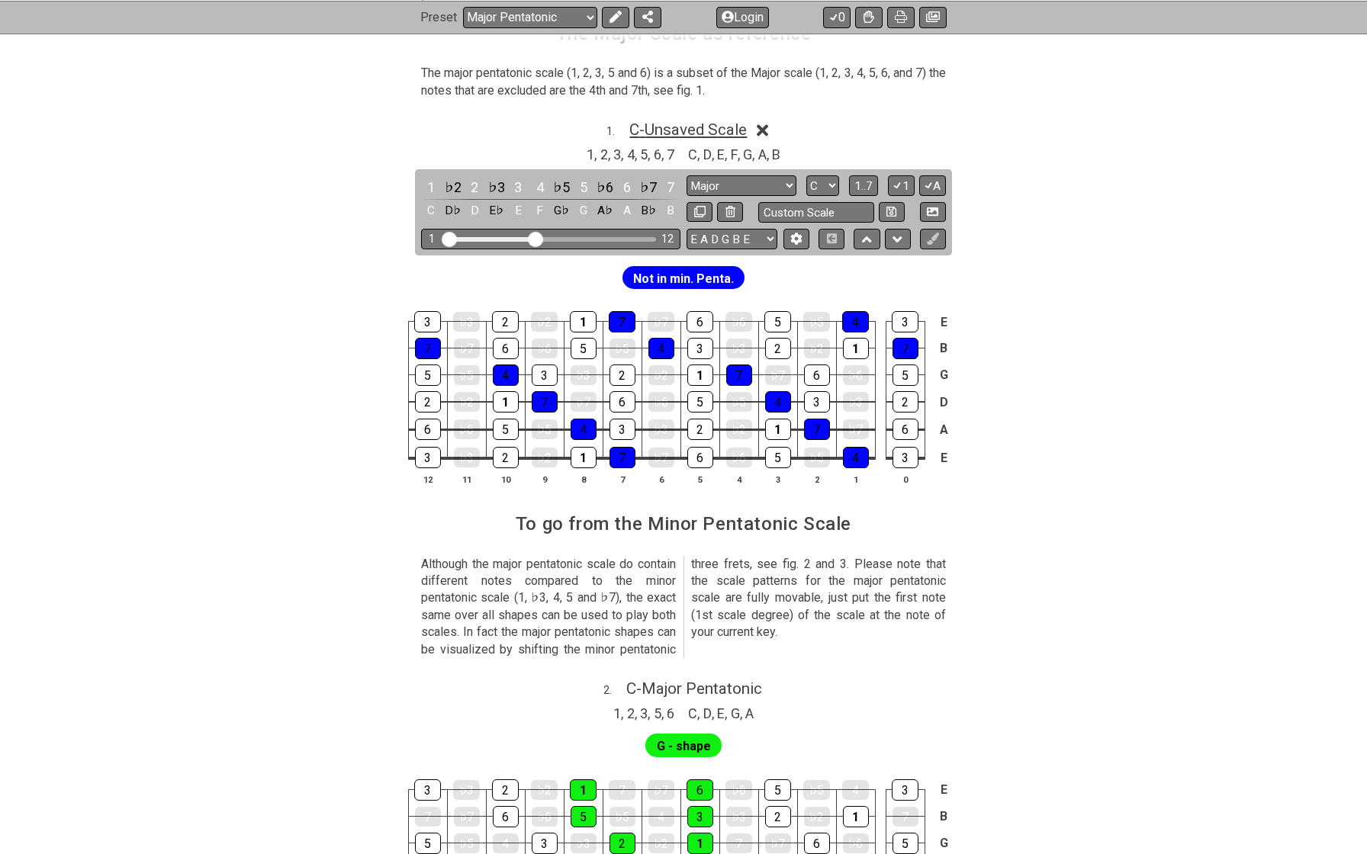
click at [687, 127] on span "C - Unsaved Scale" at bounding box center [687, 130] width 117 height 18
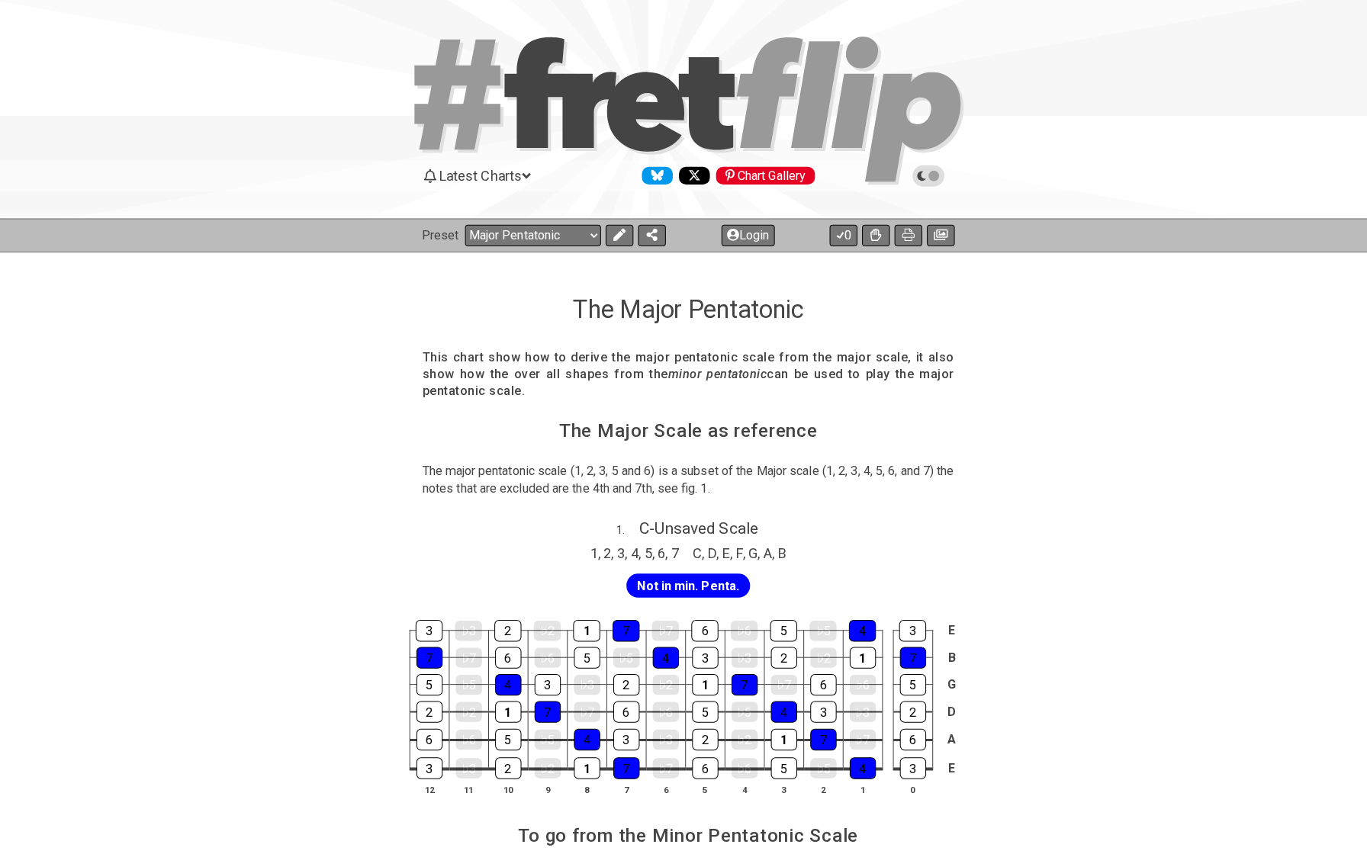
scroll to position [0, 0]
click at [510, 232] on select "Welcome to #fretflip! Initial Preset Custom Preset Minor Pentatonic Major Penta…" at bounding box center [530, 232] width 134 height 21
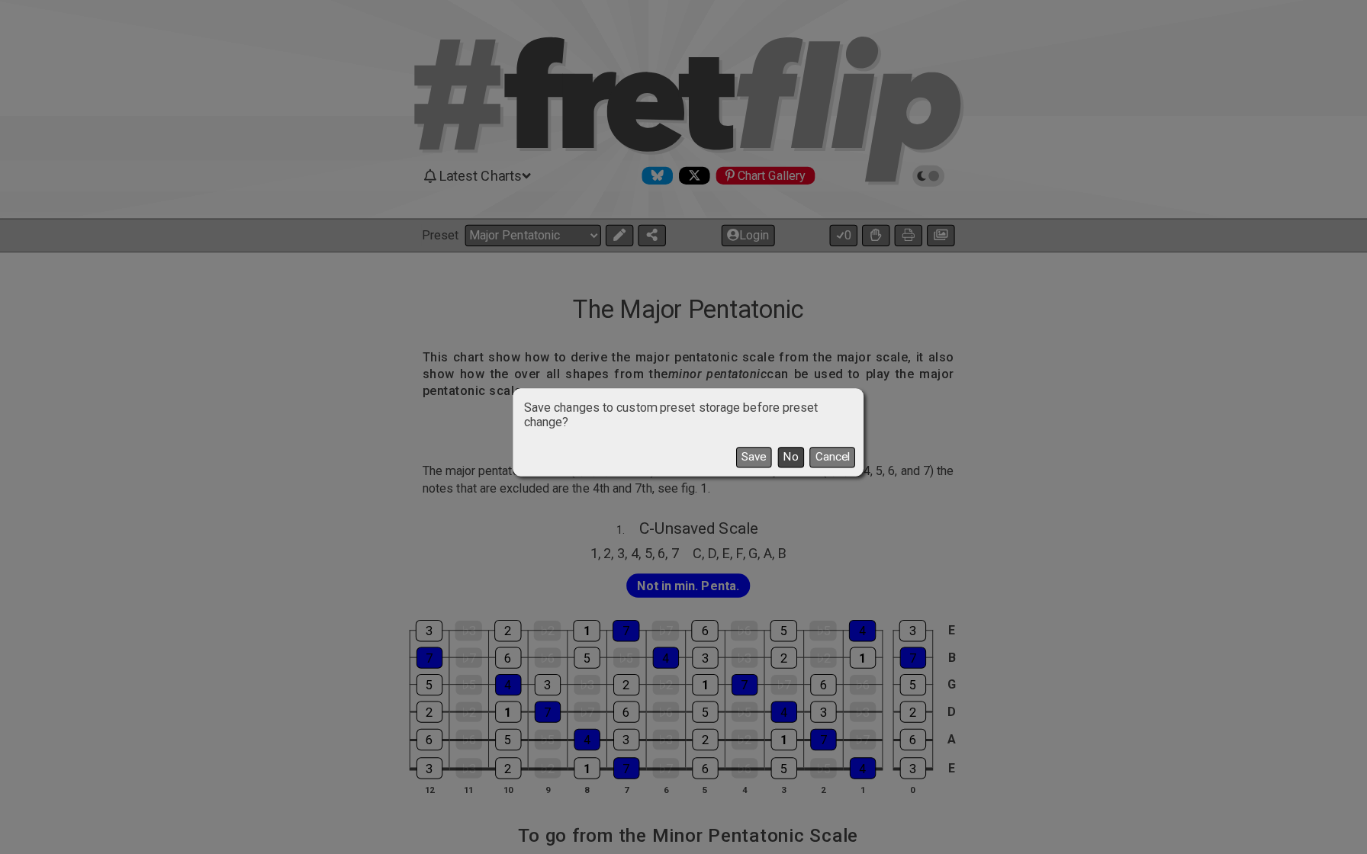
click at [782, 458] on button "No" at bounding box center [785, 452] width 26 height 21
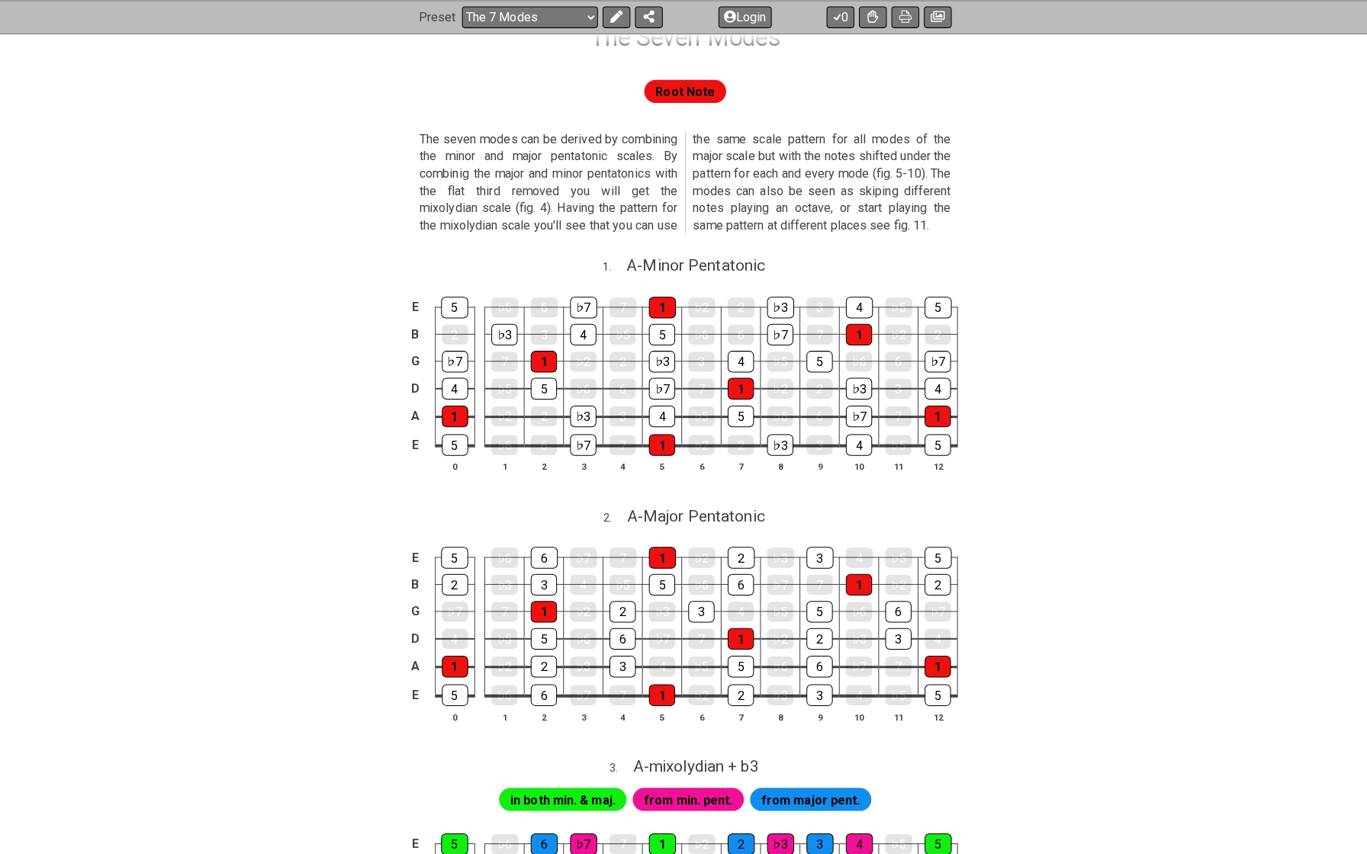
scroll to position [267, 0]
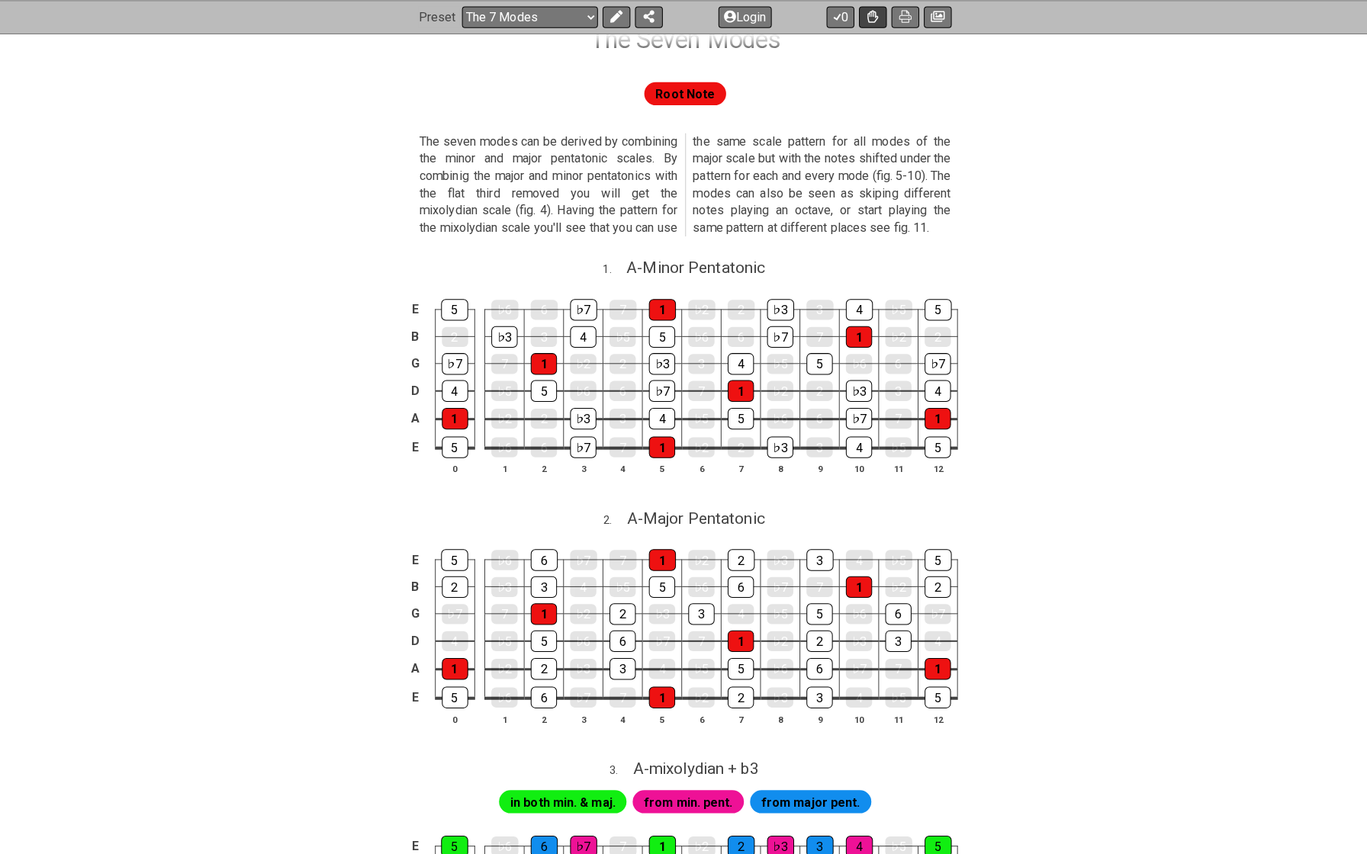
click at [870, 14] on button at bounding box center [868, 16] width 27 height 21
click at [865, 19] on icon at bounding box center [868, 17] width 11 height 12
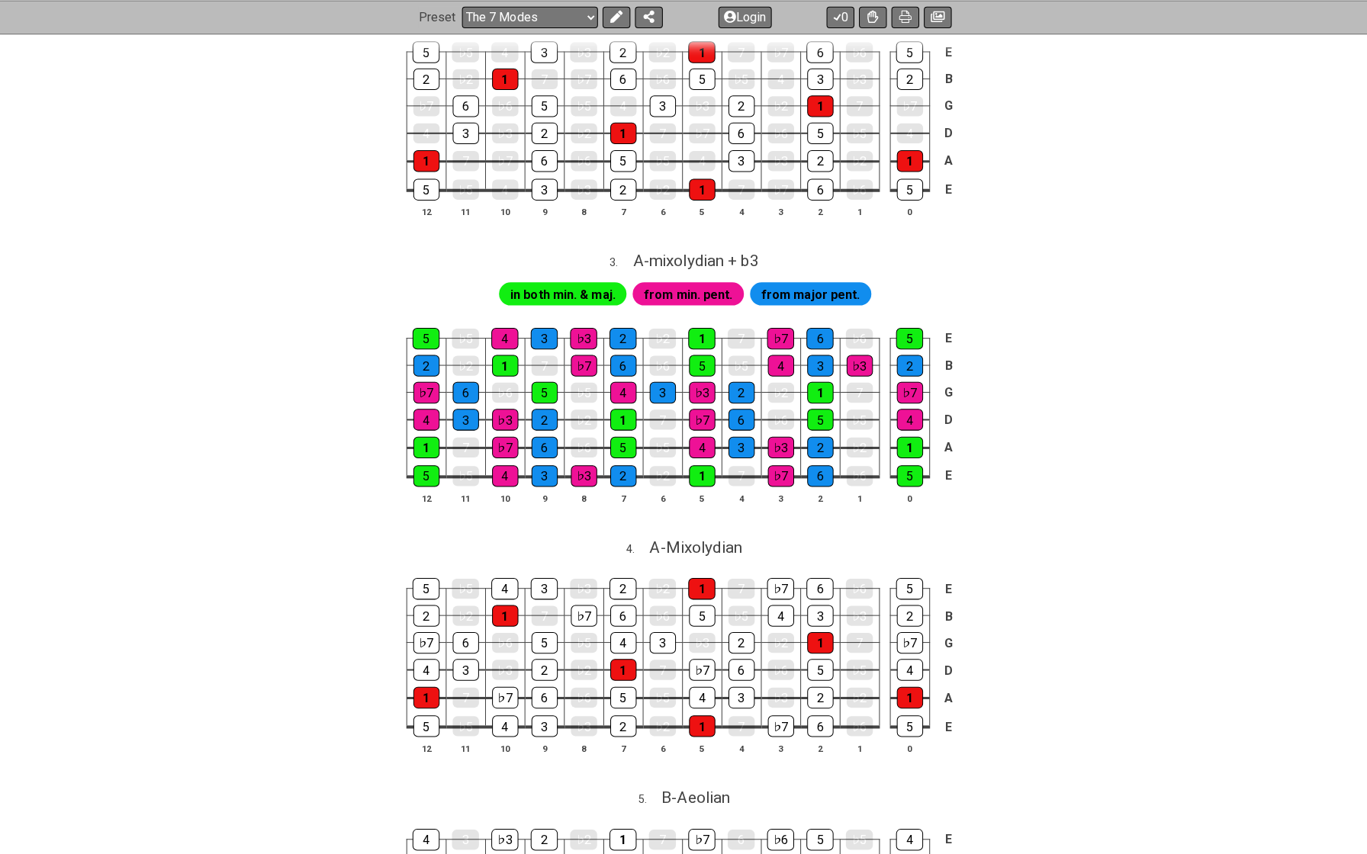
scroll to position [767, 0]
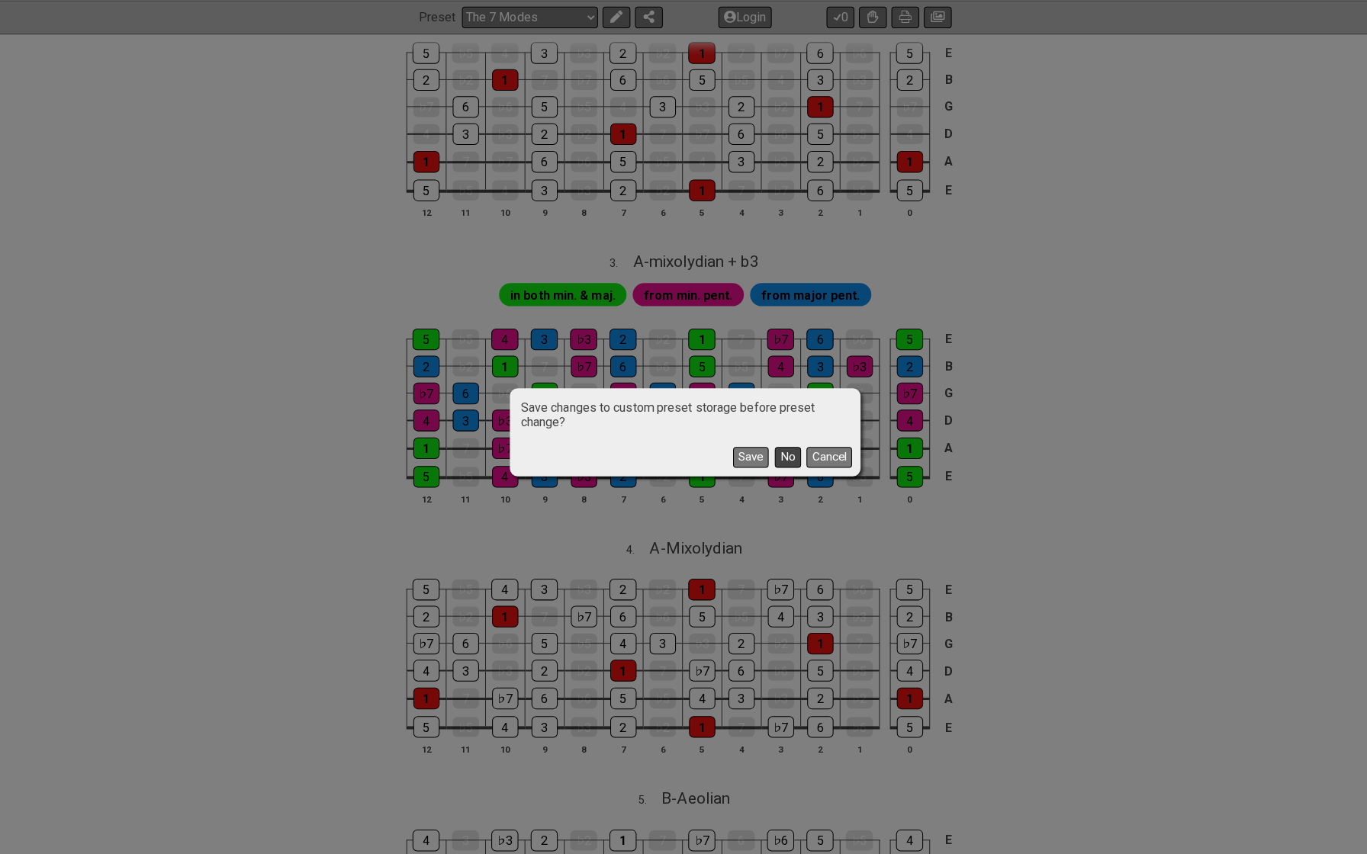
click at [783, 452] on button "No" at bounding box center [785, 452] width 26 height 21
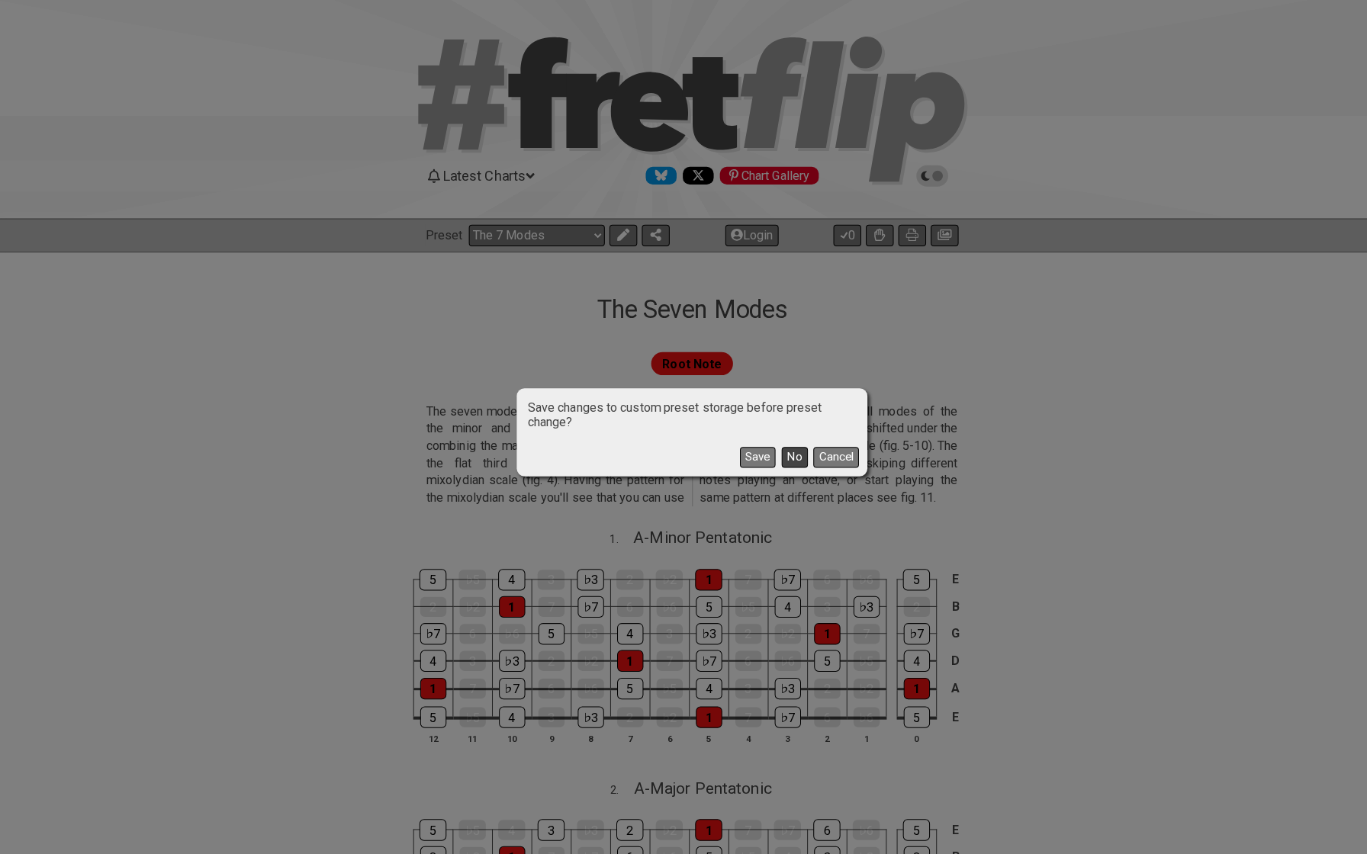
select select "/guitar-scales"
select select "C"
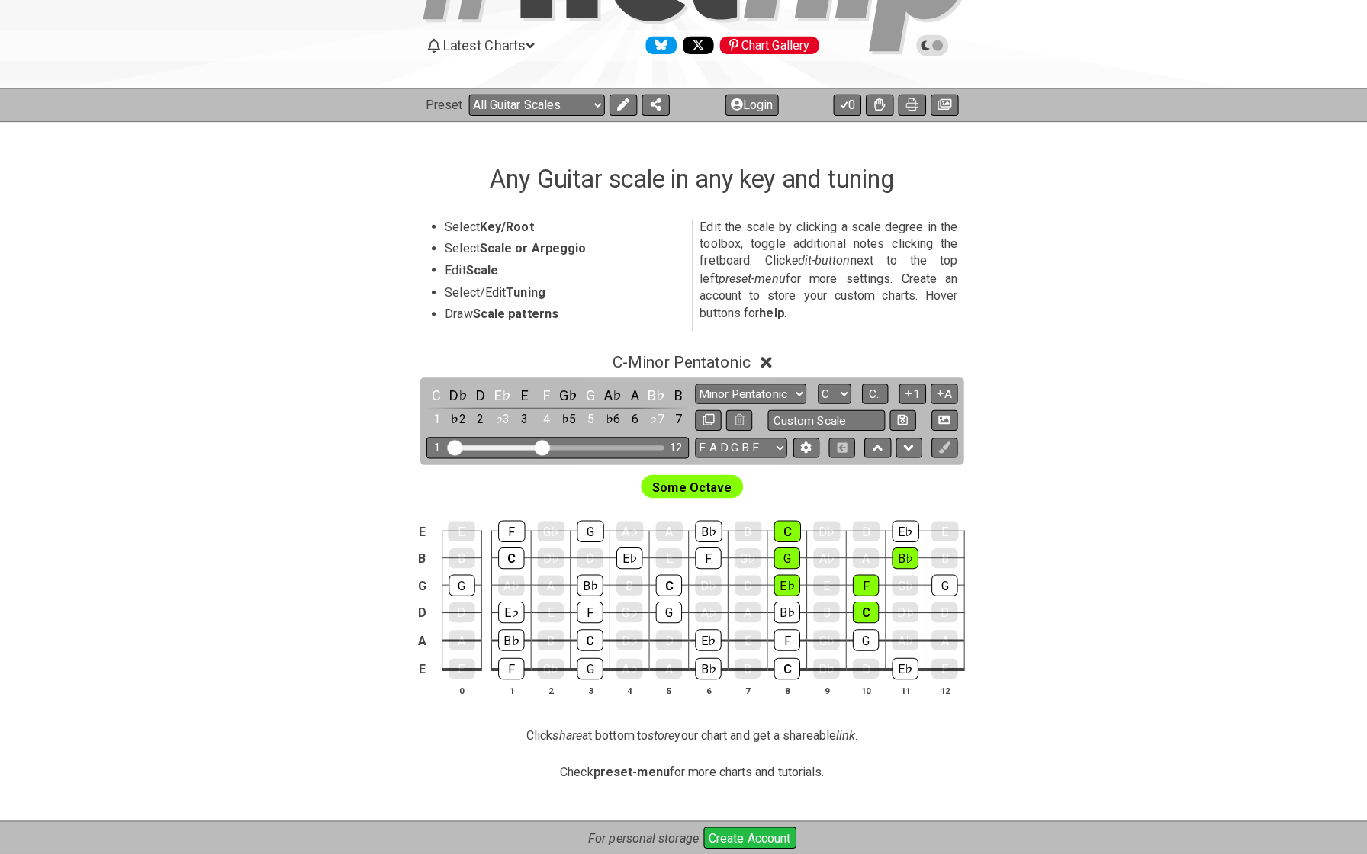
scroll to position [128, 0]
